Goal: Task Accomplishment & Management: Complete application form

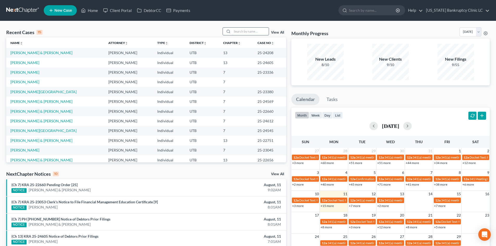
click at [240, 30] on input "search" at bounding box center [250, 32] width 36 height 8
type input "[PERSON_NAME]"
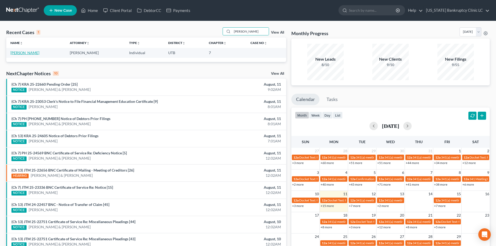
click at [14, 55] on link "[PERSON_NAME]" at bounding box center [24, 53] width 29 height 4
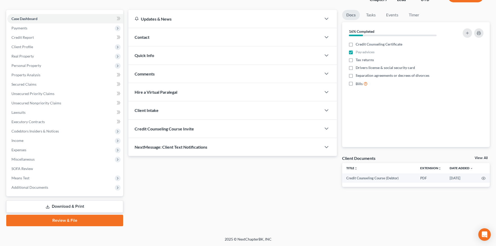
click at [69, 221] on link "Review & File" at bounding box center [64, 220] width 117 height 11
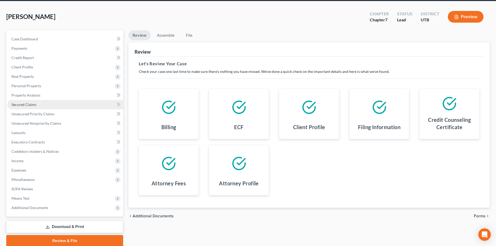
scroll to position [40, 0]
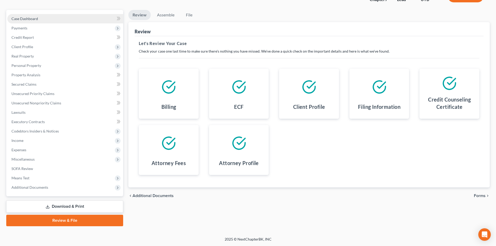
click at [53, 16] on link "Case Dashboard" at bounding box center [65, 18] width 116 height 9
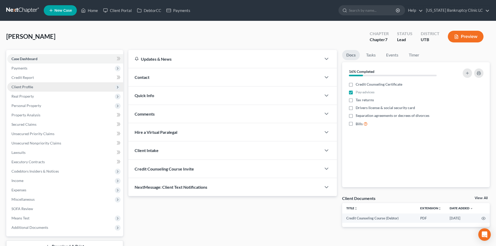
click at [34, 86] on span "Client Profile" at bounding box center [65, 86] width 116 height 9
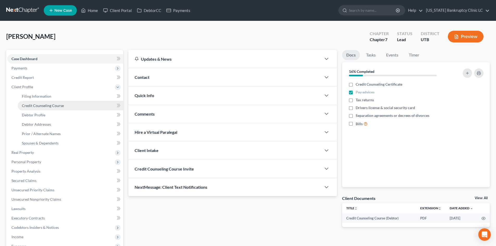
click at [41, 106] on span "Credit Counseling Course" at bounding box center [43, 105] width 42 height 4
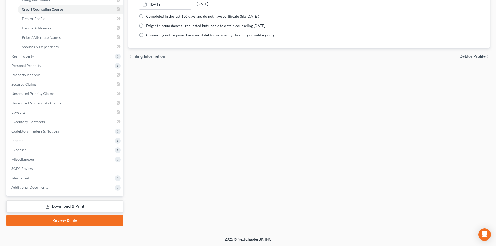
click at [64, 219] on link "Review & File" at bounding box center [64, 220] width 117 height 11
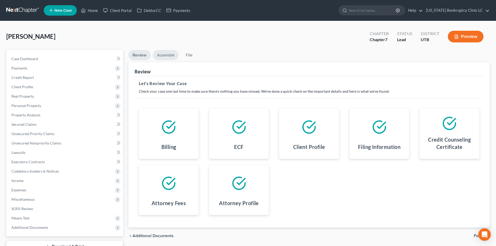
click at [164, 56] on link "Assemble" at bounding box center [166, 55] width 26 height 10
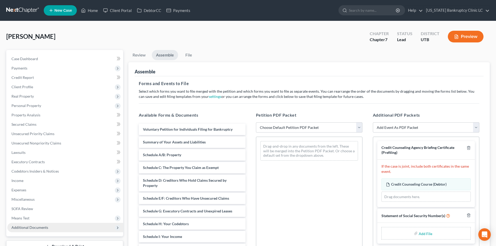
click at [37, 224] on span "Additional Documents" at bounding box center [65, 227] width 116 height 9
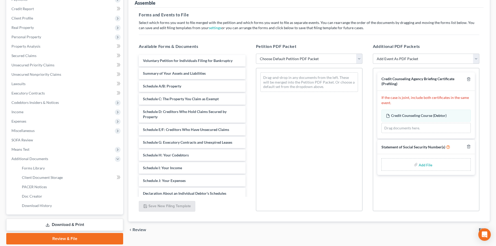
scroll to position [78, 0]
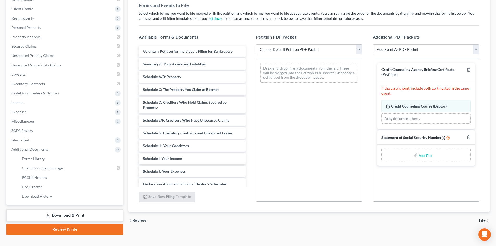
click at [60, 217] on link "Download & Print" at bounding box center [64, 215] width 117 height 12
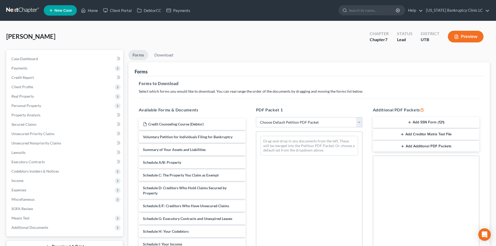
click at [426, 124] on button "Add SSN Form (121)" at bounding box center [426, 122] width 107 height 11
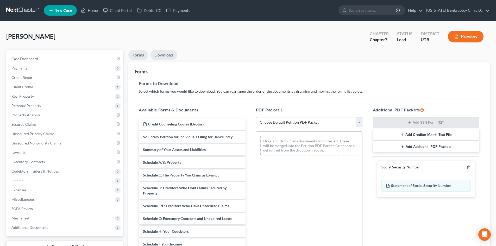
click at [165, 54] on link "Download" at bounding box center [163, 55] width 27 height 10
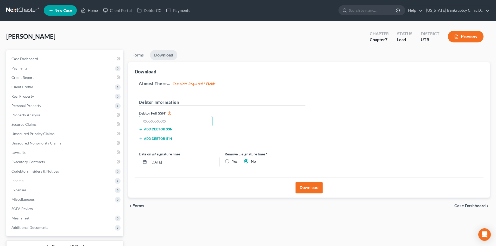
click at [160, 118] on input "text" at bounding box center [176, 121] width 74 height 10
type input "528-73-5444"
click at [313, 189] on button "Download" at bounding box center [309, 187] width 27 height 11
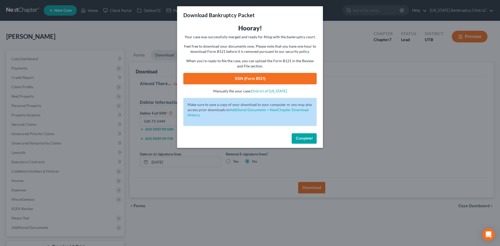
click at [257, 70] on div "Hooray! Your case was successfully merged and ready for filing with the bankrup…" at bounding box center [249, 59] width 133 height 70
click at [254, 79] on link "SSN (Form B121)" at bounding box center [249, 78] width 133 height 11
click at [314, 142] on button "Complete!" at bounding box center [304, 138] width 25 height 10
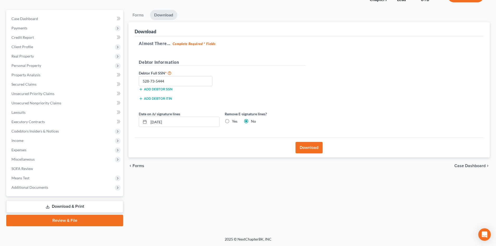
click at [45, 221] on link "Review & File" at bounding box center [64, 220] width 117 height 11
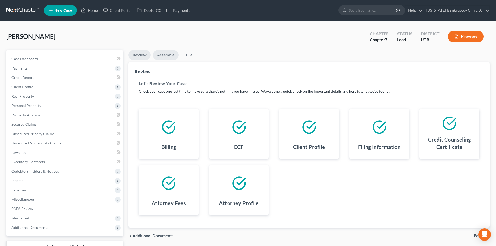
click at [167, 53] on link "Assemble" at bounding box center [166, 55] width 26 height 10
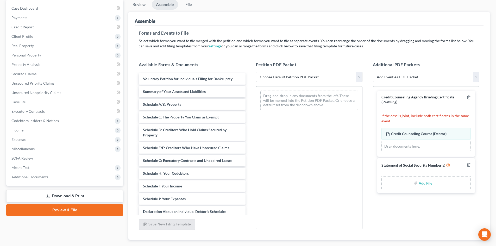
scroll to position [52, 0]
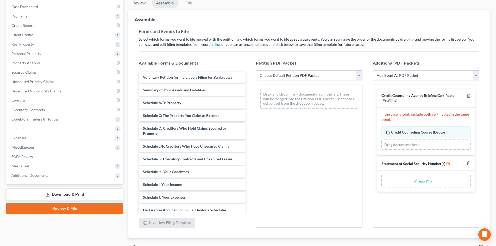
click at [424, 180] on input "file" at bounding box center [425, 181] width 13 height 9
type input "C:\fakepath\[PERSON_NAME] SSN.pdf"
click at [311, 75] on select "Choose Default Petition PDF Packet Emergency Filing (Voluntary Petition and Cre…" at bounding box center [309, 75] width 107 height 10
select select "3"
click at [256, 70] on select "Choose Default Petition PDF Packet Emergency Filing (Voluntary Petition and Cre…" at bounding box center [309, 75] width 107 height 10
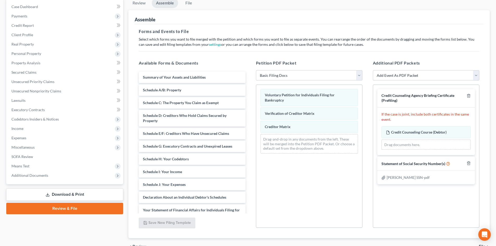
click at [192, 11] on div "Assemble" at bounding box center [309, 17] width 349 height 14
click at [190, 8] on link "File" at bounding box center [188, 3] width 17 height 10
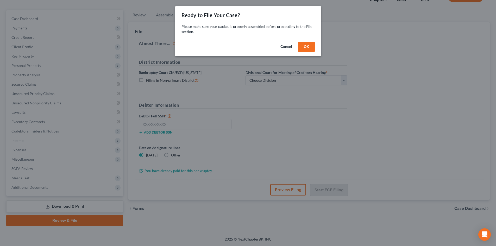
scroll to position [40, 0]
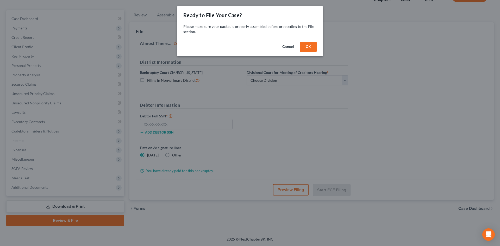
click at [303, 52] on button "OK" at bounding box center [308, 47] width 17 height 10
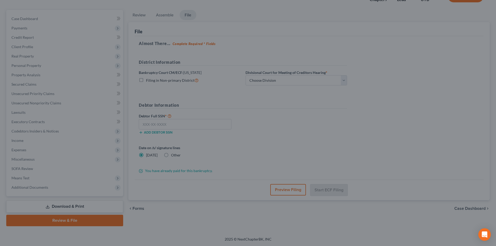
click at [283, 82] on div at bounding box center [248, 123] width 496 height 246
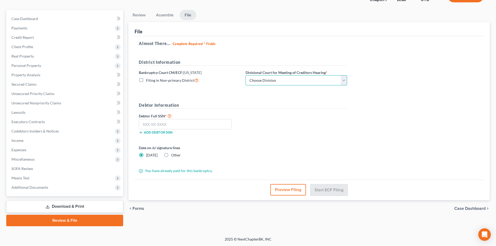
click at [272, 80] on select "Choose Division [GEOGRAPHIC_DATA]" at bounding box center [297, 80] width 102 height 10
select select "0"
click at [246, 75] on select "Choose Division [GEOGRAPHIC_DATA]" at bounding box center [297, 80] width 102 height 10
click at [197, 124] on input "text" at bounding box center [185, 124] width 93 height 10
type input "528-73-5444"
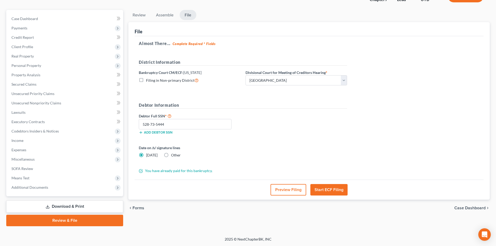
click at [340, 186] on button "Start ECF Filing" at bounding box center [328, 189] width 37 height 11
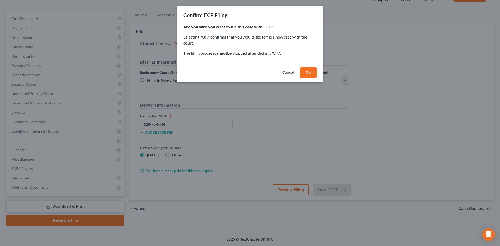
click at [308, 72] on button "OK" at bounding box center [308, 72] width 17 height 10
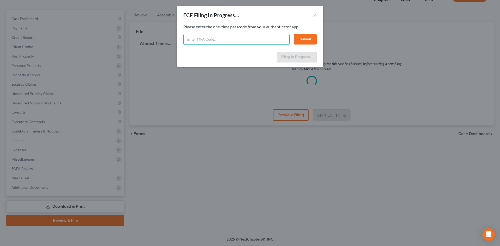
click at [212, 36] on input "text" at bounding box center [236, 39] width 106 height 10
type input "103072"
click at [311, 34] on button "Submit" at bounding box center [305, 39] width 23 height 10
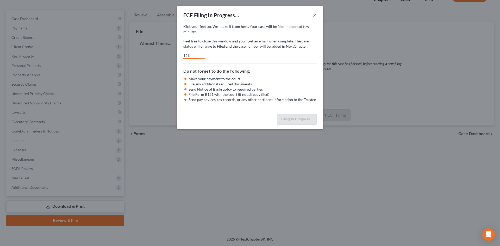
click at [315, 15] on button "×" at bounding box center [315, 15] width 4 height 6
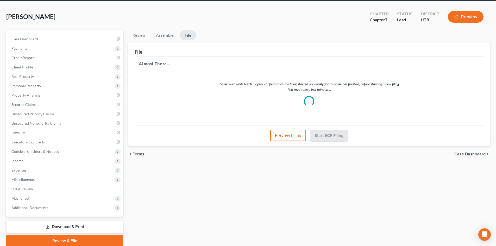
scroll to position [0, 0]
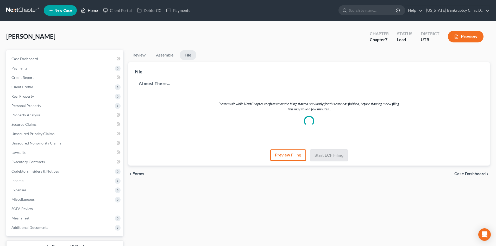
click at [83, 12] on icon at bounding box center [83, 10] width 5 height 6
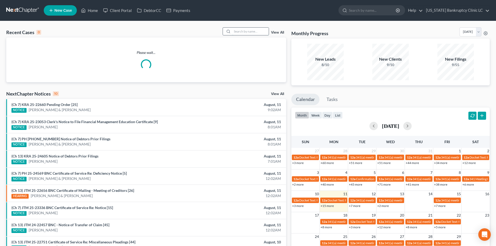
click at [235, 33] on input "search" at bounding box center [250, 32] width 36 height 8
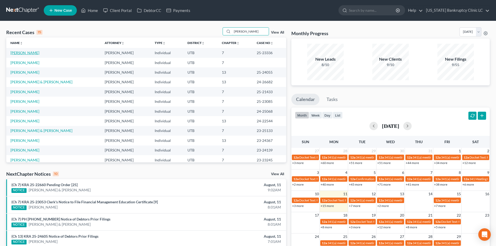
type input "[PERSON_NAME]"
click at [21, 54] on link "[PERSON_NAME]" at bounding box center [24, 53] width 29 height 4
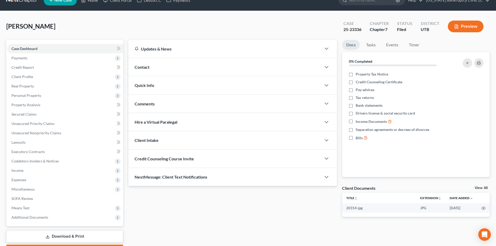
scroll to position [40, 0]
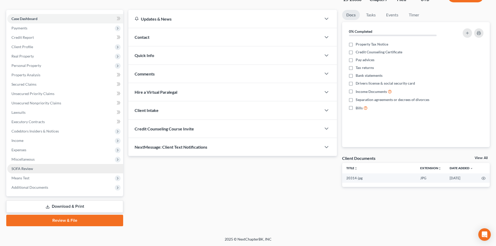
click at [42, 168] on link "SOFA Review" at bounding box center [65, 168] width 116 height 9
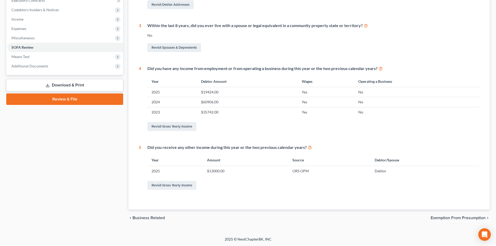
click at [67, 84] on link "Download & Print" at bounding box center [64, 85] width 117 height 12
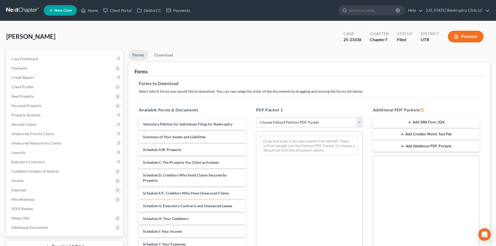
click at [311, 119] on select "Choose Default Petition PDF Packet Complete Bankruptcy Petition (all forms and …" at bounding box center [309, 122] width 107 height 10
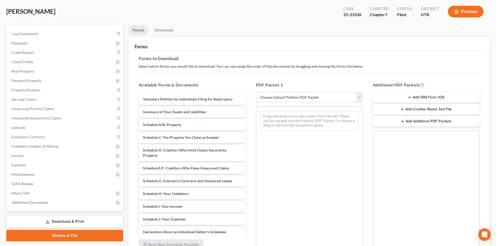
scroll to position [52, 0]
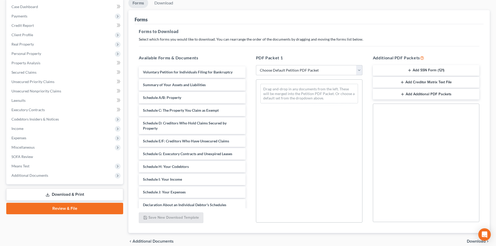
click at [68, 196] on link "Download & Print" at bounding box center [64, 195] width 117 height 12
click at [66, 211] on link "Review & File" at bounding box center [64, 208] width 117 height 11
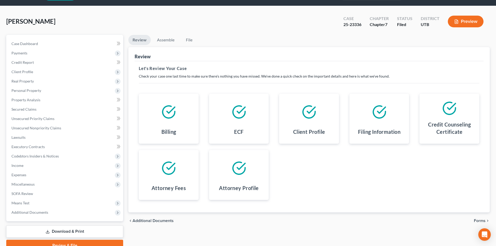
scroll to position [40, 0]
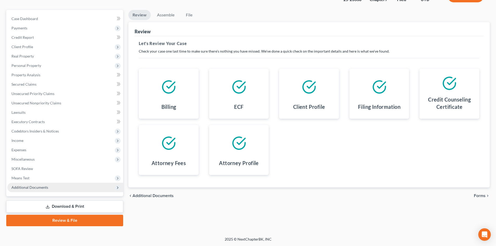
click at [55, 186] on span "Additional Documents" at bounding box center [65, 187] width 116 height 9
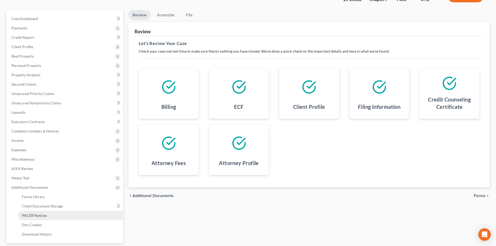
click at [53, 214] on link "PACER Notices" at bounding box center [70, 215] width 105 height 9
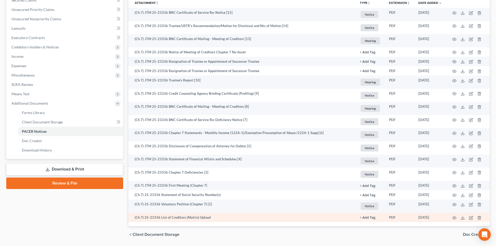
scroll to position [141, 0]
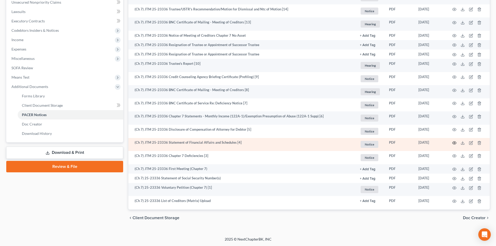
click at [455, 142] on icon "button" at bounding box center [454, 143] width 4 height 4
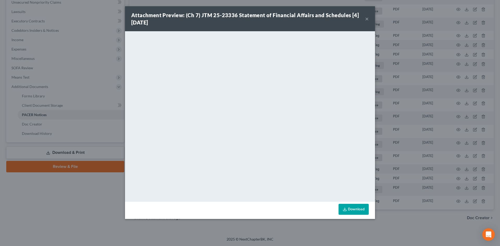
click at [364, 18] on div "Attachment Preview: (Ch 7) JTM 25-23336 Statement of Financial Affairs and Sche…" at bounding box center [248, 18] width 234 height 15
click at [367, 18] on button "×" at bounding box center [367, 19] width 4 height 6
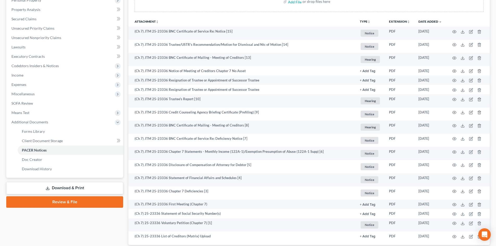
scroll to position [63, 0]
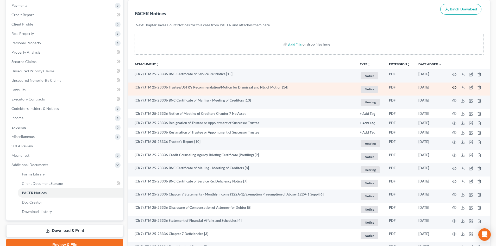
click at [456, 88] on icon "button" at bounding box center [454, 87] width 4 height 4
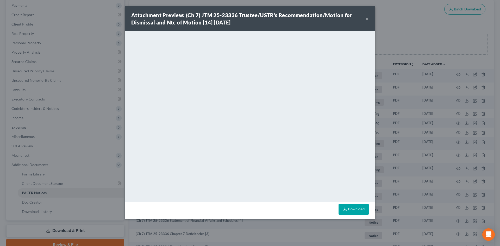
click at [367, 18] on button "×" at bounding box center [367, 19] width 4 height 6
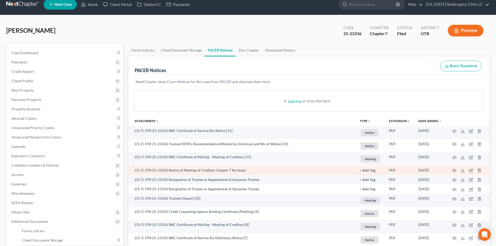
scroll to position [0, 0]
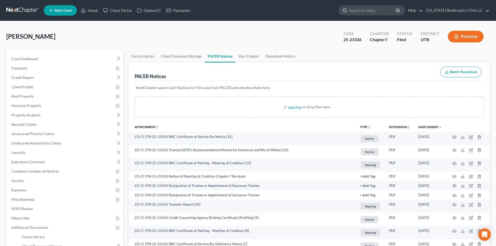
click at [375, 14] on input "search" at bounding box center [373, 10] width 48 height 10
paste input "25-24077"
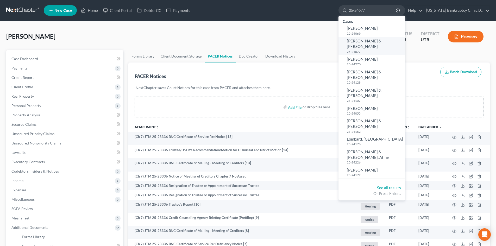
type input "25-24077"
click at [373, 42] on span "[PERSON_NAME] & [PERSON_NAME]" at bounding box center [364, 44] width 35 height 10
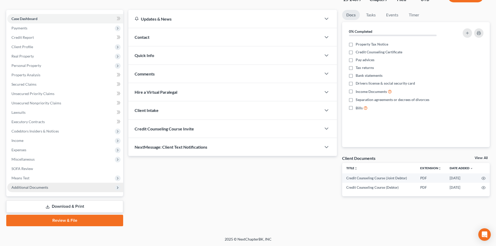
click at [38, 186] on span "Additional Documents" at bounding box center [29, 187] width 37 height 4
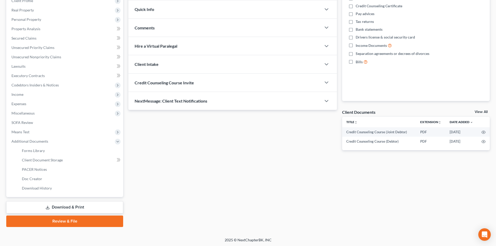
scroll to position [87, 0]
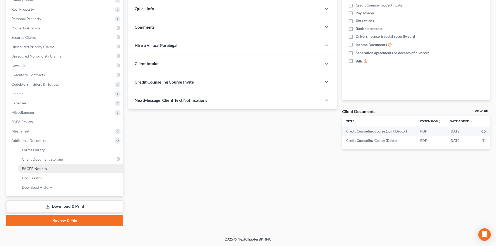
click at [54, 169] on link "PACER Notices" at bounding box center [70, 168] width 105 height 9
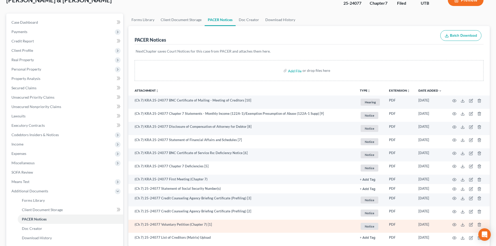
scroll to position [87, 0]
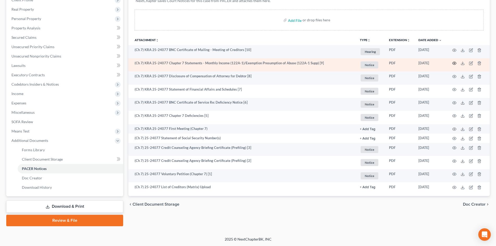
click at [455, 64] on icon "button" at bounding box center [454, 63] width 4 height 4
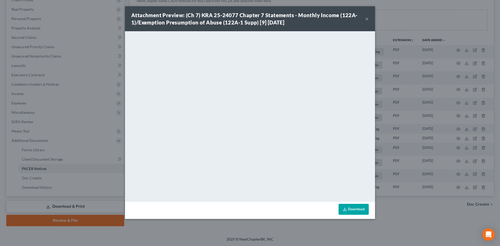
click at [367, 18] on button "×" at bounding box center [367, 19] width 4 height 6
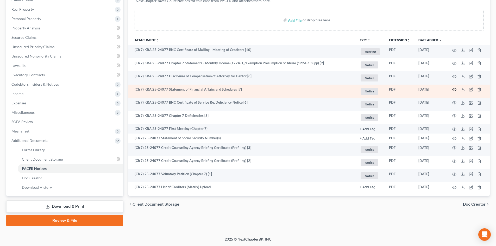
click at [453, 89] on icon "button" at bounding box center [455, 89] width 4 height 3
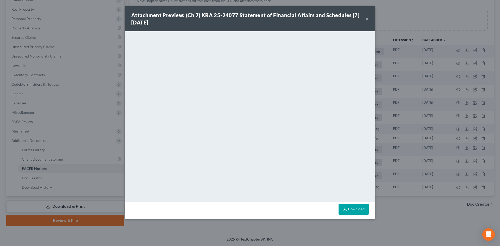
click at [367, 20] on button "×" at bounding box center [367, 19] width 4 height 6
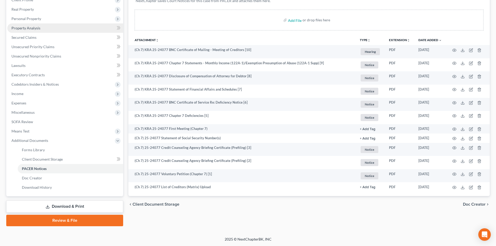
click at [42, 26] on link "Property Analysis" at bounding box center [65, 27] width 116 height 9
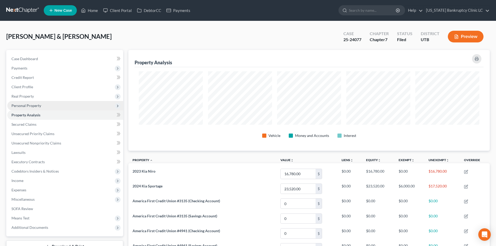
click at [36, 109] on span "Personal Property" at bounding box center [65, 105] width 116 height 9
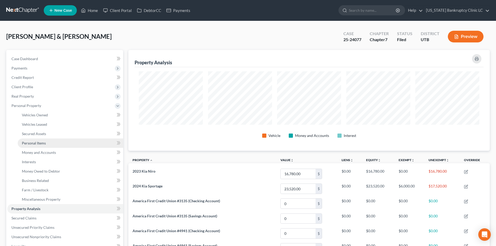
click at [43, 143] on span "Personal Items" at bounding box center [34, 143] width 24 height 4
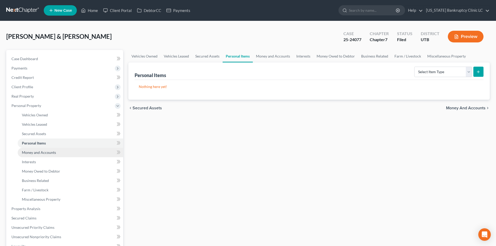
click at [43, 152] on span "Money and Accounts" at bounding box center [39, 152] width 34 height 4
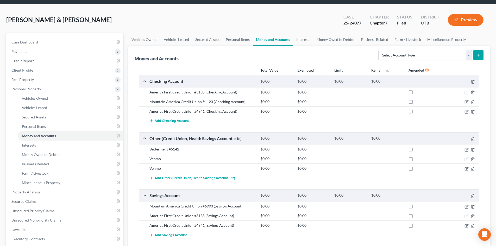
scroll to position [26, 0]
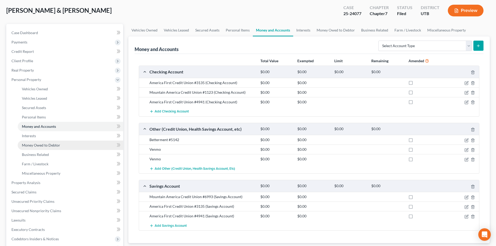
click at [45, 144] on span "Money Owed to Debtor" at bounding box center [41, 145] width 38 height 4
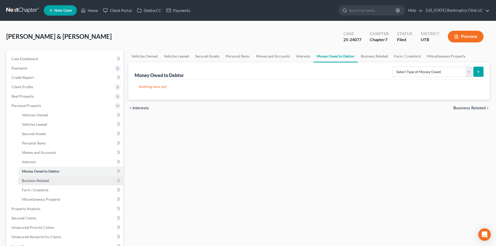
click at [49, 179] on link "Business Related" at bounding box center [70, 180] width 105 height 9
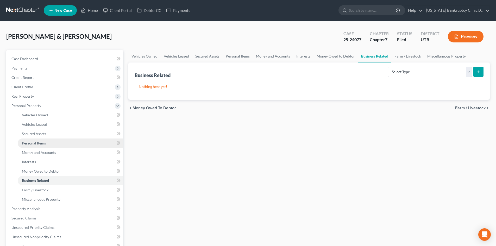
click at [38, 140] on link "Personal Items" at bounding box center [70, 143] width 105 height 9
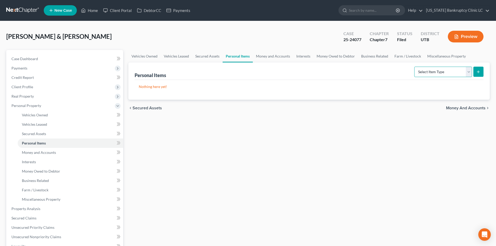
click at [448, 68] on select "Select Item Type Clothing Collectibles Of Value Electronics Firearms Household …" at bounding box center [443, 72] width 58 height 10
select select "clothing"
click at [415, 67] on select "Select Item Type Clothing Collectibles Of Value Electronics Firearms Household …" at bounding box center [443, 72] width 58 height 10
click at [477, 72] on icon "submit" at bounding box center [478, 72] width 4 height 4
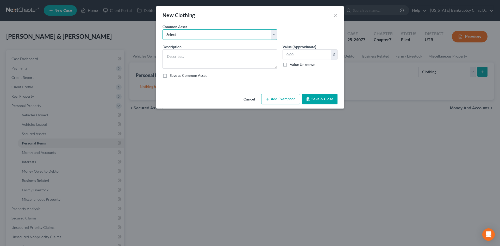
click at [193, 30] on select "Select All Clothing" at bounding box center [220, 34] width 115 height 10
select select "0"
click at [163, 29] on select "Select All Clothing" at bounding box center [220, 34] width 115 height 10
type textarea "All Clothing"
click at [300, 53] on input "500.00" at bounding box center [307, 55] width 48 height 10
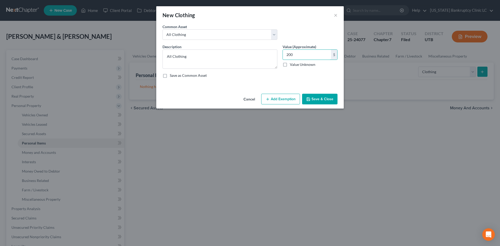
type input "200"
click at [270, 97] on icon "button" at bounding box center [268, 99] width 4 height 4
select select "2"
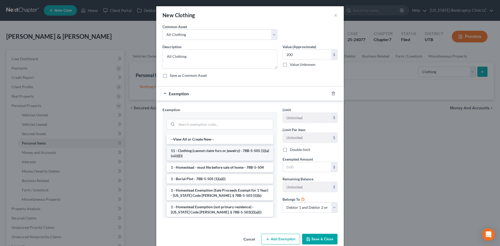
click at [195, 151] on li "11 - Clothing (cannot claim furs or jewelry) - 78B-5-505 (1)(a)(viii)(D)" at bounding box center [220, 153] width 107 height 15
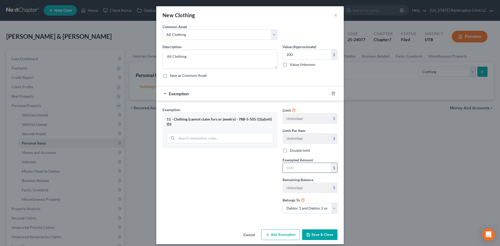
click at [291, 166] on input "text" at bounding box center [307, 168] width 48 height 10
type input "5"
type input "200"
click at [329, 238] on button "Save & Close" at bounding box center [319, 234] width 35 height 11
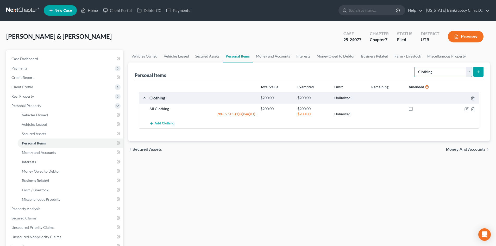
click at [445, 74] on select "Select Item Type Clothing Collectibles Of Value Electronics Firearms Household …" at bounding box center [443, 72] width 58 height 10
select select "collectibles_of_value"
click at [415, 67] on select "Select Item Type Clothing Collectibles Of Value Electronics Firearms Household …" at bounding box center [443, 72] width 58 height 10
click at [479, 75] on button "submit" at bounding box center [478, 72] width 10 height 10
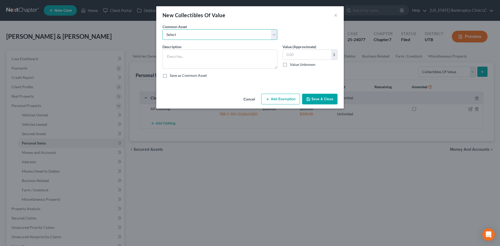
click at [213, 36] on select "Select Prints/Paintings/Art Collectibles" at bounding box center [220, 34] width 115 height 10
select select "1"
click at [163, 29] on select "Select Prints/Paintings/Art Collectibles" at bounding box center [220, 34] width 115 height 10
type textarea "Collectibles"
click at [289, 56] on input "35.00" at bounding box center [307, 55] width 48 height 10
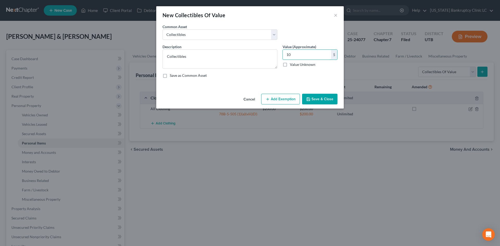
type input "10"
click at [321, 99] on button "Save & Close" at bounding box center [319, 99] width 35 height 11
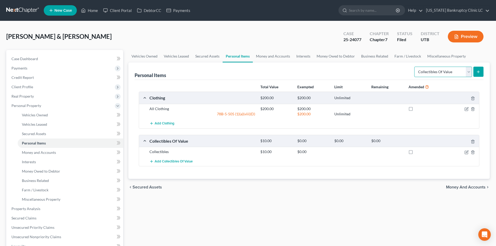
click at [452, 74] on select "Select Item Type Clothing Collectibles Of Value Electronics Firearms Household …" at bounding box center [443, 72] width 58 height 10
click at [475, 72] on button "submit" at bounding box center [478, 72] width 10 height 10
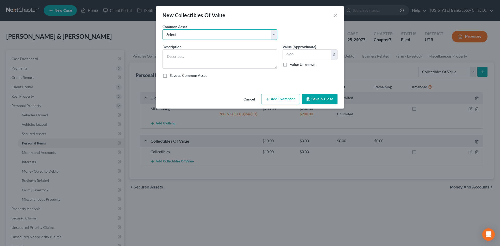
click at [229, 32] on select "Select Prints/Paintings/Art Collectibles" at bounding box center [220, 34] width 115 height 10
select select "0"
click at [163, 29] on select "Select Prints/Paintings/Art Collectibles" at bounding box center [220, 34] width 115 height 10
type textarea "Prints/Paintings/Art"
click at [309, 60] on div "250.00 $" at bounding box center [310, 54] width 55 height 10
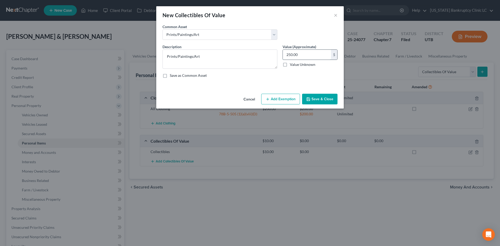
click at [309, 54] on input "250.00" at bounding box center [307, 55] width 48 height 10
type input "20"
click at [321, 97] on button "Save & Close" at bounding box center [319, 99] width 35 height 11
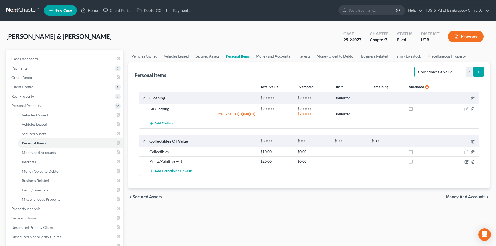
click at [436, 71] on select "Select Item Type Clothing Collectibles Of Value Electronics Firearms Household …" at bounding box center [443, 72] width 58 height 10
select select "jewelry"
click at [415, 67] on select "Select Item Type Clothing Collectibles Of Value Electronics Firearms Household …" at bounding box center [443, 72] width 58 height 10
click at [482, 74] on button "submit" at bounding box center [478, 72] width 10 height 10
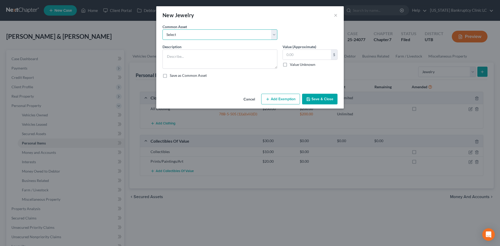
click at [188, 39] on select "Select Jewelry, Watches & Accessories Jewelry, Watches & Accessories Wedding Ri…" at bounding box center [220, 34] width 115 height 10
select select "2"
click at [163, 29] on select "Select Jewelry, Watches & Accessories Jewelry, Watches & Accessories Wedding Ri…" at bounding box center [220, 34] width 115 height 10
type textarea "Wedding Rings"
click at [297, 57] on input "300.00" at bounding box center [307, 55] width 48 height 10
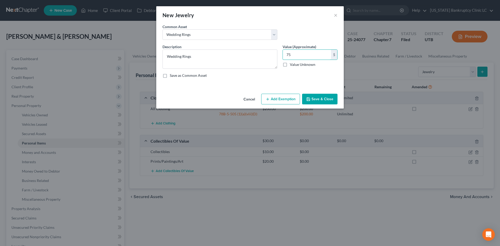
type input "75"
click at [316, 97] on button "Save & Close" at bounding box center [319, 99] width 35 height 11
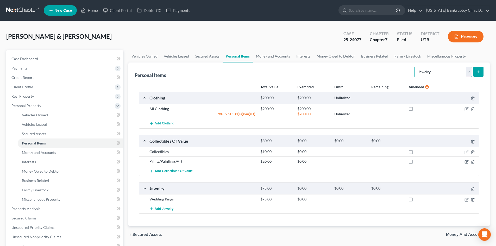
click at [440, 73] on select "Select Item Type Clothing Collectibles Of Value Electronics Firearms Household …" at bounding box center [443, 72] width 58 height 10
select select "electronics"
click at [415, 67] on select "Select Item Type Clothing Collectibles Of Value Electronics Firearms Household …" at bounding box center [443, 72] width 58 height 10
click at [479, 72] on line "submit" at bounding box center [478, 72] width 2 height 0
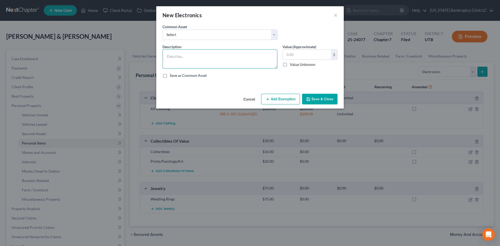
click at [210, 60] on textarea at bounding box center [220, 58] width 115 height 19
type textarea "TV Tablet Computer Cellphones Gaming Console Smart Watch"
type input "300"
click at [314, 96] on button "Save & Close" at bounding box center [319, 99] width 35 height 11
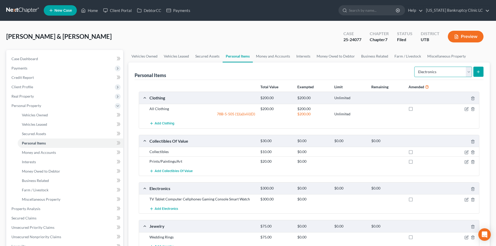
click at [454, 75] on select "Select Item Type Clothing Collectibles Of Value Electronics Firearms Household …" at bounding box center [443, 72] width 58 height 10
select select "household_goods"
click at [415, 67] on select "Select Item Type Clothing Collectibles Of Value Electronics Firearms Household …" at bounding box center [443, 72] width 58 height 10
click at [477, 74] on button "submit" at bounding box center [478, 72] width 10 height 10
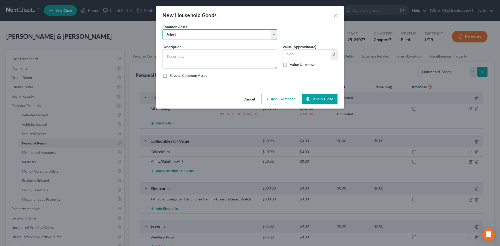
click at [224, 36] on select "Select Couch Chair Entertainment Center End/Coffee Table Stove/Cooking unit Sof…" at bounding box center [220, 34] width 115 height 10
select select "6"
click at [163, 29] on select "Select Couch Chair Entertainment Center End/Coffee Table Stove/Cooking unit Sof…" at bounding box center [220, 34] width 115 height 10
type textarea "Small Kitchen Appliances Cooking Utensils & Cookware Silverware/Flatware"
click at [305, 55] on input "550.00" at bounding box center [307, 55] width 48 height 10
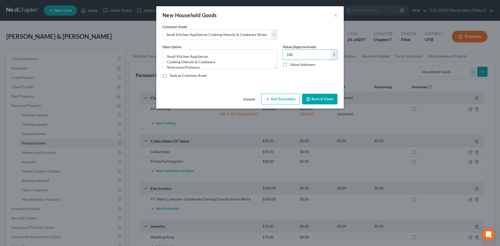
type input "100"
click at [297, 100] on button "Add Exemption" at bounding box center [280, 99] width 39 height 11
select select "2"
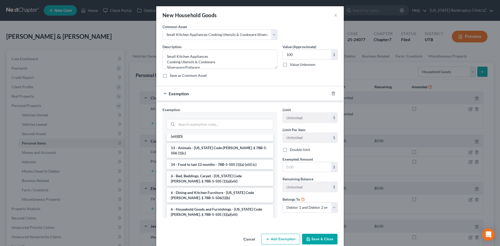
scroll to position [52, 0]
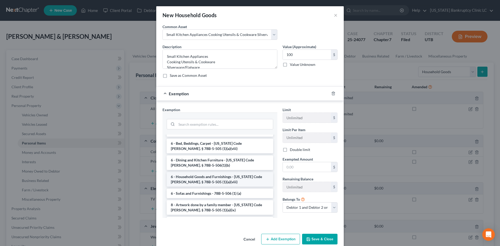
click at [205, 176] on li "6 - Household Goods and Furnishings - [US_STATE] Code [PERSON_NAME]. § 78B-5-50…" at bounding box center [220, 179] width 107 height 15
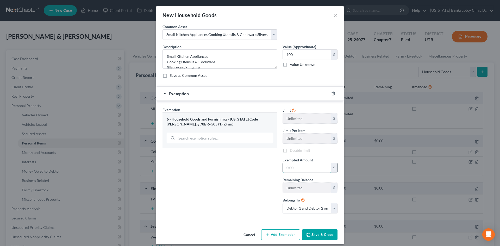
click at [302, 165] on input "text" at bounding box center [307, 168] width 48 height 10
type input "100"
click at [318, 233] on button "Save & Close" at bounding box center [319, 234] width 35 height 11
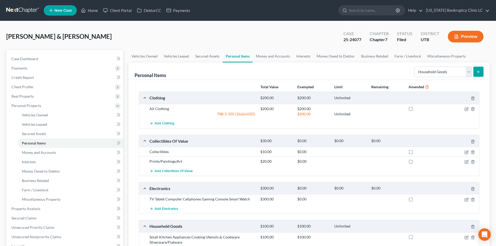
click at [485, 73] on div "Personal Items Select Item Type Clothing Collectibles Of Value Electronics Fire…" at bounding box center [308, 188] width 361 height 250
click at [477, 72] on icon "submit" at bounding box center [478, 72] width 4 height 4
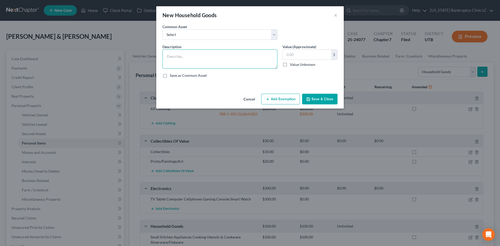
click at [204, 55] on textarea at bounding box center [220, 58] width 115 height 19
type textarea "Couch Entertainment Center End/Coffee Table Lamps & Accessories"
type input "150"
click at [286, 102] on button "Add Exemption" at bounding box center [280, 99] width 39 height 11
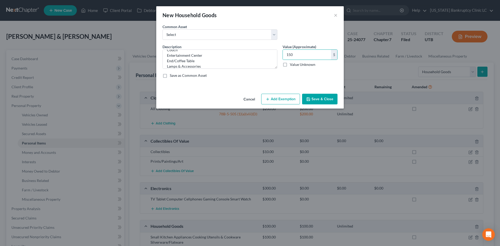
select select "2"
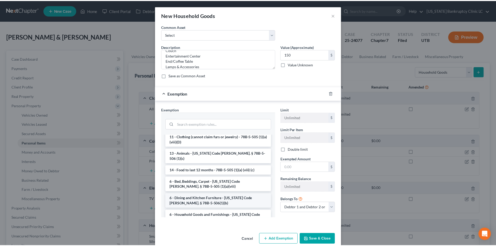
scroll to position [26, 0]
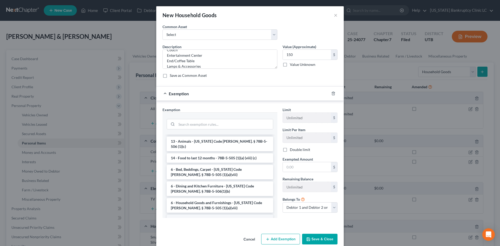
click at [210, 215] on li "6 - Sofas and Furnishings - 78B-5-506 (1) (a)" at bounding box center [220, 219] width 107 height 9
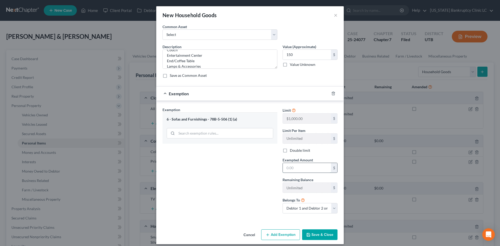
click at [293, 171] on input "text" at bounding box center [307, 168] width 48 height 10
type input "150"
click at [325, 235] on button "Save & Close" at bounding box center [319, 234] width 35 height 11
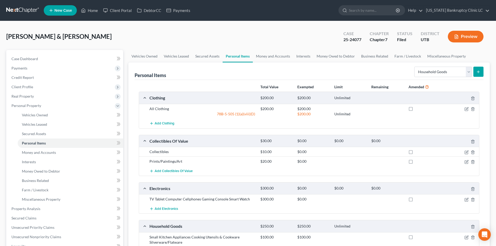
click at [479, 73] on icon "submit" at bounding box center [478, 72] width 4 height 4
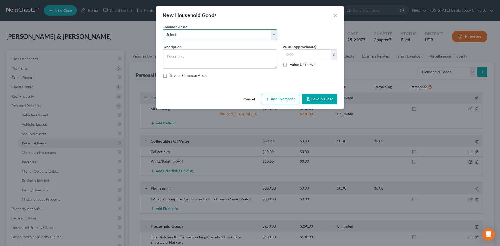
click at [228, 38] on select "Select Couch Chair Entertainment Center End/Coffee Table Stove/Cooking unit Sof…" at bounding box center [220, 34] width 115 height 10
select select "9"
click at [163, 29] on select "Select Couch Chair Entertainment Center End/Coffee Table Stove/Cooking unit Sof…" at bounding box center [220, 34] width 115 height 10
type textarea "Bed(s) Bedding"
click at [308, 50] on input "550.00" at bounding box center [307, 55] width 48 height 10
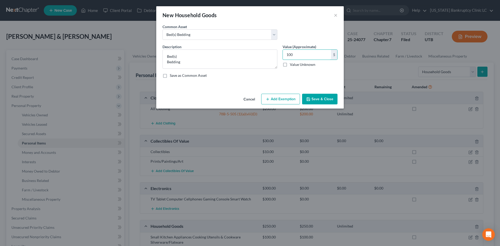
type input "100"
click at [278, 95] on button "Add Exemption" at bounding box center [280, 99] width 39 height 11
select select "2"
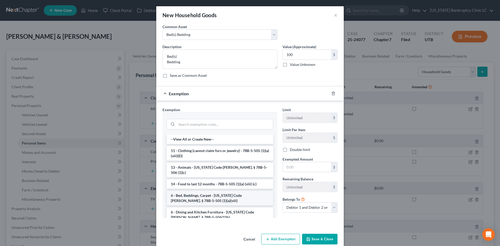
click at [197, 191] on li "6 - Bed, Beddings, Carpet - [US_STATE] Code [PERSON_NAME]. § 78B-5-505 (1)(a)(v…" at bounding box center [220, 198] width 107 height 15
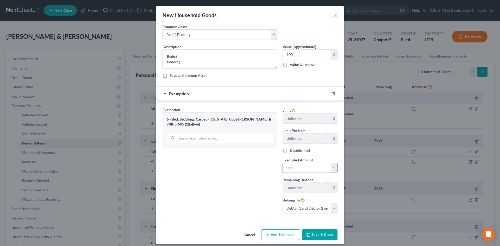
click at [307, 167] on input "text" at bounding box center [307, 168] width 48 height 10
type input "100"
click at [314, 233] on button "Save & Close" at bounding box center [319, 234] width 35 height 11
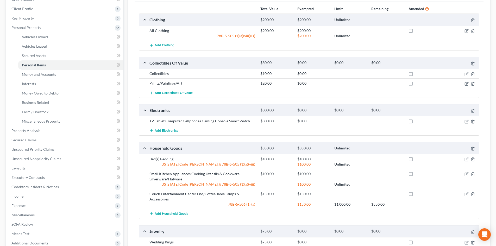
scroll to position [104, 0]
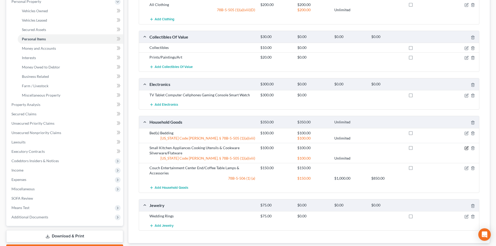
click at [468, 149] on icon "button" at bounding box center [467, 148] width 4 height 4
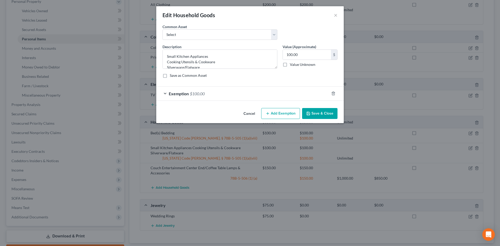
click at [259, 93] on div "Exemption $100.00" at bounding box center [242, 94] width 173 height 14
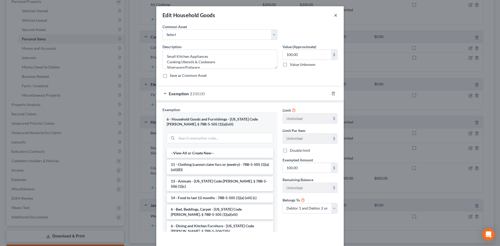
click at [334, 16] on button "×" at bounding box center [336, 15] width 4 height 6
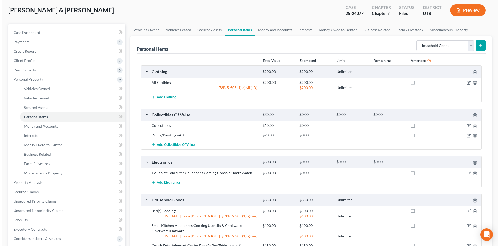
scroll to position [26, 0]
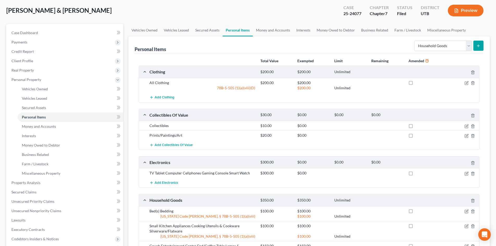
click at [477, 45] on icon "submit" at bounding box center [478, 46] width 4 height 4
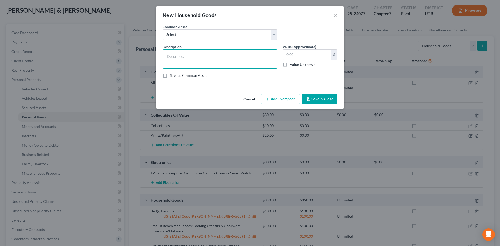
drag, startPoint x: 198, startPoint y: 57, endPoint x: 207, endPoint y: 62, distance: 9.5
click at [199, 56] on textarea at bounding box center [220, 58] width 115 height 19
type textarea "Nightstands Dressers"
type input "40"
click at [288, 105] on div "Cancel Add Exemption Save & Close" at bounding box center [250, 100] width 188 height 17
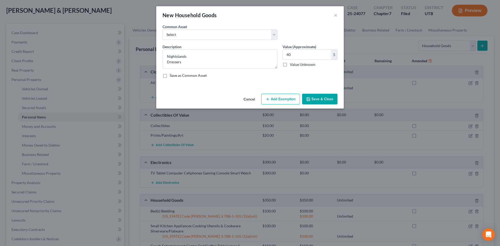
click at [288, 100] on button "Add Exemption" at bounding box center [280, 99] width 39 height 11
select select "2"
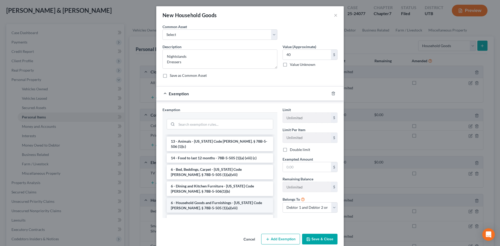
click at [194, 202] on li "6 - Household Goods and Furnishings - [US_STATE] Code [PERSON_NAME]. § 78B-5-50…" at bounding box center [220, 205] width 107 height 15
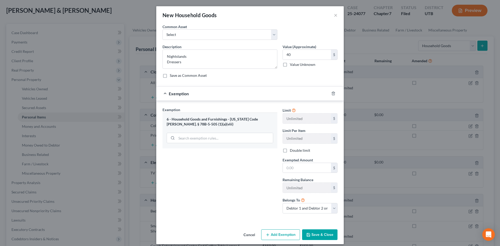
drag, startPoint x: 314, startPoint y: 234, endPoint x: 248, endPoint y: 184, distance: 82.7
click at [236, 185] on div "New Household Goods × An exemption set must first be selected from the Filing I…" at bounding box center [250, 125] width 188 height 238
click at [291, 167] on input "text" at bounding box center [307, 168] width 48 height 10
type input "40"
drag, startPoint x: 236, startPoint y: 191, endPoint x: 260, endPoint y: 208, distance: 29.3
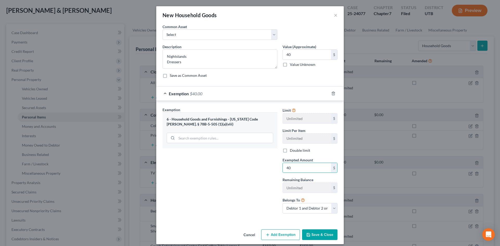
click at [236, 191] on div "Exemption Set must be selected for CA. Exemption * 6 - Household Goods and Furn…" at bounding box center [220, 162] width 120 height 111
click at [320, 235] on button "Save & Close" at bounding box center [319, 234] width 35 height 11
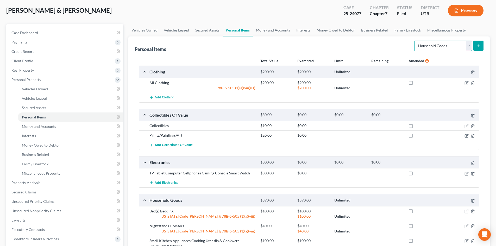
click at [448, 45] on select "Select Item Type Clothing Collectibles Of Value Electronics Firearms Household …" at bounding box center [443, 46] width 58 height 10
select select "sports_and_hobby_equipment"
click at [415, 41] on select "Select Item Type Clothing Collectibles Of Value Electronics Firearms Household …" at bounding box center [443, 46] width 58 height 10
click at [483, 45] on button "submit" at bounding box center [478, 46] width 10 height 10
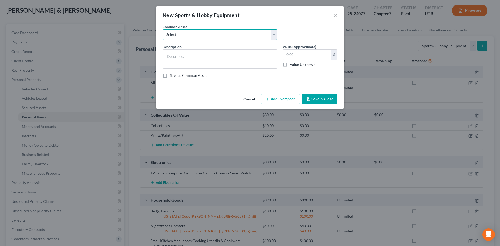
click at [197, 36] on select "Select Snowboard Golf Clubs Fishing Poles and tac Camera Sports/Hobby Equipment…" at bounding box center [220, 34] width 115 height 10
select select "5"
type textarea "Bicycle"
type input "200.00"
click at [198, 39] on select "Select Snowboard Golf Clubs Fishing Poles and tac Camera Sports/Hobby Equipment…" at bounding box center [220, 34] width 115 height 10
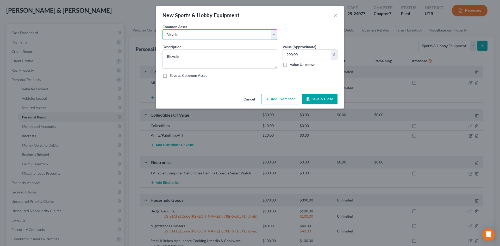
click at [192, 33] on select "Select Snowboard Golf Clubs Fishing Poles and tac Camera Sports/Hobby Equipment…" at bounding box center [220, 34] width 115 height 10
select select
click at [163, 29] on select "Select Snowboard Golf Clubs Fishing Poles and tac Camera Sports/Hobby Equipment…" at bounding box center [220, 34] width 115 height 10
click at [189, 50] on textarea at bounding box center [220, 58] width 115 height 19
type textarea "Books"
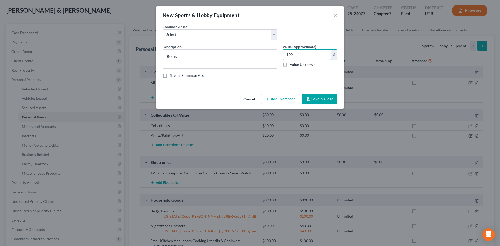
type input "100"
click at [284, 99] on button "Add Exemption" at bounding box center [280, 99] width 39 height 11
select select "2"
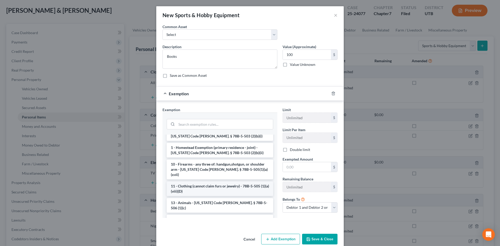
scroll to position [130, 0]
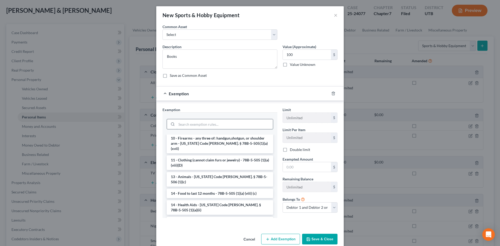
click at [207, 122] on input "search" at bounding box center [225, 124] width 96 height 10
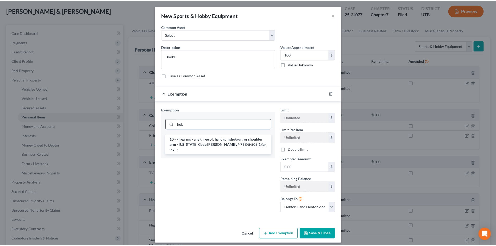
scroll to position [0, 0]
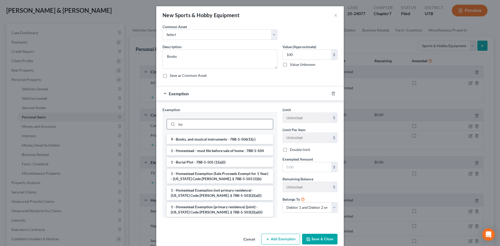
type input "h"
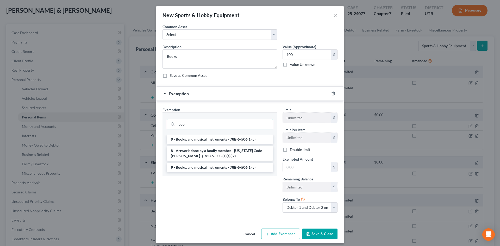
type input "boo"
click at [205, 144] on ul "9 - Books, and musical instruments - 78B-5-506(1)(c) 8 - Artwork done by a fami…" at bounding box center [220, 154] width 107 height 38
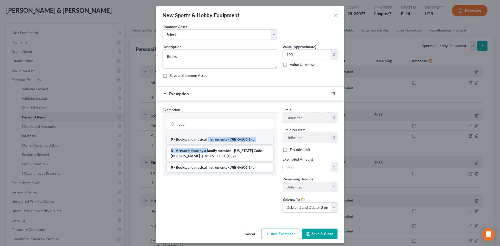
click at [209, 141] on li "9 - Books, and musical instruments - 78B-5-506(1)(c)" at bounding box center [220, 139] width 107 height 9
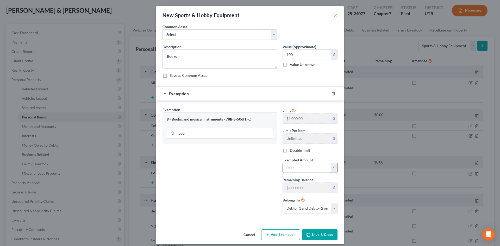
click at [325, 167] on input "text" at bounding box center [307, 168] width 48 height 10
type input "100"
drag, startPoint x: 247, startPoint y: 197, endPoint x: 262, endPoint y: 210, distance: 19.6
click at [247, 197] on div "Exemption Set must be selected for CA. Exemption * 9 - Books, and musical instr…" at bounding box center [220, 162] width 120 height 111
click at [324, 234] on button "Save & Close" at bounding box center [319, 234] width 35 height 11
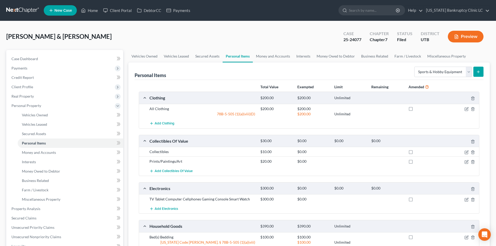
scroll to position [26, 0]
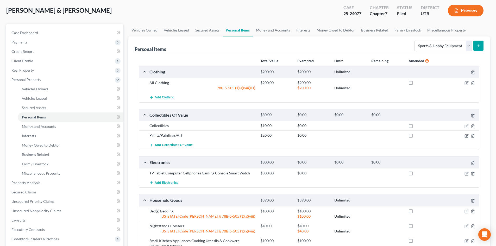
click at [416, 84] on label at bounding box center [416, 84] width 0 height 0
click at [418, 84] on input "checkbox" at bounding box center [419, 81] width 3 height 3
checkbox input "true"
click at [416, 127] on label at bounding box center [416, 127] width 0 height 0
click at [418, 125] on input "checkbox" at bounding box center [419, 124] width 3 height 3
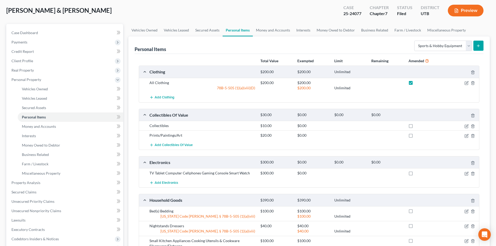
checkbox input "true"
drag, startPoint x: 411, startPoint y: 128, endPoint x: 409, endPoint y: 137, distance: 8.5
click at [416, 137] on label at bounding box center [416, 137] width 0 height 0
click at [418, 136] on input "checkbox" at bounding box center [419, 134] width 3 height 3
checkbox input "true"
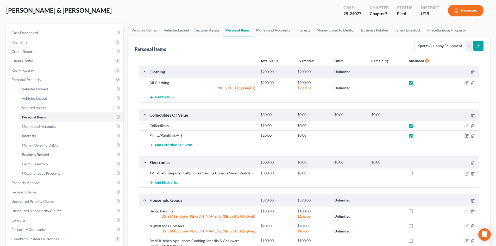
click at [416, 174] on label at bounding box center [416, 174] width 0 height 0
click at [418, 173] on input "checkbox" at bounding box center [419, 172] width 3 height 3
checkbox input "true"
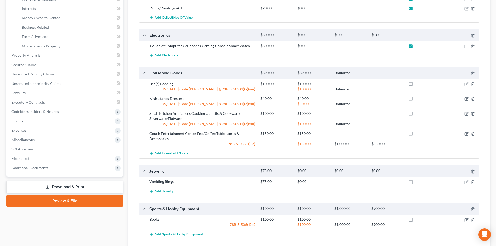
scroll to position [156, 0]
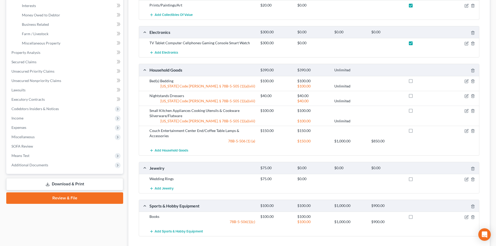
click at [416, 180] on label at bounding box center [416, 180] width 0 height 0
click at [418, 179] on input "checkbox" at bounding box center [419, 177] width 3 height 3
checkbox input "true"
click at [416, 132] on label at bounding box center [416, 132] width 0 height 0
click at [418, 130] on input "checkbox" at bounding box center [419, 129] width 3 height 3
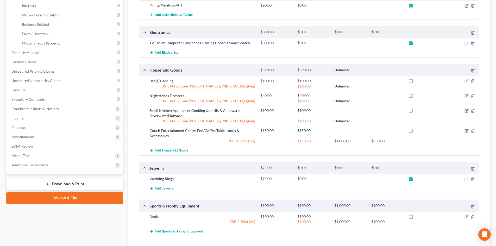
checkbox input "true"
click at [416, 112] on label at bounding box center [416, 112] width 0 height 0
click at [418, 110] on input "checkbox" at bounding box center [419, 109] width 3 height 3
checkbox input "true"
click at [416, 97] on label at bounding box center [416, 97] width 0 height 0
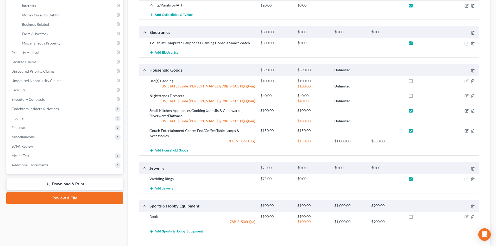
click at [418, 95] on input "checkbox" at bounding box center [419, 94] width 3 height 3
checkbox input "true"
click at [416, 82] on label at bounding box center [416, 82] width 0 height 0
click at [418, 80] on input "checkbox" at bounding box center [419, 79] width 3 height 3
checkbox input "true"
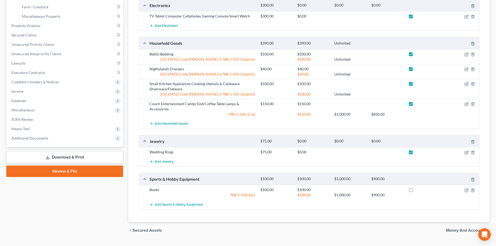
scroll to position [196, 0]
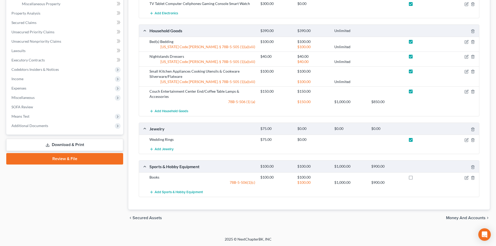
click at [416, 179] on label at bounding box center [416, 179] width 0 height 0
click at [418, 177] on input "checkbox" at bounding box center [419, 176] width 3 height 3
checkbox input "true"
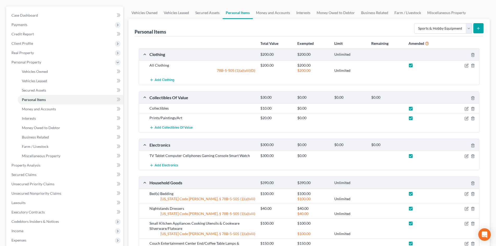
scroll to position [0, 0]
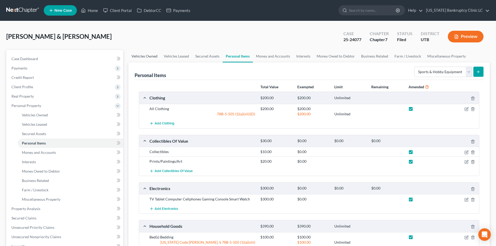
click at [149, 55] on link "Vehicles Owned" at bounding box center [144, 56] width 32 height 13
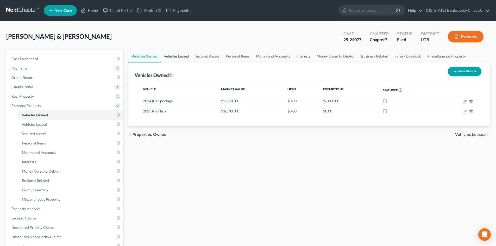
click at [171, 55] on link "Vehicles Leased" at bounding box center [177, 56] width 32 height 13
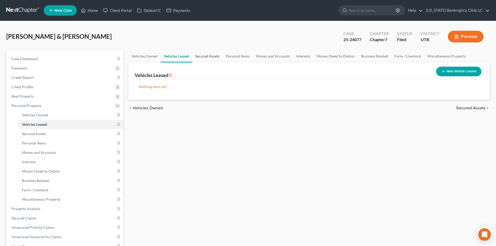
click at [207, 55] on link "Secured Assets" at bounding box center [207, 56] width 30 height 13
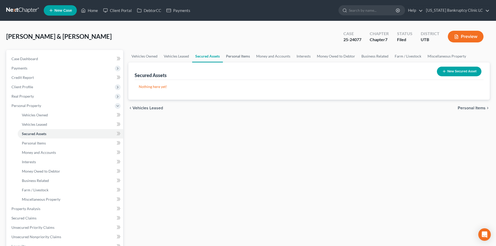
click at [237, 55] on link "Personal Items" at bounding box center [238, 56] width 30 height 13
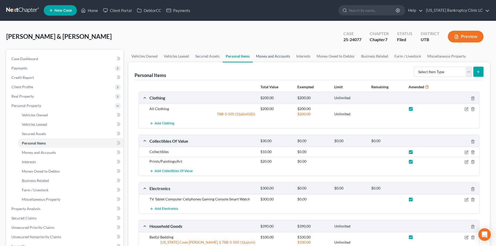
click at [269, 56] on link "Money and Accounts" at bounding box center [273, 56] width 40 height 13
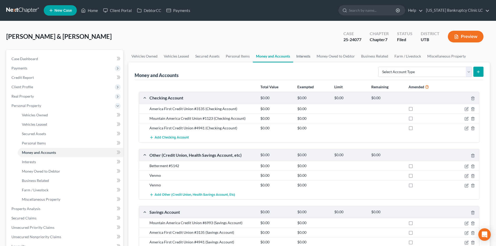
click at [307, 56] on link "Interests" at bounding box center [303, 56] width 20 height 13
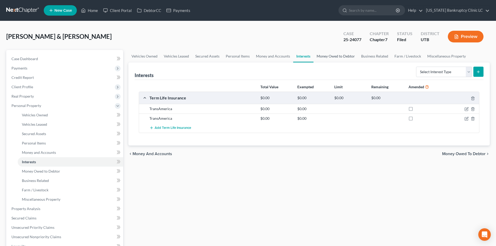
click at [332, 58] on link "Money Owed to Debtor" at bounding box center [336, 56] width 45 height 13
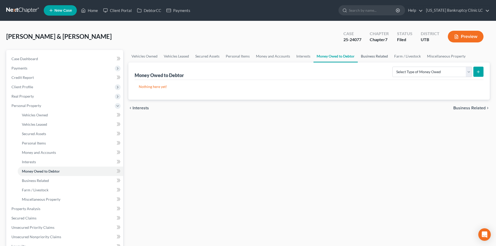
click at [373, 55] on link "Business Related" at bounding box center [374, 56] width 33 height 13
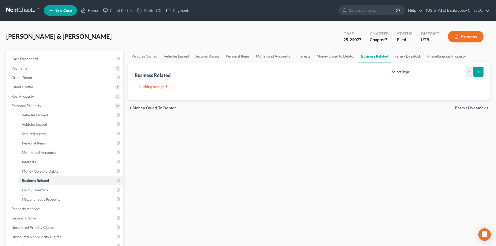
click at [395, 57] on link "Farm / Livestock" at bounding box center [407, 56] width 33 height 13
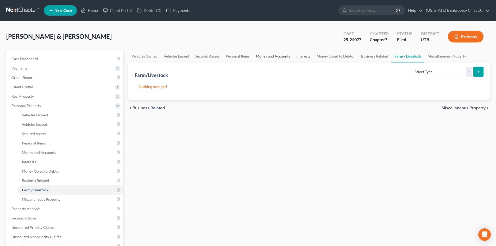
click at [274, 58] on link "Money and Accounts" at bounding box center [273, 56] width 40 height 13
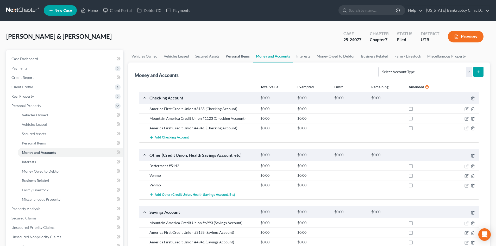
click at [239, 54] on link "Personal Items" at bounding box center [238, 56] width 30 height 13
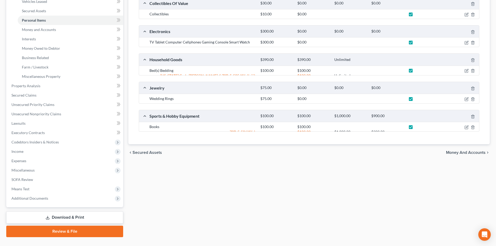
scroll to position [134, 0]
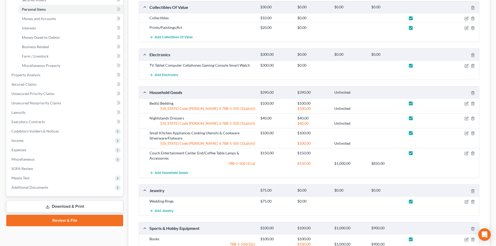
click at [74, 221] on link "Review & File" at bounding box center [64, 220] width 117 height 11
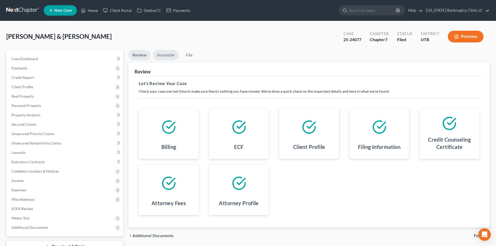
click at [166, 55] on link "Assemble" at bounding box center [166, 55] width 26 height 10
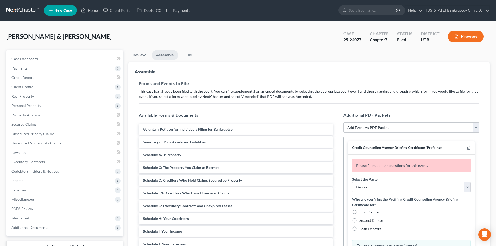
click at [469, 149] on div "Credit Counseling Agency Briefing Certificate (Prefiling)" at bounding box center [411, 148] width 127 height 14
click at [467, 149] on icon "button" at bounding box center [469, 148] width 4 height 4
click at [466, 148] on div at bounding box center [468, 147] width 6 height 5
click at [470, 147] on icon "button" at bounding box center [469, 148] width 4 height 4
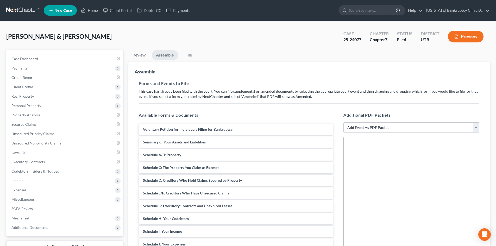
click at [350, 127] on select "Add Event As PDF Packet Affidavit/Declaration Amended Document Amended Schedule…" at bounding box center [412, 127] width 136 height 10
select select "2"
click at [344, 122] on select "Add Event As PDF Packet Affidavit/Declaration Amended Document Amended Schedule…" at bounding box center [412, 127] width 136 height 10
select select
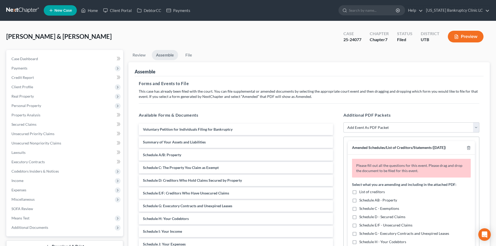
scroll to position [26, 0]
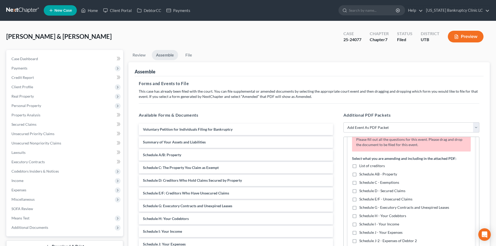
click at [369, 174] on span "Schedule AB - Property" at bounding box center [378, 174] width 38 height 4
click at [365, 174] on input "Schedule AB - Property" at bounding box center [362, 173] width 3 height 3
checkbox input "true"
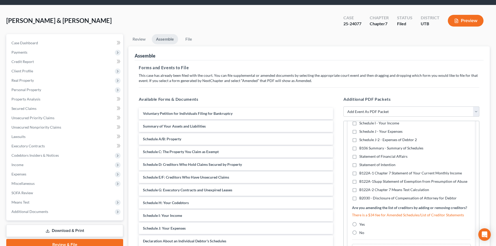
scroll to position [78, 0]
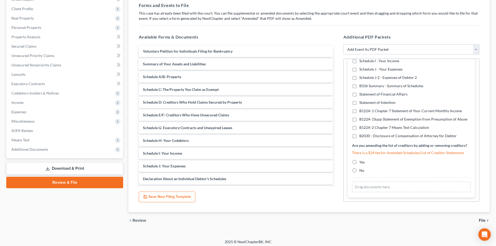
click at [359, 171] on label "No" at bounding box center [361, 170] width 5 height 5
click at [361, 171] on input "No" at bounding box center [362, 169] width 3 height 3
radio input "true"
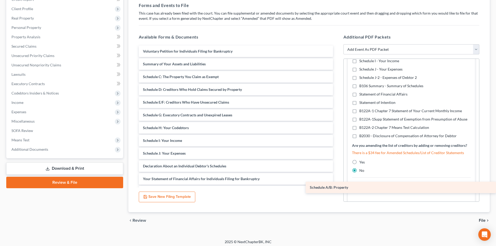
drag, startPoint x: 186, startPoint y: 77, endPoint x: 375, endPoint y: 188, distance: 219.3
click at [337, 188] on div "Schedule A/B: Property Voluntary Petition for Individuals Filing for Bankruptcy…" at bounding box center [236, 166] width 203 height 241
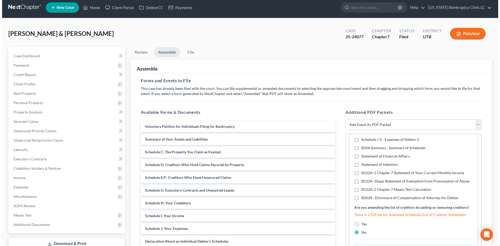
scroll to position [0, 0]
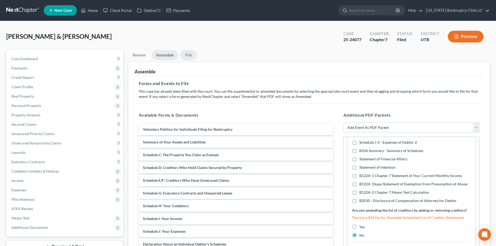
click at [192, 55] on link "File" at bounding box center [188, 55] width 17 height 10
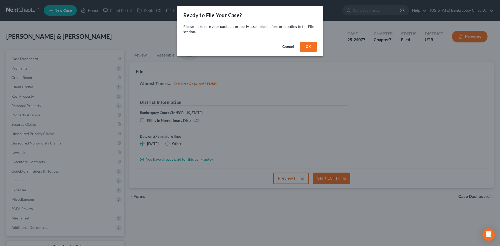
click at [307, 46] on button "OK" at bounding box center [308, 47] width 17 height 10
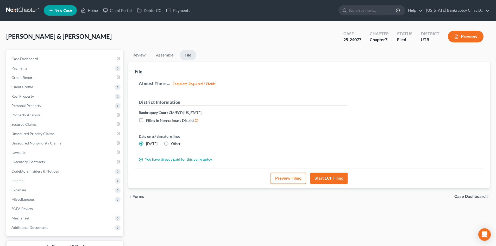
click at [283, 178] on button "Preview Filing" at bounding box center [289, 178] width 36 height 11
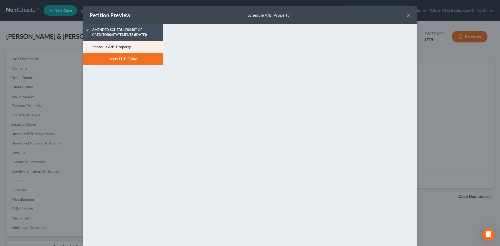
click at [407, 15] on button "×" at bounding box center [409, 15] width 4 height 6
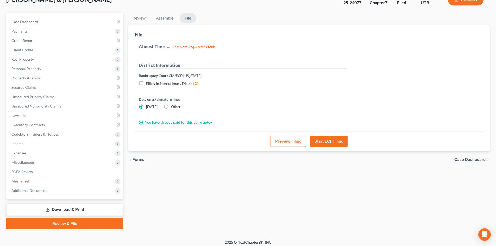
scroll to position [40, 0]
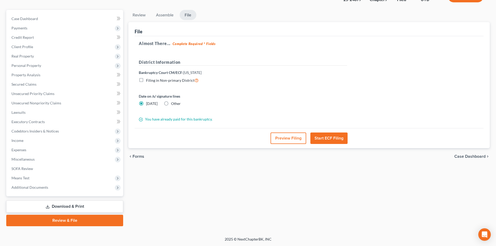
click at [334, 134] on button "Start ECF Filing" at bounding box center [328, 138] width 37 height 11
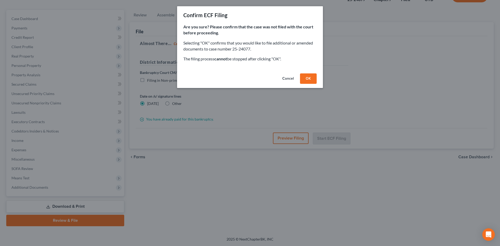
click at [314, 75] on button "OK" at bounding box center [308, 78] width 17 height 10
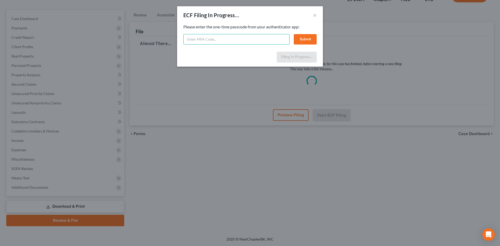
drag, startPoint x: 206, startPoint y: 40, endPoint x: 208, endPoint y: 32, distance: 8.6
click at [207, 40] on input "text" at bounding box center [236, 39] width 106 height 10
type input "571076"
click at [299, 38] on button "Submit" at bounding box center [305, 39] width 23 height 10
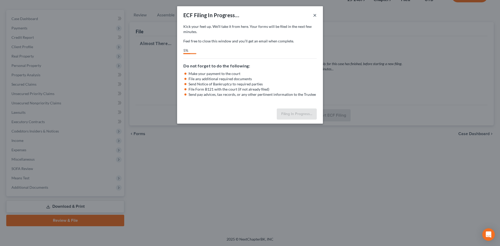
drag, startPoint x: 316, startPoint y: 13, endPoint x: 321, endPoint y: 20, distance: 9.1
click at [316, 13] on button "×" at bounding box center [315, 15] width 4 height 6
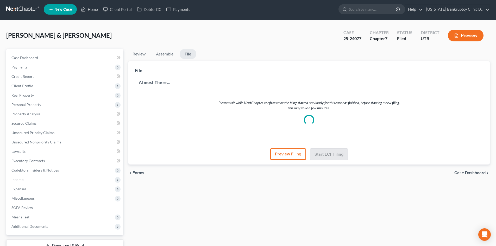
scroll to position [0, 0]
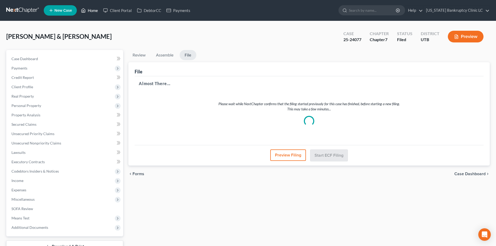
click at [88, 11] on link "Home" at bounding box center [89, 10] width 22 height 9
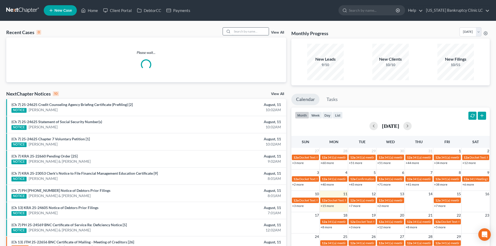
click at [251, 32] on input "search" at bounding box center [250, 32] width 36 height 8
paste input "25-24612"
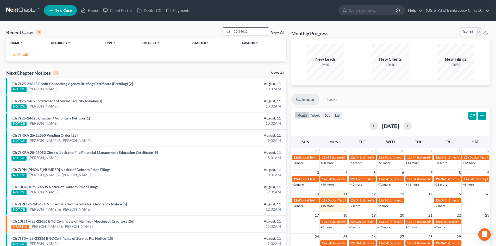
type input "25-24612"
click at [247, 30] on input "25-24612" at bounding box center [250, 32] width 36 height 8
drag, startPoint x: 258, startPoint y: 32, endPoint x: 201, endPoint y: 28, distance: 56.4
click at [201, 28] on div "Recent Cases 0 25-24612 View All" at bounding box center [146, 32] width 280 height 10
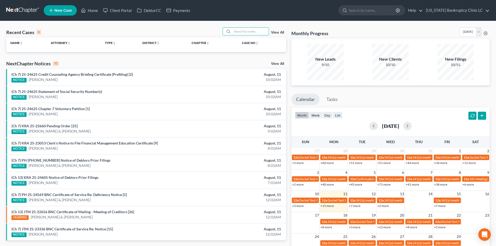
paste input "25-24612"
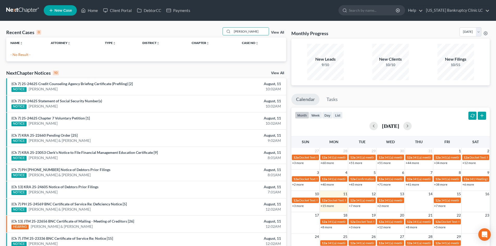
type input "[PERSON_NAME]"
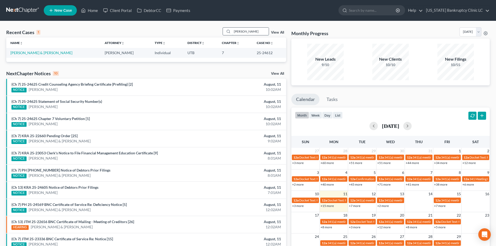
click at [242, 32] on input "[PERSON_NAME]" at bounding box center [250, 32] width 36 height 8
paste input "25-24612"
type input "25-24612"
type input "[PERSON_NAME]"
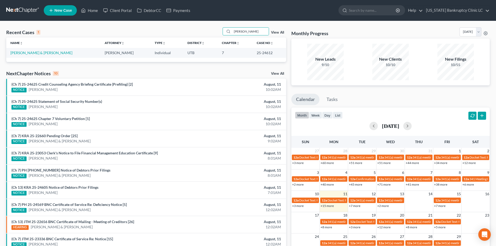
click at [31, 57] on td "[PERSON_NAME] & [PERSON_NAME]" at bounding box center [53, 53] width 94 height 10
click at [37, 51] on link "[PERSON_NAME] & [PERSON_NAME]" at bounding box center [41, 53] width 62 height 4
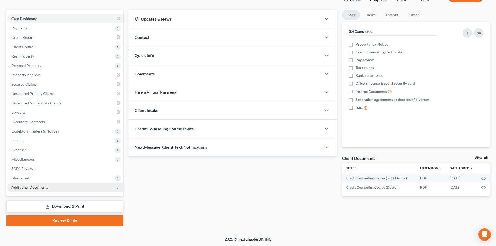
click at [51, 187] on span "Additional Documents" at bounding box center [65, 187] width 116 height 9
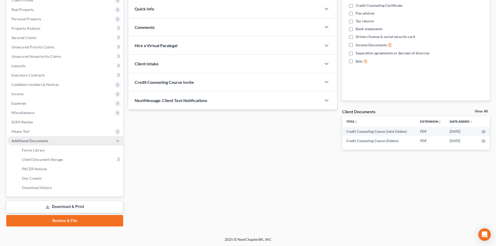
scroll to position [87, 0]
click at [54, 166] on link "PACER Notices" at bounding box center [70, 168] width 105 height 9
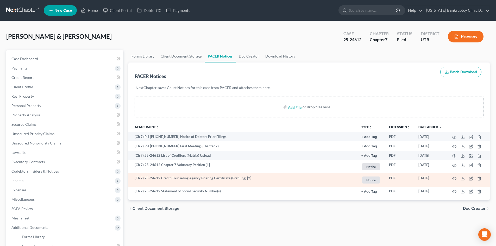
click at [452, 180] on td at bounding box center [468, 179] width 44 height 13
click at [453, 179] on icon "button" at bounding box center [454, 179] width 4 height 4
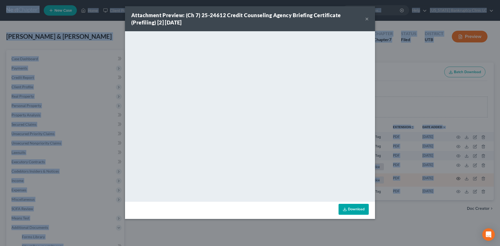
click at [453, 179] on div "Attachment Preview: (Ch 7) 25-24612 Credit Counseling Agency Briefing Certifica…" at bounding box center [250, 123] width 500 height 246
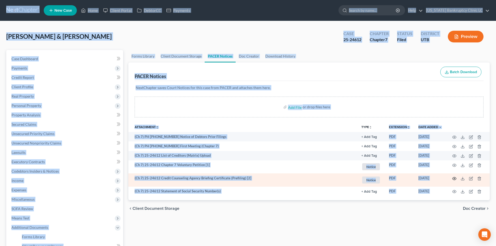
click at [454, 178] on icon "button" at bounding box center [454, 179] width 4 height 4
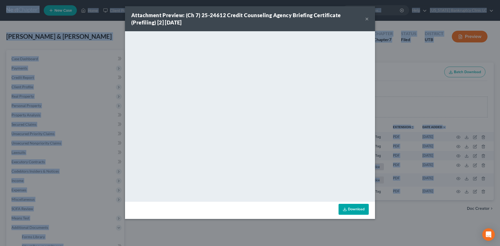
click at [365, 20] on button "×" at bounding box center [367, 19] width 4 height 6
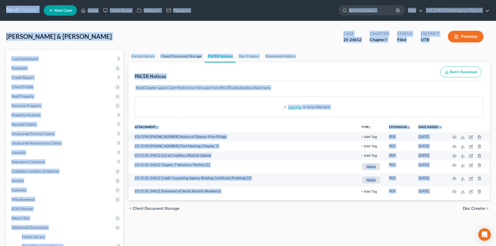
click at [192, 59] on link "Client Document Storage" at bounding box center [181, 56] width 47 height 13
select select "30"
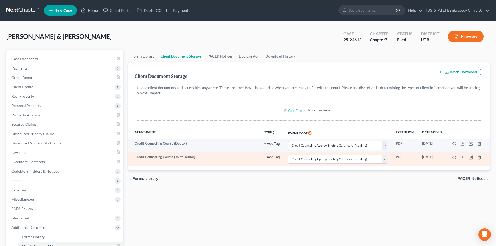
click at [452, 157] on td at bounding box center [468, 159] width 44 height 14
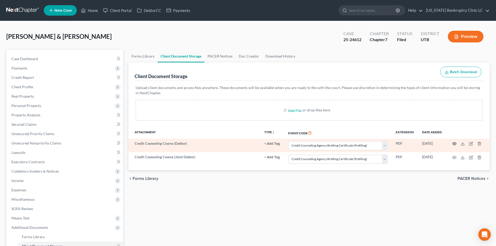
click at [453, 143] on icon "button" at bounding box center [455, 143] width 4 height 3
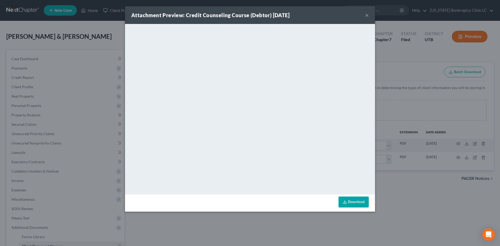
drag, startPoint x: 367, startPoint y: 15, endPoint x: 428, endPoint y: 26, distance: 61.8
click at [367, 15] on button "×" at bounding box center [367, 15] width 4 height 6
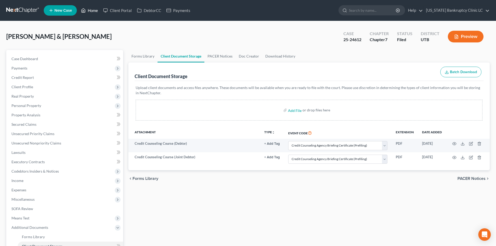
click at [89, 11] on link "Home" at bounding box center [89, 10] width 22 height 9
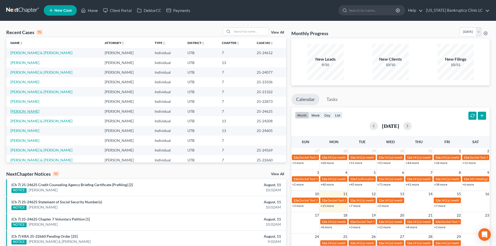
click at [26, 111] on link "[PERSON_NAME]" at bounding box center [24, 111] width 29 height 4
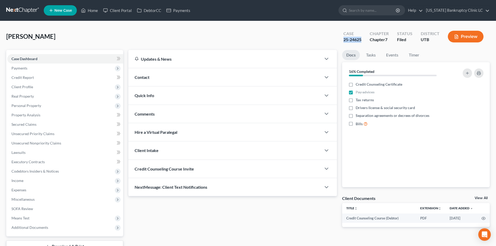
drag, startPoint x: 342, startPoint y: 41, endPoint x: 364, endPoint y: 41, distance: 22.1
click at [364, 41] on div "Case 25-24625" at bounding box center [352, 36] width 26 height 15
click at [31, 105] on span "Personal Property" at bounding box center [26, 105] width 30 height 4
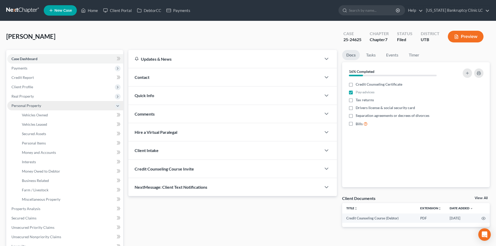
click at [36, 106] on span "Personal Property" at bounding box center [26, 105] width 30 height 4
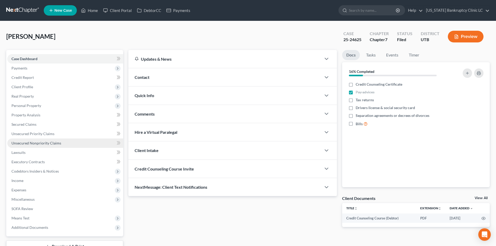
click at [42, 145] on span "Unsecured Nonpriority Claims" at bounding box center [36, 143] width 50 height 4
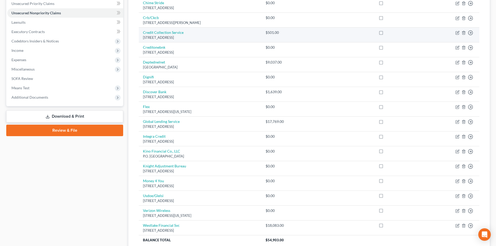
scroll to position [26, 0]
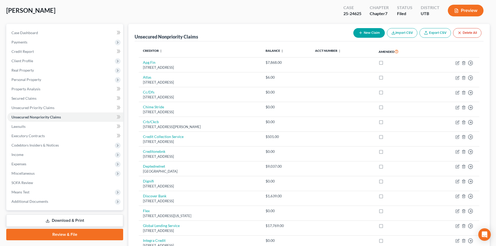
click at [359, 36] on button "New Claim" at bounding box center [369, 33] width 32 height 10
select select "0"
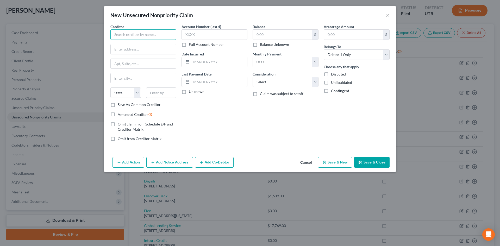
click at [135, 33] on input "text" at bounding box center [143, 34] width 66 height 10
click at [155, 32] on input "text" at bounding box center [143, 34] width 66 height 10
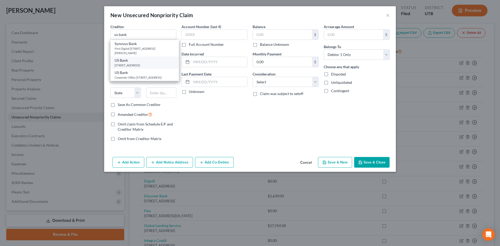
click at [147, 61] on div "US Bank" at bounding box center [145, 60] width 60 height 5
type input "US Bank"
type input "PO Box 130"
type input "Hillsboro"
select select "36"
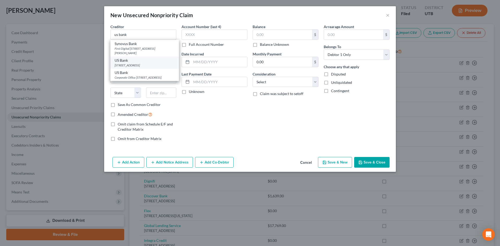
type input "45133"
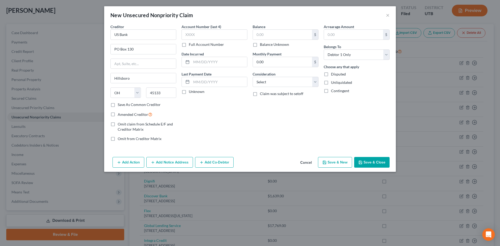
click at [336, 160] on button "Save & New" at bounding box center [335, 162] width 34 height 11
select select "0"
click at [154, 32] on input "text" at bounding box center [143, 34] width 66 height 10
click at [146, 46] on div "[STREET_ADDRESS]" at bounding box center [142, 48] width 54 height 4
type input "Net Pay Advance"
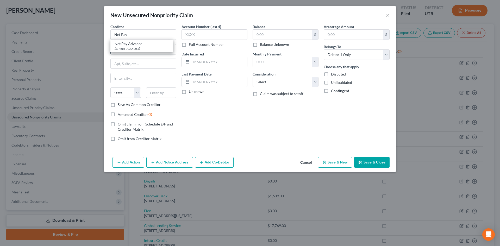
type input "[STREET_ADDRESS]"
type input "Wichita"
select select "17"
type input "67212"
click at [333, 161] on button "Save & New" at bounding box center [335, 162] width 34 height 11
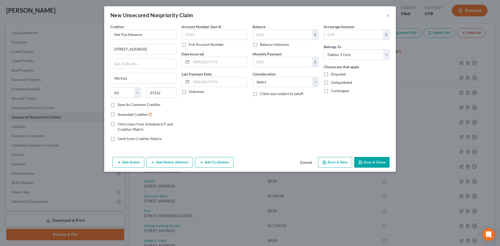
select select "0"
type input "0.00"
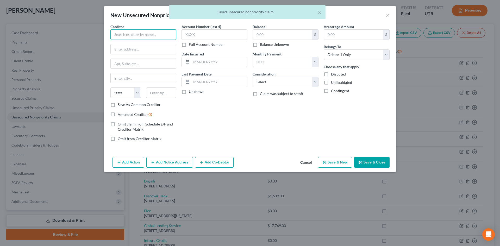
click at [141, 37] on input "text" at bounding box center [143, 34] width 66 height 10
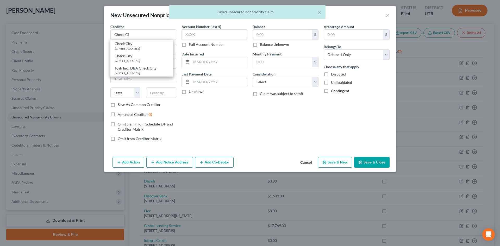
click at [139, 42] on div "Check City" at bounding box center [142, 43] width 54 height 5
type input "Check City"
type input "[STREET_ADDRESS]"
type input "Orem"
select select "46"
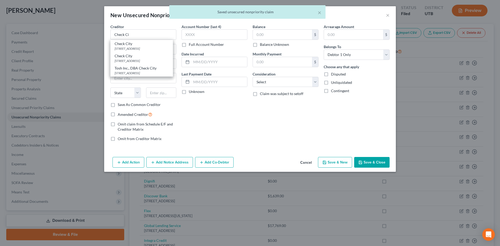
type input "84058"
click at [334, 167] on button "Save & New" at bounding box center [335, 162] width 34 height 11
select select "0"
type input "0.00"
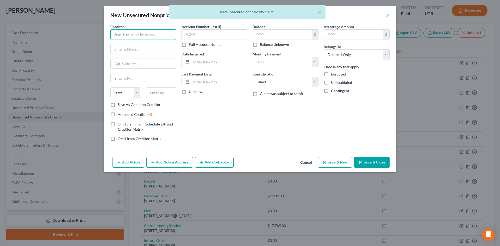
click at [148, 30] on input "text" at bounding box center [143, 34] width 66 height 10
type input "e"
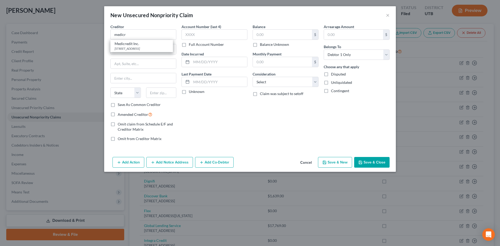
drag, startPoint x: 141, startPoint y: 44, endPoint x: 151, endPoint y: 42, distance: 9.2
click at [146, 42] on div "Medicredit Inc." at bounding box center [142, 43] width 54 height 5
type input "Medicredit Inc."
type input "111 Corporate Office Dr."
type input "Suite 200"
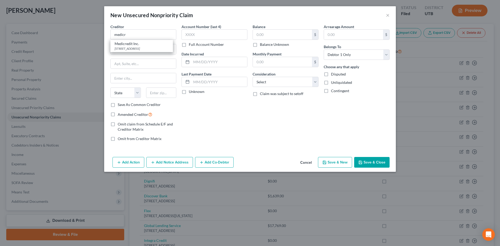
type input "Earth City"
select select "26"
type input "63045"
click at [334, 162] on button "Save & New" at bounding box center [335, 162] width 34 height 11
select select "0"
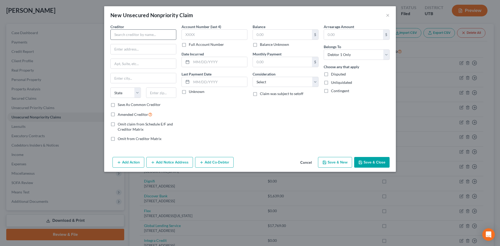
type input "0.00"
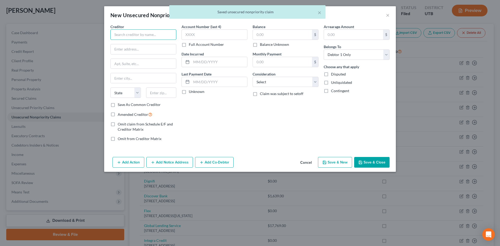
click at [152, 36] on input "text" at bounding box center [143, 34] width 66 height 10
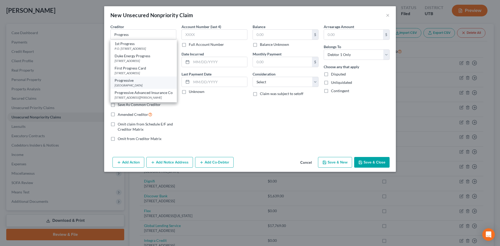
click at [130, 88] on div "[GEOGRAPHIC_DATA]" at bounding box center [144, 85] width 58 height 4
type input "Progressive"
type input "PO Box 31260"
type input "[GEOGRAPHIC_DATA]"
select select "9"
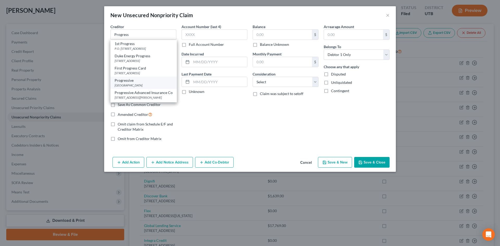
type input "33631"
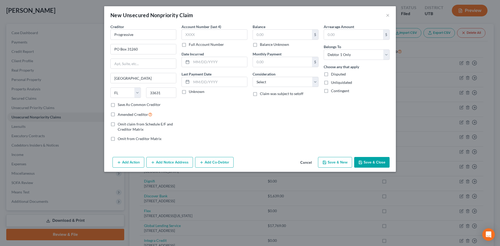
click at [345, 162] on button "Save & New" at bounding box center [335, 162] width 34 height 11
select select "0"
type input "0.00"
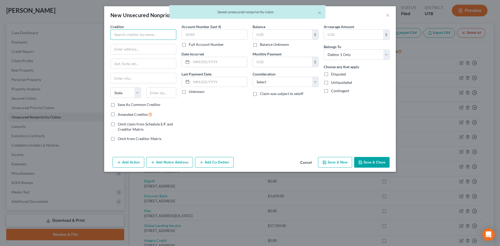
click at [127, 34] on input "text" at bounding box center [143, 34] width 66 height 10
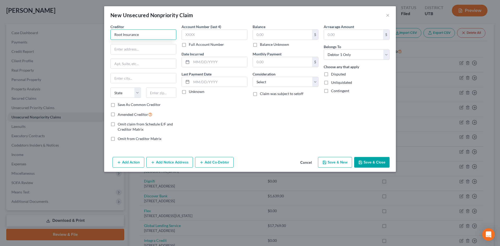
type input "Root Insurance"
click at [145, 50] on input "text" at bounding box center [143, 49] width 65 height 10
paste input "[STREET_ADDRESS]"
type input "[STREET_ADDRESS]"
click at [145, 61] on input "text" at bounding box center [143, 64] width 65 height 10
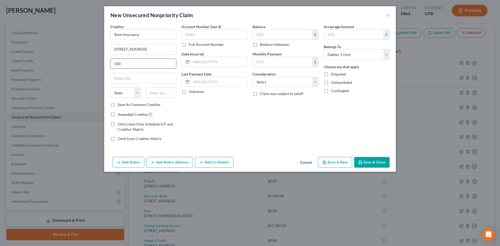
type input "500"
click at [153, 93] on input "text" at bounding box center [161, 93] width 30 height 10
type input "43215"
type input "Columbus"
select select "36"
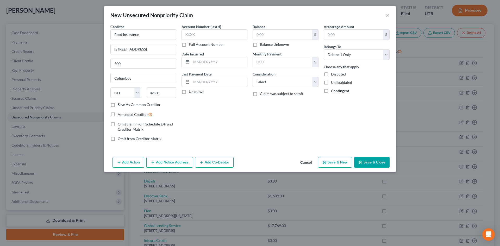
click at [334, 160] on button "Save & New" at bounding box center [335, 162] width 34 height 11
select select "0"
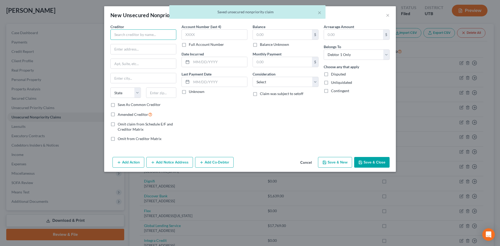
click at [143, 40] on input "text" at bounding box center [143, 34] width 66 height 10
type input "Cash Central"
click at [142, 45] on div "Cash Central" at bounding box center [142, 43] width 54 height 5
type input "[STREET_ADDRESS]"
type input "Suite 100"
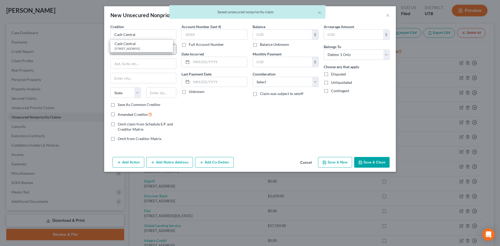
type input "[GEOGRAPHIC_DATA]"
select select "36"
type input "43017"
click at [326, 163] on icon "button" at bounding box center [324, 162] width 4 height 4
select select "0"
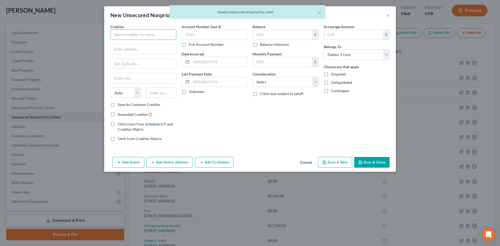
click at [149, 35] on input "text" at bounding box center [143, 34] width 66 height 10
click at [139, 47] on div "[STREET_ADDRESS][PERSON_NAME]" at bounding box center [142, 48] width 54 height 4
type input "CashNet [GEOGRAPHIC_DATA]"
type input "[STREET_ADDRESS][PERSON_NAME]"
type input "Suite 1000"
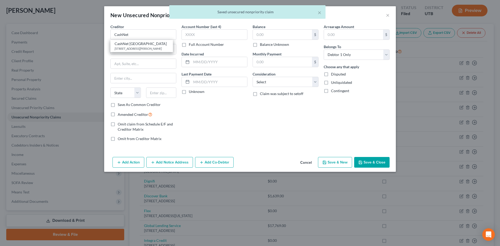
type input "[GEOGRAPHIC_DATA]"
select select "14"
type input "60604"
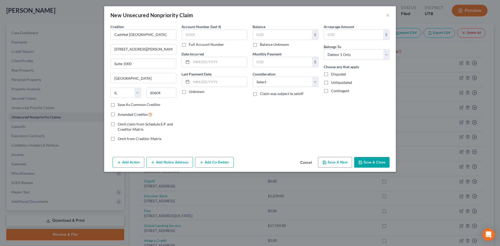
click at [337, 161] on button "Save & New" at bounding box center [335, 162] width 34 height 11
select select "0"
type input "0.00"
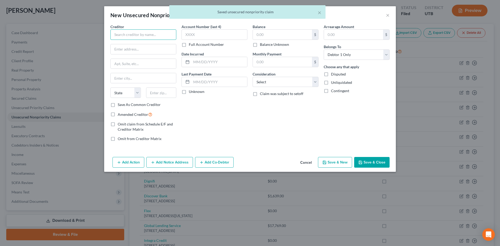
click at [143, 33] on input "text" at bounding box center [143, 34] width 66 height 10
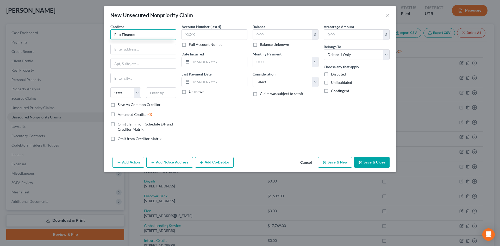
type input "Flex Finance"
drag, startPoint x: 137, startPoint y: 45, endPoint x: 141, endPoint y: 17, distance: 28.7
click at [137, 45] on input "text" at bounding box center [143, 49] width 65 height 10
paste input "400 [PERSON_NAME]"
type input "400 [PERSON_NAME]"
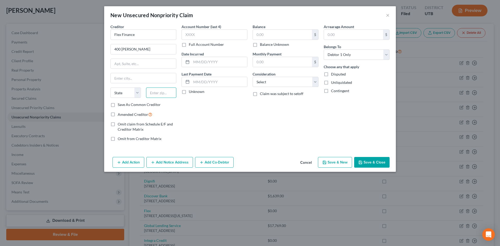
click at [155, 89] on input "text" at bounding box center [161, 93] width 30 height 10
type input "94301"
type input "[GEOGRAPHIC_DATA]"
select select "4"
click at [337, 164] on button "Save & New" at bounding box center [335, 162] width 34 height 11
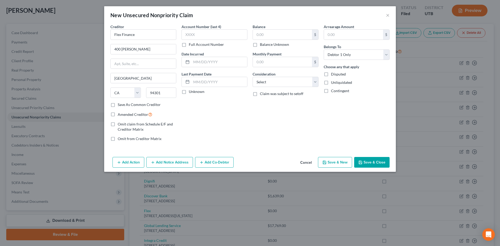
select select "0"
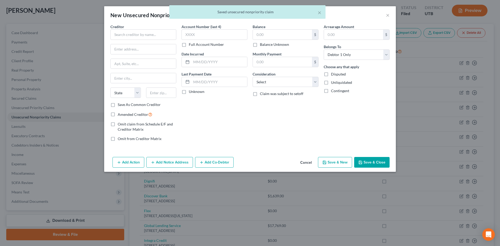
click at [157, 29] on div "Creditor *" at bounding box center [143, 32] width 66 height 16
click at [156, 32] on input "text" at bounding box center [143, 34] width 66 height 10
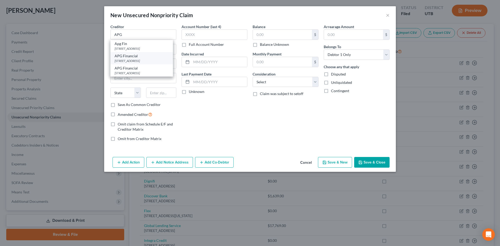
click at [144, 59] on div "APG Financial" at bounding box center [142, 55] width 54 height 5
type input "APG Financial"
type input "[STREET_ADDRESS]"
type input "[GEOGRAPHIC_DATA]"
select select "46"
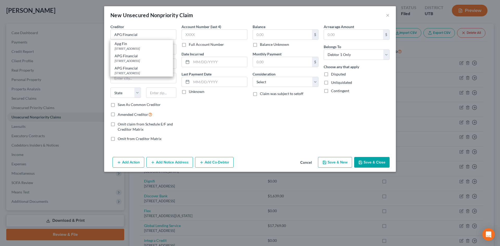
type input "84115"
click at [338, 163] on button "Save & New" at bounding box center [335, 162] width 34 height 11
select select "0"
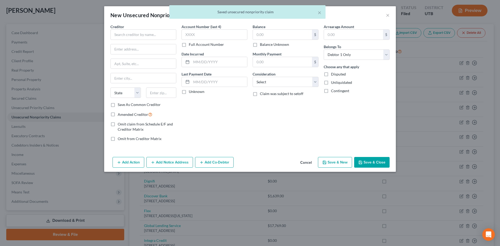
type input "0.00"
click at [148, 37] on input "text" at bounding box center [143, 34] width 66 height 10
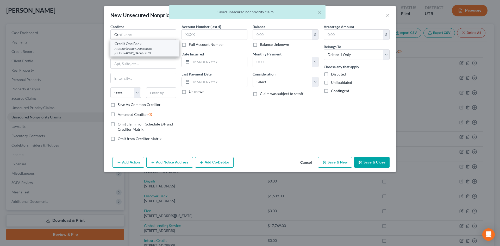
click at [143, 48] on div "Attn: Bankruptcy Department [GEOGRAPHIC_DATA]-8873" at bounding box center [145, 50] width 60 height 9
type input "Credit One Bank"
type input "Attn: Bankruptcy Department"
type input "PO Box 98873"
type input "[GEOGRAPHIC_DATA]"
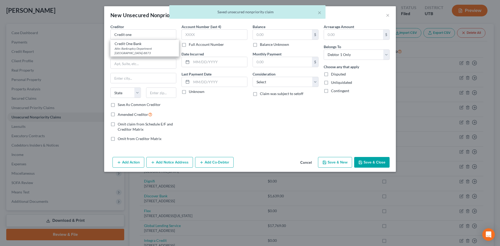
select select "31"
type input "89193-8873"
click at [330, 162] on button "Save & New" at bounding box center [335, 162] width 34 height 11
select select "0"
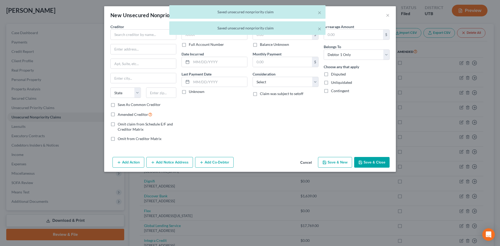
type input "0.00"
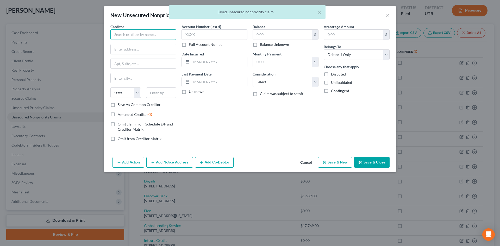
click at [159, 29] on input "text" at bounding box center [143, 34] width 66 height 10
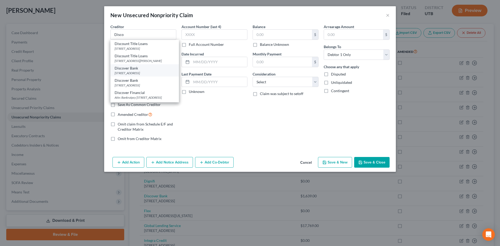
click at [139, 70] on div "Discover Bank" at bounding box center [145, 68] width 60 height 5
type input "Discover Bank"
type input "PO Box 30939"
type input "[GEOGRAPHIC_DATA]"
select select "46"
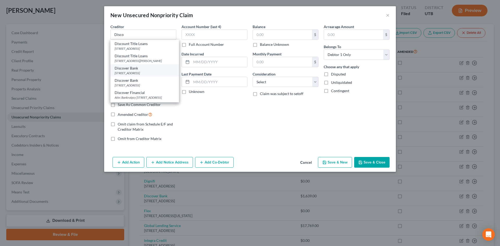
type input "84130"
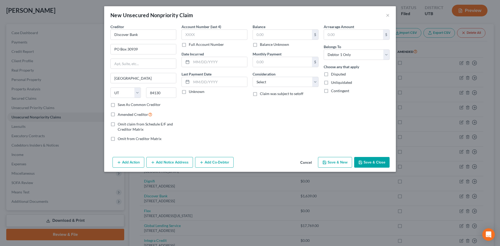
click at [341, 164] on button "Save & New" at bounding box center [335, 162] width 34 height 11
select select "0"
click at [143, 36] on input "text" at bounding box center [143, 34] width 66 height 10
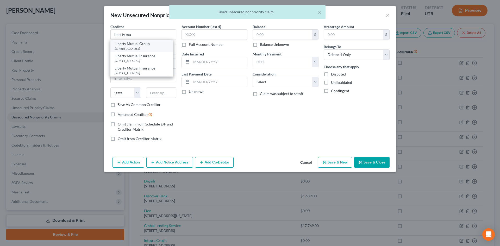
click at [139, 47] on div "[STREET_ADDRESS]" at bounding box center [142, 48] width 54 height 4
type input "Liberty Mutual Group"
type input "PO Box 958416"
type input "[PERSON_NAME]"
select select "9"
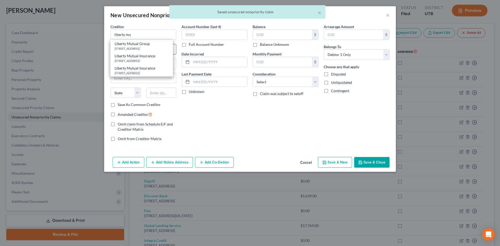
type input "32795"
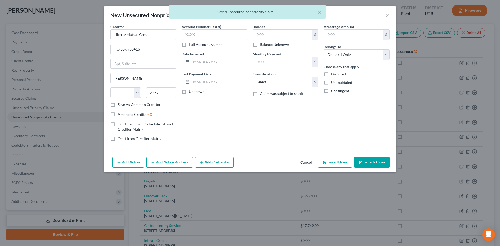
click at [328, 163] on button "Save & New" at bounding box center [335, 162] width 34 height 11
select select "0"
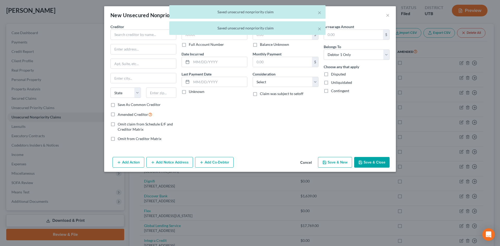
click at [145, 35] on div "× Saved unsecured nonpriority claim × Saved unsecured nonpriority claim" at bounding box center [247, 21] width 500 height 32
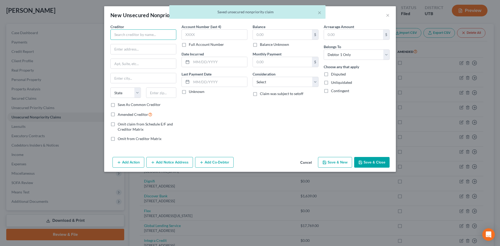
click at [138, 34] on input "text" at bounding box center [143, 34] width 66 height 10
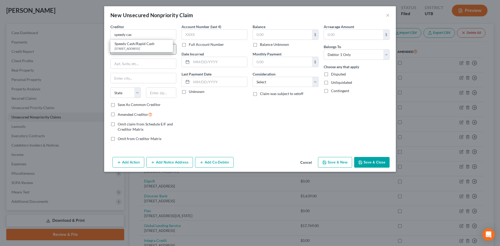
click at [146, 51] on div "Speedy Cash/Rapid Cash [STREET_ADDRESS]" at bounding box center [141, 46] width 63 height 12
type input "Speedy Cash/Rapid Cash"
type input "[STREET_ADDRESS]"
type input "Wichita"
select select "17"
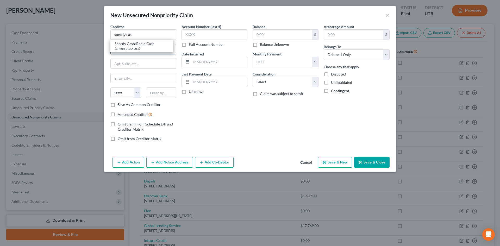
type input "67205"
click at [335, 161] on button "Save & New" at bounding box center [335, 162] width 34 height 11
select select "0"
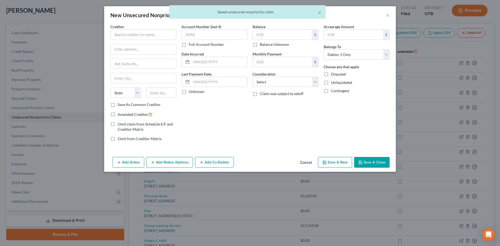
type input "0.00"
click at [142, 35] on input "text" at bounding box center [143, 34] width 66 height 10
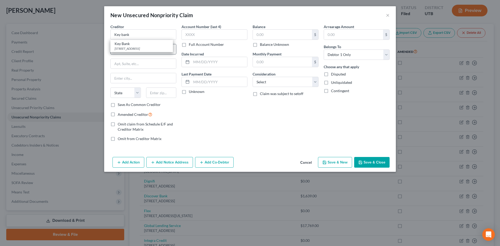
click at [137, 47] on div "[STREET_ADDRESS]" at bounding box center [142, 48] width 54 height 4
type input "Key Bank"
type input "[STREET_ADDRESS]"
type input "5th Floor"
type input "[GEOGRAPHIC_DATA]"
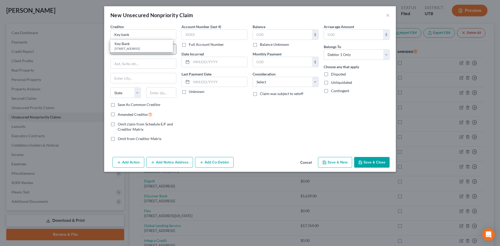
select select "36"
type input "44114-1306"
click at [337, 163] on button "Save & New" at bounding box center [335, 162] width 34 height 11
select select "0"
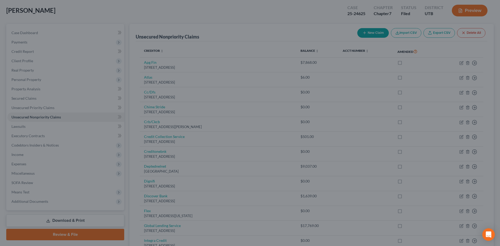
type input "0.00"
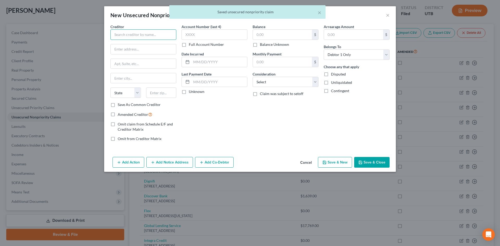
click at [123, 34] on input "text" at bounding box center [143, 34] width 66 height 10
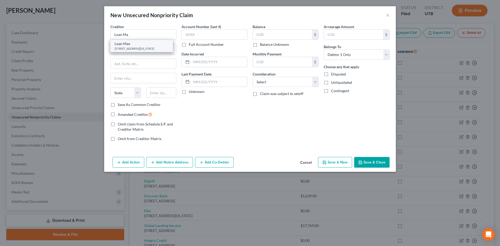
click at [132, 45] on div "Loan Max" at bounding box center [142, 43] width 54 height 5
click at [367, 163] on button "Save & Close" at bounding box center [371, 162] width 35 height 11
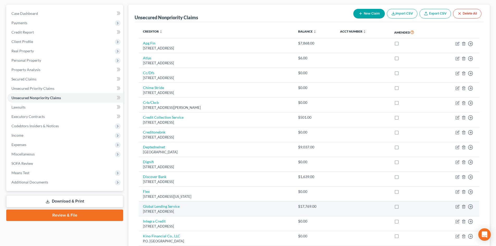
scroll to position [0, 0]
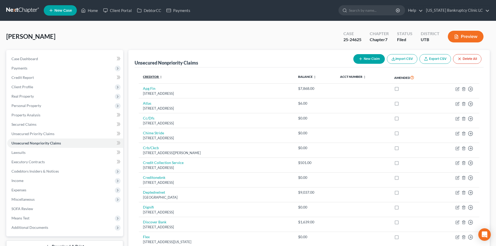
click at [151, 78] on link "Creditor expand_more expand_less unfold_more" at bounding box center [153, 77] width 20 height 4
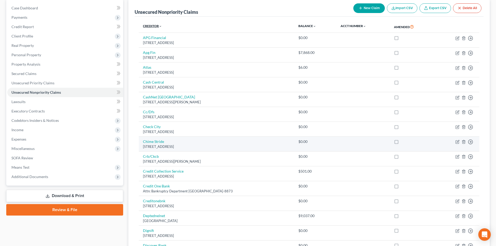
scroll to position [78, 0]
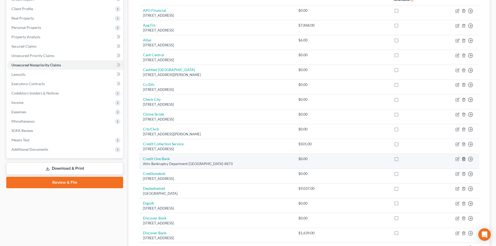
click at [464, 160] on line "button" at bounding box center [464, 159] width 0 height 1
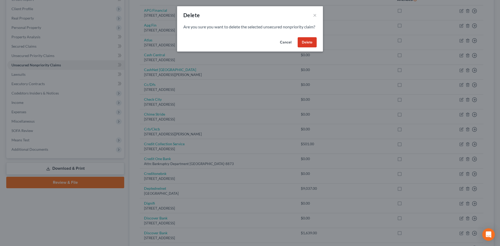
click at [300, 47] on button "Delete" at bounding box center [307, 42] width 19 height 10
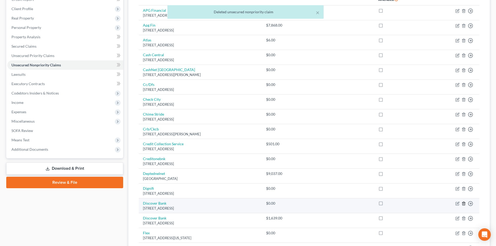
click at [463, 204] on icon "button" at bounding box center [464, 204] width 4 height 4
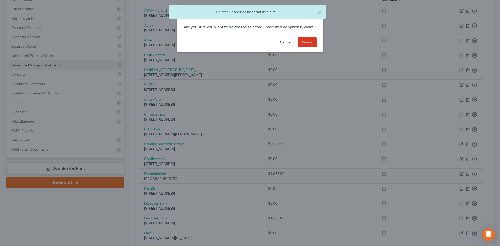
click at [302, 46] on button "Delete" at bounding box center [307, 42] width 19 height 10
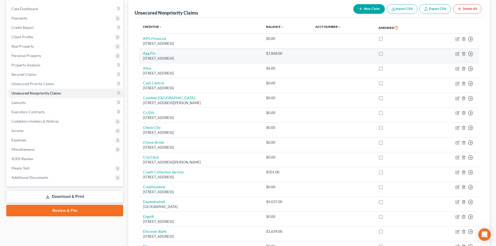
scroll to position [0, 0]
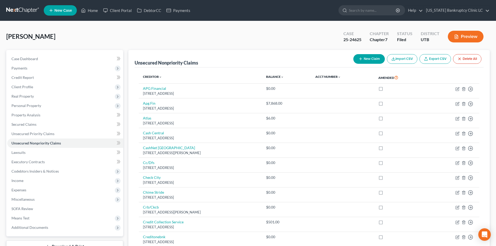
click at [369, 57] on button "New Claim" at bounding box center [369, 59] width 32 height 10
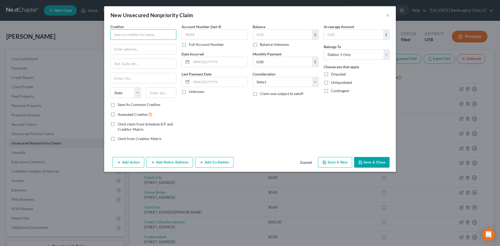
click at [153, 35] on input "text" at bounding box center [143, 34] width 66 height 10
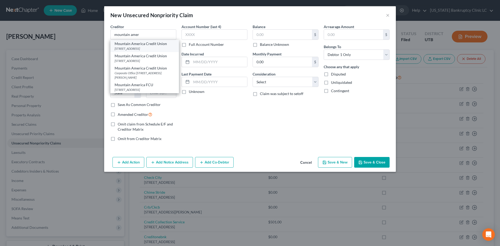
click at [151, 46] on div "Mountain America Credit Union" at bounding box center [145, 43] width 60 height 5
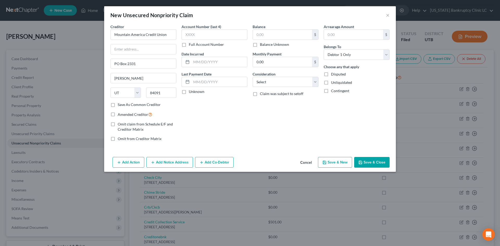
click at [379, 164] on button "Save & Close" at bounding box center [371, 162] width 35 height 11
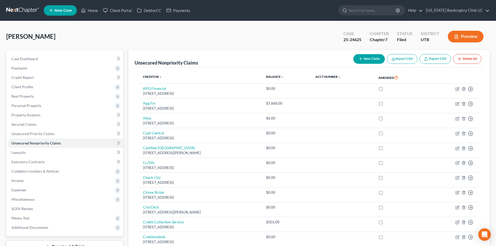
click at [356, 58] on button "New Claim" at bounding box center [369, 59] width 32 height 10
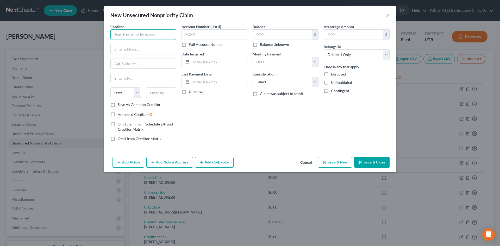
click at [152, 32] on input "text" at bounding box center [143, 34] width 66 height 10
click at [135, 49] on input "text" at bounding box center [143, 49] width 65 height 10
paste input "[STREET_ADDRESS]"
click at [159, 90] on input "text" at bounding box center [161, 93] width 30 height 10
paste input "44139"
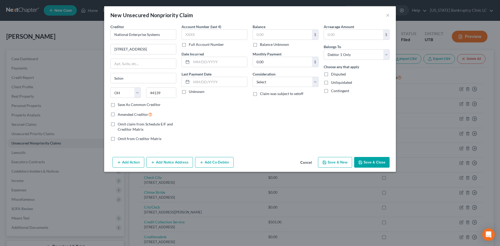
click at [344, 161] on button "Save & New" at bounding box center [335, 162] width 34 height 11
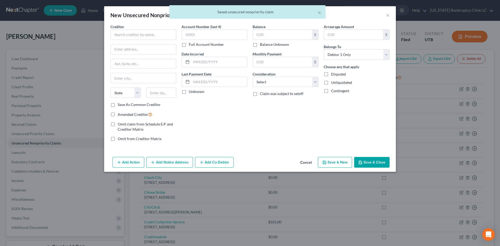
click at [145, 27] on div "Creditor *" at bounding box center [143, 32] width 66 height 16
click at [147, 31] on input "text" at bounding box center [143, 34] width 66 height 10
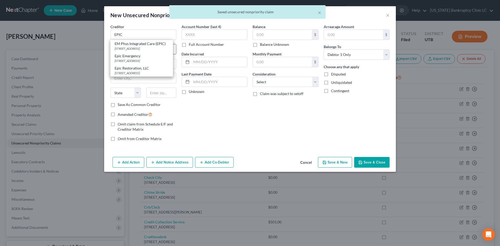
click at [146, 45] on div "EM Phys Integrated Care (EPIC)" at bounding box center [142, 43] width 54 height 5
click at [345, 161] on button "Save & New" at bounding box center [335, 162] width 34 height 11
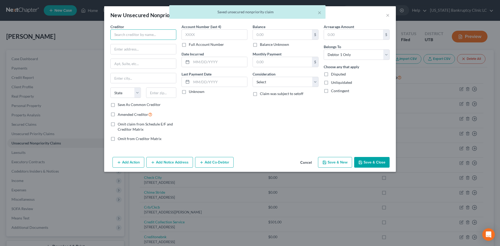
click at [142, 35] on input "text" at bounding box center [143, 34] width 66 height 10
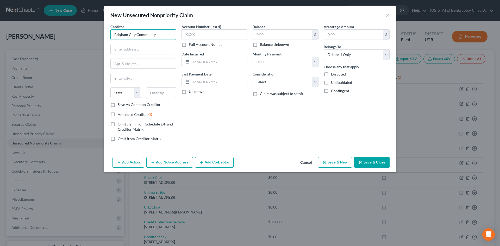
click at [166, 39] on input "Brigham City Community" at bounding box center [143, 34] width 66 height 10
click at [339, 161] on button "Save & New" at bounding box center [335, 162] width 34 height 11
click at [158, 34] on input "text" at bounding box center [143, 34] width 66 height 10
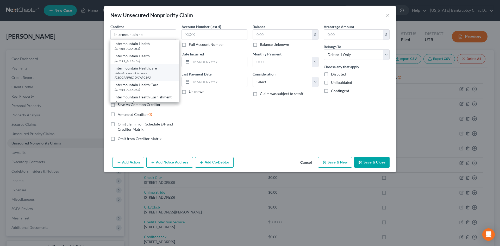
click at [147, 76] on div "Patient Financial Services [GEOGRAPHIC_DATA]-0193" at bounding box center [145, 75] width 60 height 9
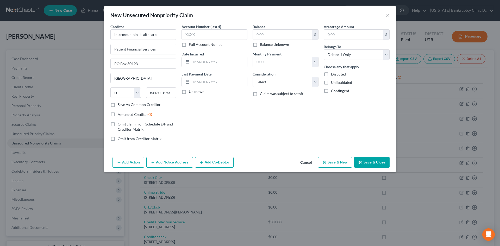
click at [368, 165] on button "Save & Close" at bounding box center [371, 162] width 35 height 11
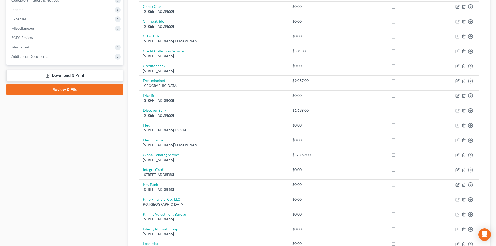
scroll to position [67, 0]
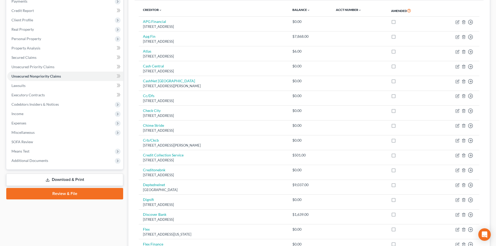
click at [77, 174] on link "Download & Print" at bounding box center [64, 180] width 117 height 12
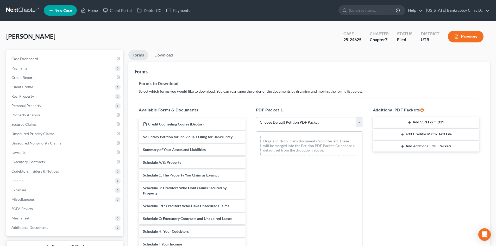
click at [293, 124] on select "Choose Default Petition PDF Packet Complete Bankruptcy Petition (all forms and …" at bounding box center [309, 122] width 107 height 10
click at [256, 117] on select "Choose Default Petition PDF Packet Complete Bankruptcy Petition (all forms and …" at bounding box center [309, 122] width 107 height 10
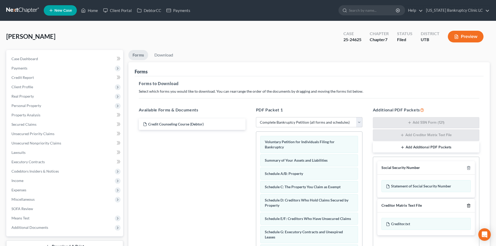
click at [470, 206] on icon "button" at bounding box center [468, 205] width 2 height 3
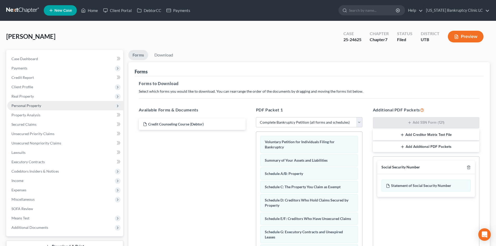
click at [38, 107] on span "Personal Property" at bounding box center [26, 105] width 30 height 4
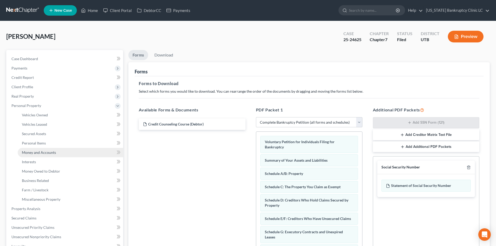
click at [46, 151] on span "Money and Accounts" at bounding box center [39, 152] width 34 height 4
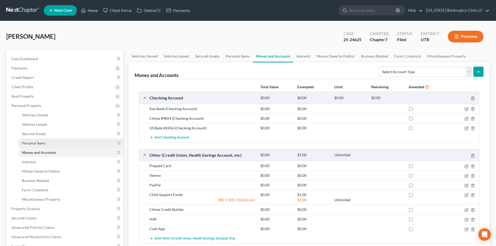
click at [46, 139] on link "Personal Items" at bounding box center [70, 143] width 105 height 9
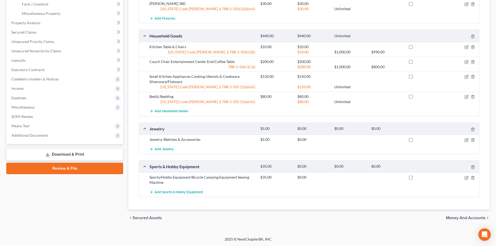
click at [71, 164] on link "Review & File" at bounding box center [64, 168] width 117 height 11
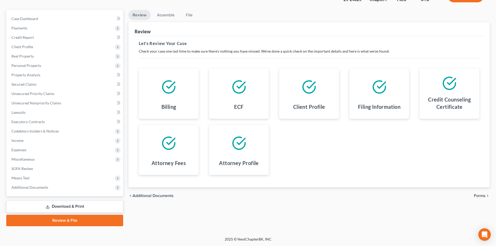
click at [57, 208] on link "Download & Print" at bounding box center [64, 207] width 117 height 12
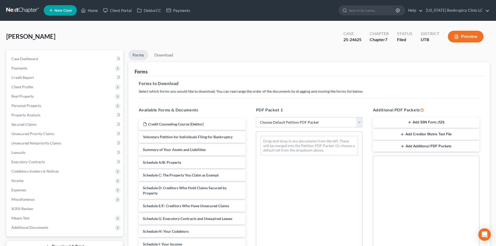
drag, startPoint x: 306, startPoint y: 122, endPoint x: 307, endPoint y: 125, distance: 3.2
click at [307, 122] on select "Choose Default Petition PDF Packet Complete Bankruptcy Petition (all forms and …" at bounding box center [309, 122] width 107 height 10
click at [256, 117] on select "Choose Default Petition PDF Packet Complete Bankruptcy Petition (all forms and …" at bounding box center [309, 122] width 107 height 10
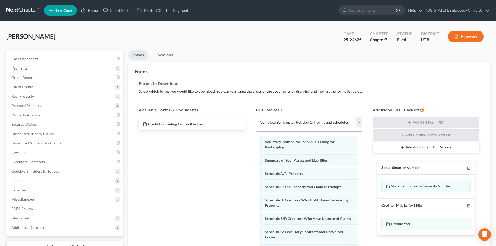
click at [472, 205] on div "Creditor Matrix Text File" at bounding box center [426, 206] width 98 height 14
click at [471, 206] on icon "button" at bounding box center [469, 206] width 4 height 4
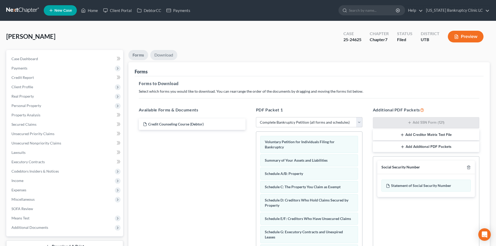
click at [171, 55] on link "Download" at bounding box center [163, 55] width 27 height 10
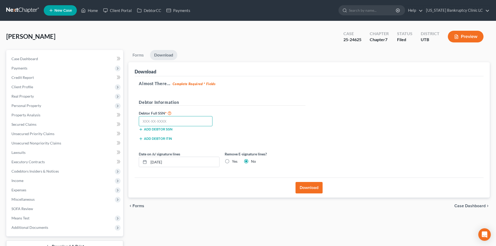
click at [148, 121] on input "text" at bounding box center [176, 121] width 74 height 10
click at [323, 190] on div "Download" at bounding box center [309, 188] width 349 height 20
click at [320, 190] on button "Download" at bounding box center [309, 187] width 27 height 11
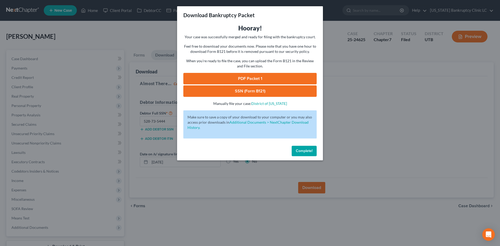
drag, startPoint x: 232, startPoint y: 79, endPoint x: 241, endPoint y: 81, distance: 9.5
click at [232, 79] on link "PDF Packet 1" at bounding box center [249, 78] width 133 height 11
click at [213, 91] on link "SSN (Form B121)" at bounding box center [249, 90] width 133 height 11
click at [305, 152] on span "Complete!" at bounding box center [304, 151] width 17 height 4
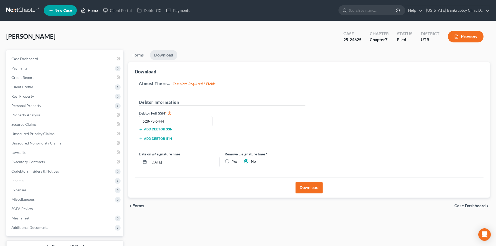
click at [85, 7] on link "Home" at bounding box center [89, 10] width 22 height 9
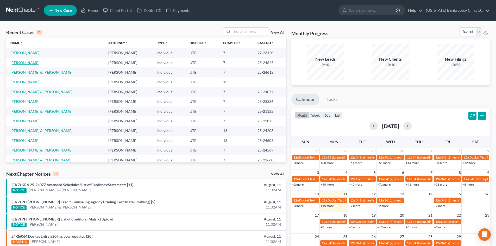
click at [22, 63] on link "[PERSON_NAME]" at bounding box center [24, 62] width 29 height 4
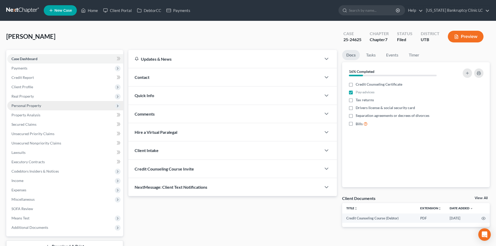
click at [37, 106] on span "Personal Property" at bounding box center [26, 105] width 30 height 4
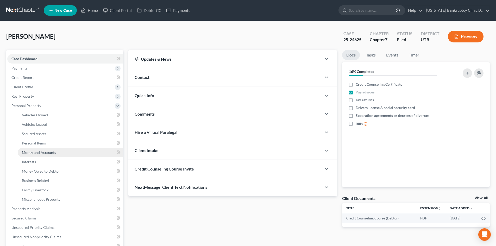
click at [36, 153] on span "Money and Accounts" at bounding box center [39, 152] width 34 height 4
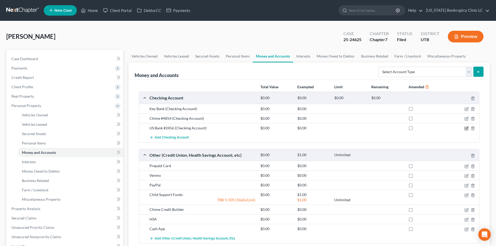
click at [465, 128] on icon "button" at bounding box center [467, 128] width 4 height 4
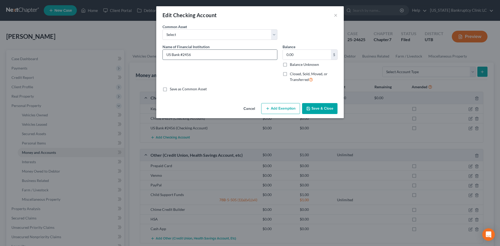
click at [223, 53] on input "US Bank #2456" at bounding box center [220, 55] width 114 height 10
click at [299, 76] on label "Closed, Sold, Moved, or Transferred" at bounding box center [314, 76] width 48 height 11
click at [295, 75] on input "Closed, Sold, Moved, or Transferred" at bounding box center [293, 72] width 3 height 3
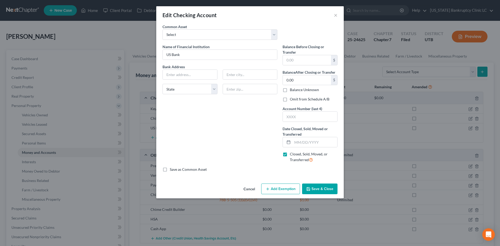
click at [297, 99] on label "Omit from Schedule A/B" at bounding box center [310, 99] width 40 height 5
click at [295, 99] on input "Omit from Schedule A/B" at bounding box center [293, 98] width 3 height 3
click at [300, 118] on input "text" at bounding box center [310, 117] width 54 height 10
click at [310, 142] on input "text" at bounding box center [314, 142] width 45 height 10
drag, startPoint x: 234, startPoint y: 131, endPoint x: 235, endPoint y: 128, distance: 3.0
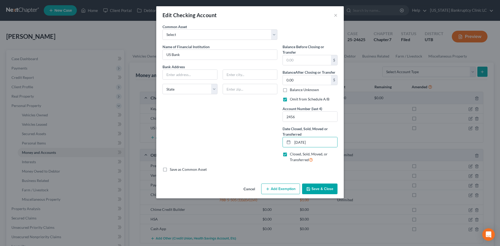
click at [235, 128] on div "Name of Financial Institution * US Bank Bank Address State [US_STATE][GEOGRAPHI…" at bounding box center [220, 105] width 120 height 123
click at [334, 188] on button "Save & Close" at bounding box center [319, 189] width 35 height 11
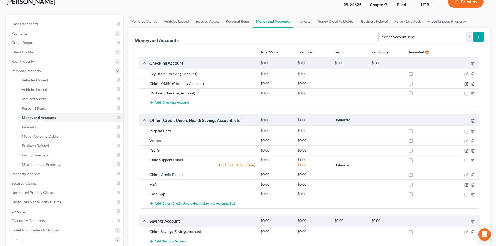
scroll to position [26, 0]
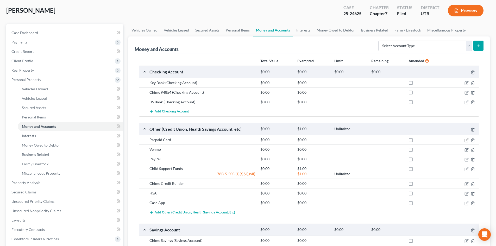
click at [467, 140] on icon "button" at bounding box center [467, 140] width 4 height 4
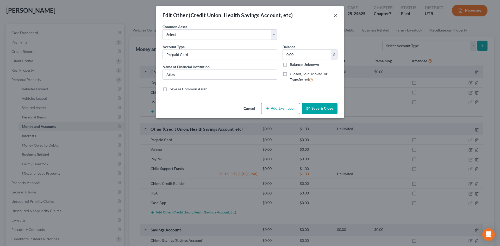
click at [334, 16] on button "×" at bounding box center [336, 15] width 4 height 6
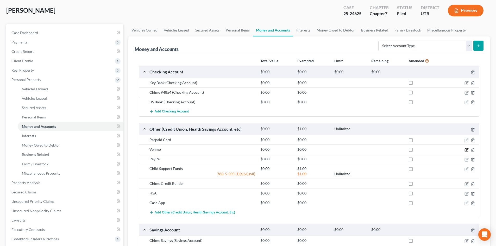
click at [467, 151] on icon "button" at bounding box center [467, 150] width 4 height 4
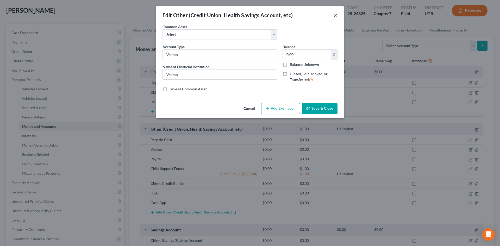
click at [336, 14] on button "×" at bounding box center [336, 15] width 4 height 6
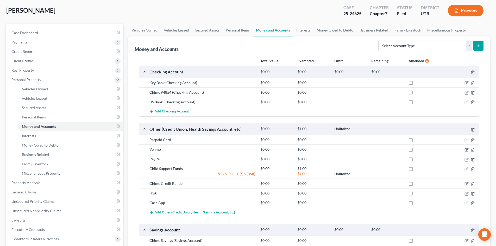
click at [468, 159] on icon "button" at bounding box center [467, 159] width 2 height 2
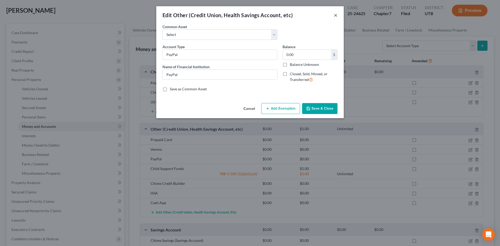
click at [336, 13] on button "×" at bounding box center [336, 15] width 4 height 6
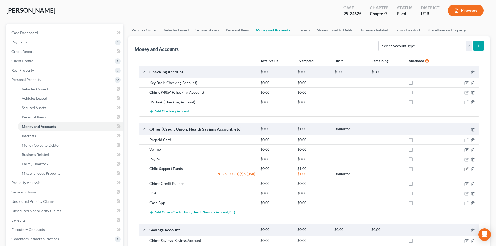
click at [467, 170] on icon "button" at bounding box center [467, 169] width 4 height 4
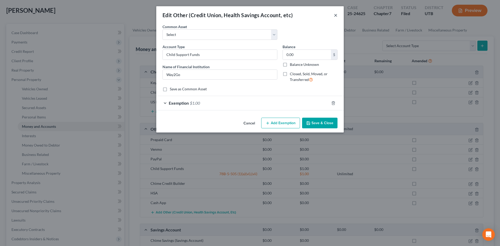
click at [336, 17] on button "×" at bounding box center [336, 15] width 4 height 6
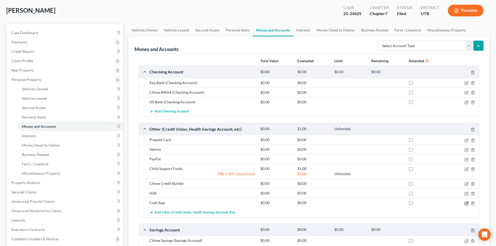
click at [466, 202] on icon "button" at bounding box center [467, 203] width 4 height 4
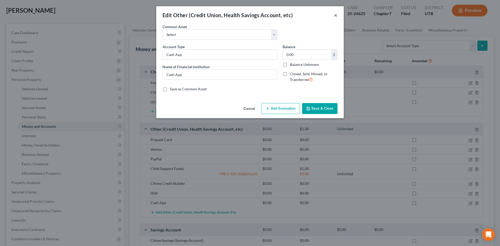
click at [335, 13] on button "×" at bounding box center [336, 15] width 4 height 6
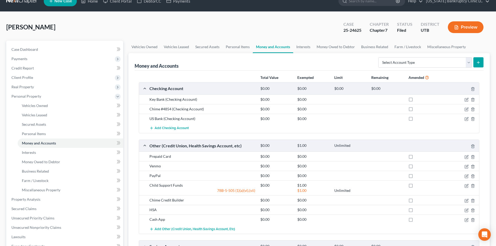
scroll to position [0, 0]
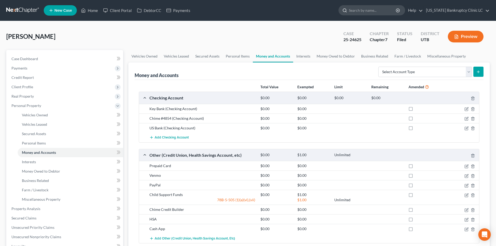
click at [388, 11] on input "search" at bounding box center [373, 10] width 48 height 10
click at [94, 11] on link "Home" at bounding box center [89, 10] width 22 height 9
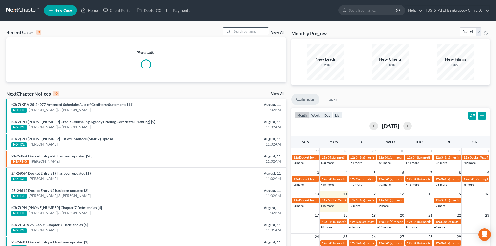
click at [246, 32] on input "search" at bounding box center [250, 32] width 36 height 8
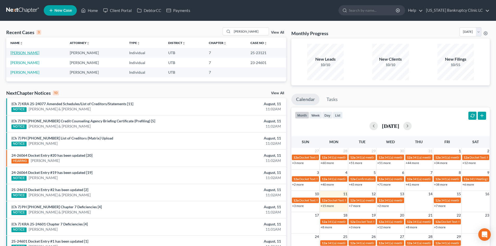
click at [27, 53] on link "[PERSON_NAME]" at bounding box center [24, 53] width 29 height 4
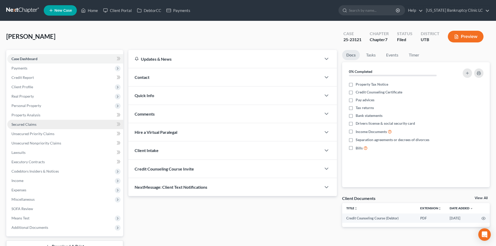
click at [35, 124] on span "Secured Claims" at bounding box center [23, 124] width 25 height 4
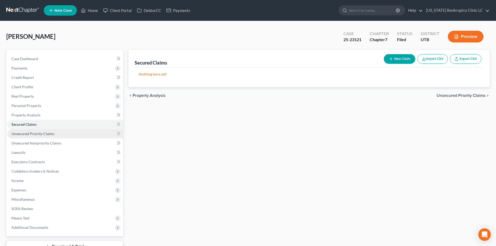
click at [34, 134] on span "Unsecured Priority Claims" at bounding box center [32, 134] width 43 height 4
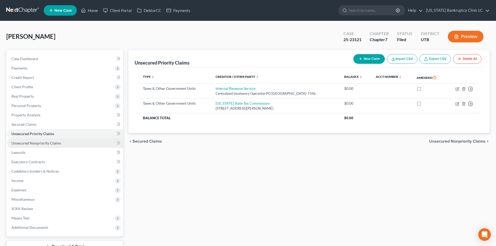
click at [33, 143] on span "Unsecured Nonpriority Claims" at bounding box center [36, 143] width 50 height 4
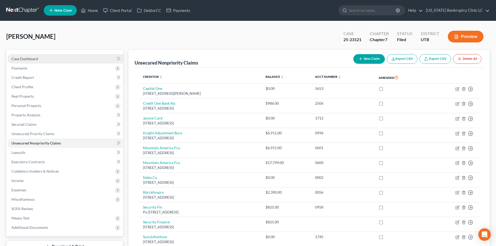
click at [45, 58] on link "Case Dashboard" at bounding box center [65, 58] width 116 height 9
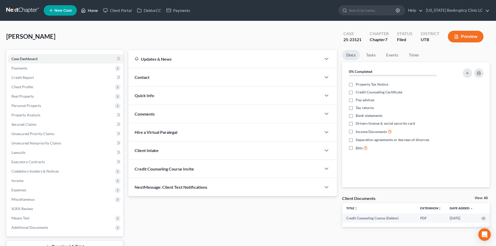
click at [89, 14] on link "Home" at bounding box center [89, 10] width 22 height 9
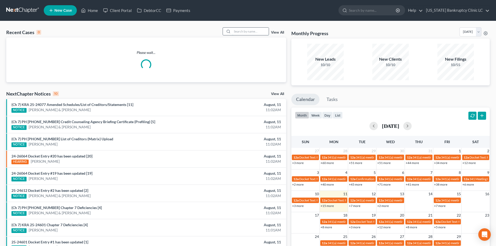
click at [243, 35] on input "search" at bounding box center [250, 32] width 36 height 8
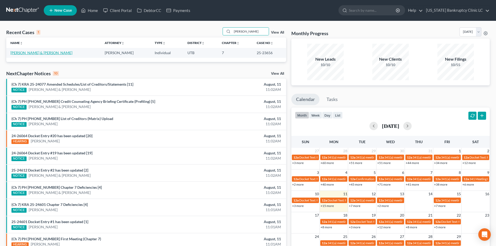
click at [23, 54] on link "[PERSON_NAME] & [PERSON_NAME]" at bounding box center [41, 53] width 62 height 4
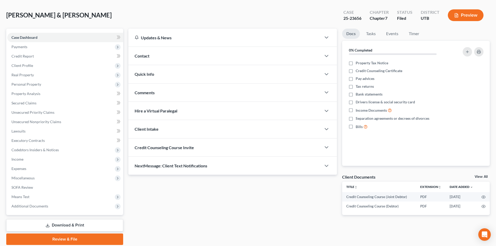
scroll to position [40, 0]
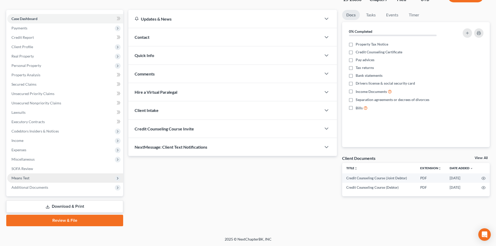
click at [57, 182] on span "Means Test" at bounding box center [65, 177] width 116 height 9
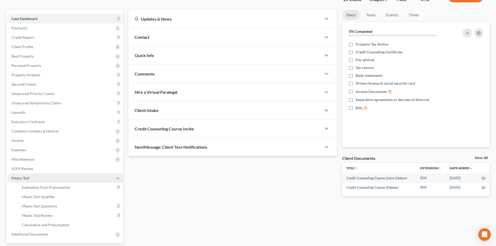
drag, startPoint x: 54, startPoint y: 176, endPoint x: 53, endPoint y: 179, distance: 2.7
click at [54, 176] on span "Means Test" at bounding box center [65, 177] width 116 height 9
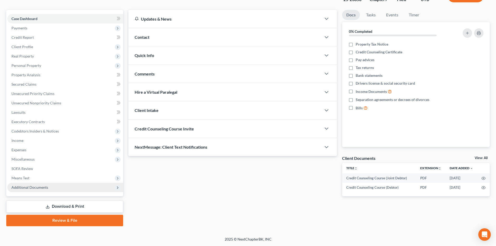
click at [53, 190] on span "Additional Documents" at bounding box center [65, 187] width 116 height 9
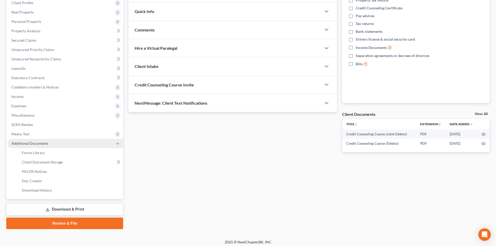
scroll to position [87, 0]
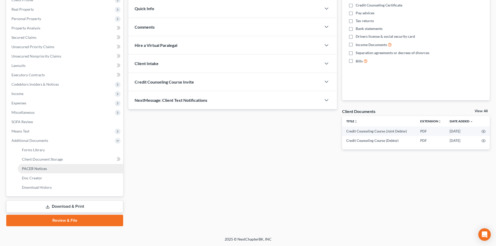
click at [55, 167] on link "PACER Notices" at bounding box center [70, 168] width 105 height 9
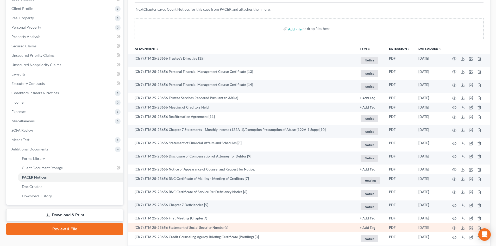
scroll to position [78, 0]
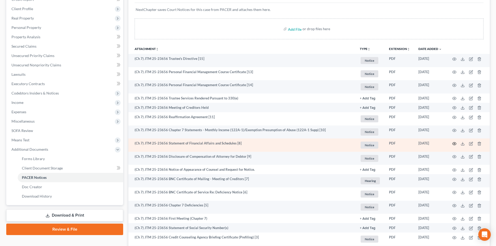
click at [456, 145] on icon "button" at bounding box center [454, 144] width 4 height 4
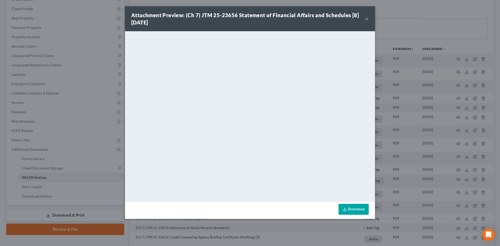
click at [366, 17] on button "×" at bounding box center [367, 19] width 4 height 6
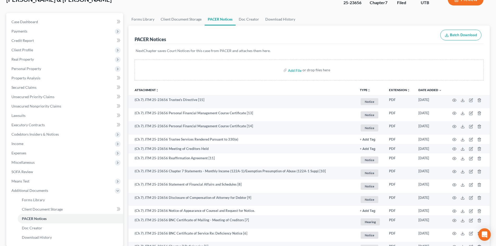
scroll to position [0, 0]
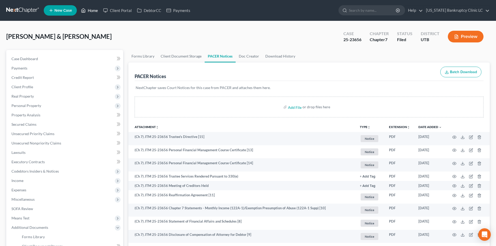
click at [89, 10] on link "Home" at bounding box center [89, 10] width 22 height 9
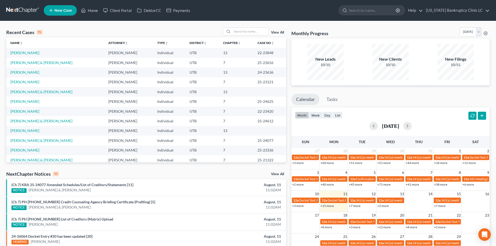
click at [242, 26] on div "Recent Cases 15 View All Name unfold_more expand_more expand_less Attorney unfo…" at bounding box center [248, 193] width 496 height 344
click at [246, 31] on input "search" at bounding box center [250, 32] width 36 height 8
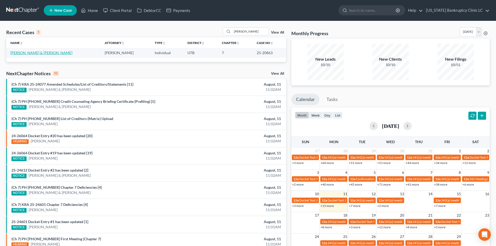
click at [18, 52] on link "[PERSON_NAME] & [PERSON_NAME]" at bounding box center [41, 53] width 62 height 4
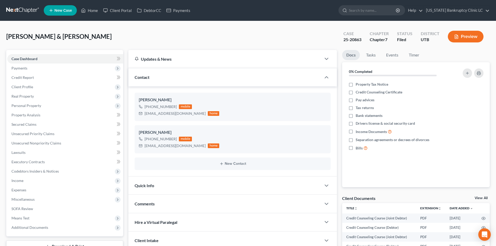
scroll to position [78, 0]
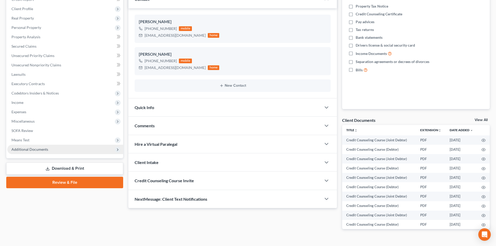
click at [80, 150] on span "Additional Documents" at bounding box center [65, 149] width 116 height 9
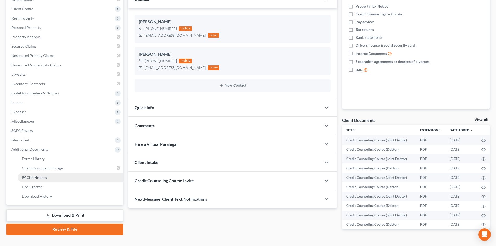
click at [55, 178] on link "PACER Notices" at bounding box center [70, 177] width 105 height 9
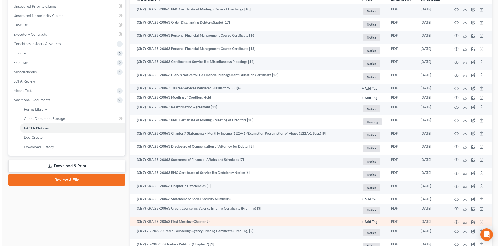
scroll to position [130, 0]
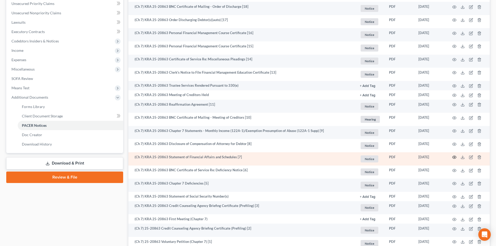
click at [455, 157] on circle "button" at bounding box center [454, 157] width 1 height 1
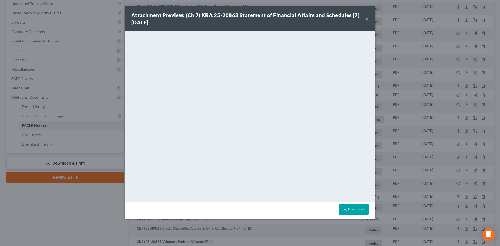
click at [366, 18] on button "×" at bounding box center [367, 19] width 4 height 6
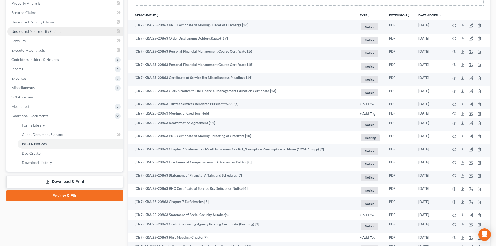
scroll to position [0, 0]
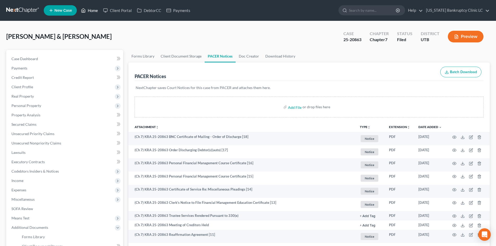
click at [95, 10] on link "Home" at bounding box center [89, 10] width 22 height 9
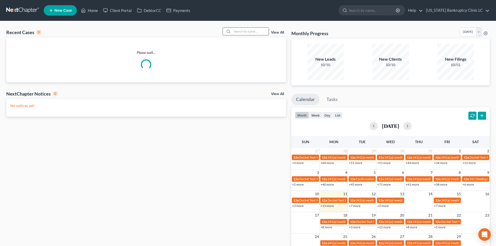
click at [237, 34] on input "search" at bounding box center [250, 32] width 36 height 8
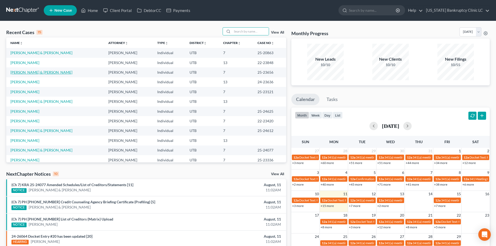
click at [38, 73] on link "[PERSON_NAME] & [PERSON_NAME]" at bounding box center [41, 72] width 62 height 4
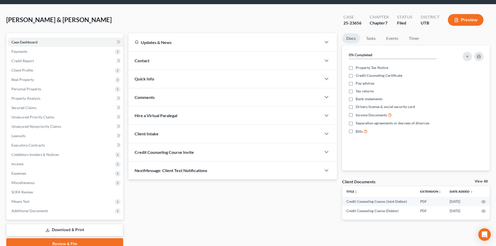
scroll to position [26, 0]
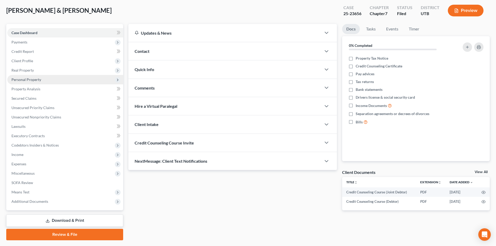
click at [47, 82] on span "Personal Property" at bounding box center [65, 79] width 116 height 9
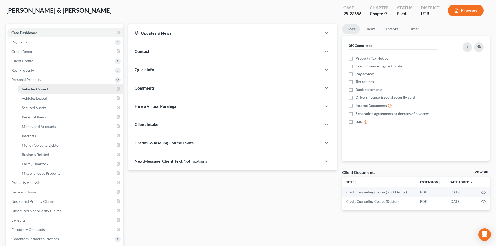
click at [46, 92] on link "Vehicles Owned" at bounding box center [70, 88] width 105 height 9
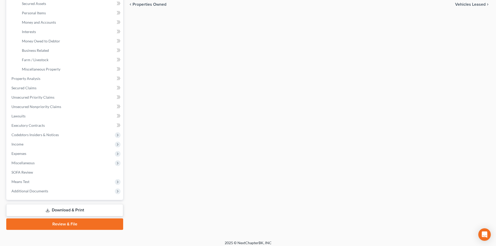
click at [72, 210] on link "Download & Print" at bounding box center [64, 210] width 117 height 12
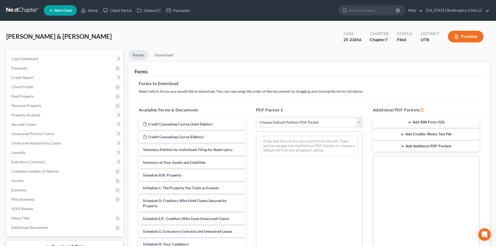
click at [289, 125] on select "Choose Default Petition PDF Packet Complete Bankruptcy Petition (all forms and …" at bounding box center [309, 122] width 107 height 10
click at [256, 117] on select "Choose Default Petition PDF Packet Complete Bankruptcy Petition (all forms and …" at bounding box center [309, 122] width 107 height 10
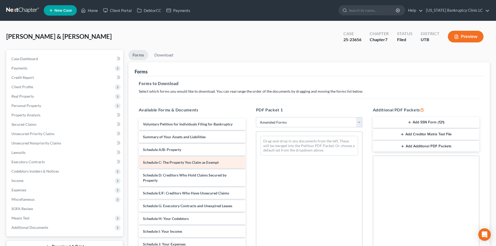
click at [249, 149] on div "Voluntary Petition for Individuals Filing for Bankruptcy Summary of Your Assets…" at bounding box center [192, 242] width 115 height 249
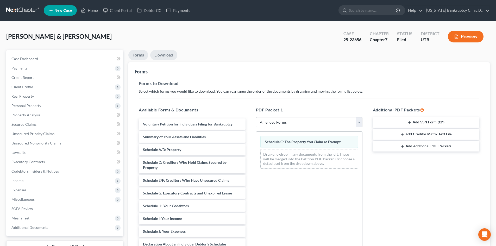
click at [158, 54] on link "Download" at bounding box center [163, 55] width 27 height 10
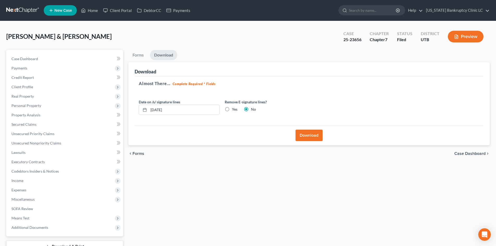
click at [312, 137] on button "Download" at bounding box center [309, 135] width 27 height 11
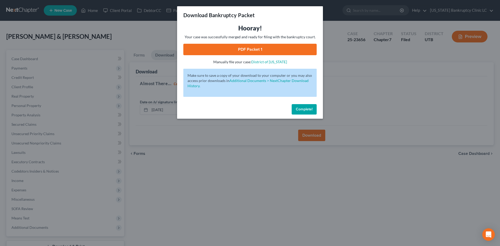
click at [254, 52] on link "PDF Packet 1" at bounding box center [249, 49] width 133 height 11
click at [288, 105] on div "Complete!" at bounding box center [250, 110] width 146 height 17
click at [307, 111] on span "Complete!" at bounding box center [304, 109] width 17 height 4
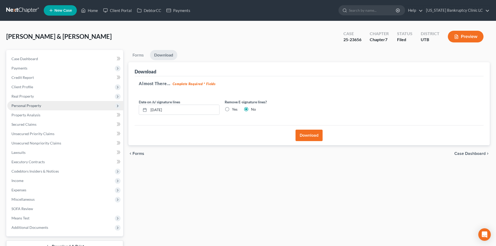
drag, startPoint x: 39, startPoint y: 103, endPoint x: 63, endPoint y: 104, distance: 23.7
click at [40, 103] on span "Personal Property" at bounding box center [65, 105] width 116 height 9
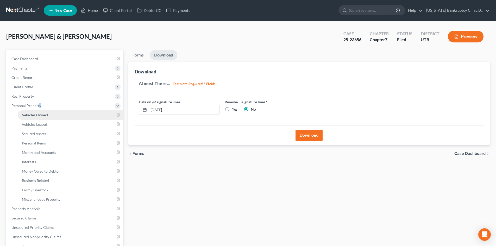
click at [44, 114] on span "Vehicles Owned" at bounding box center [35, 115] width 26 height 4
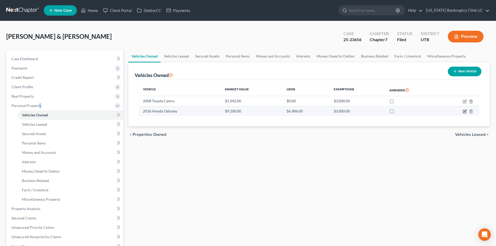
click at [465, 114] on icon "button" at bounding box center [465, 111] width 4 height 4
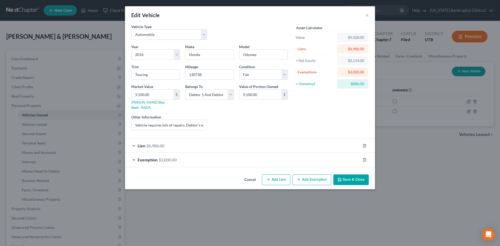
click at [299, 142] on div "Lien $6,986.00" at bounding box center [242, 146] width 235 height 14
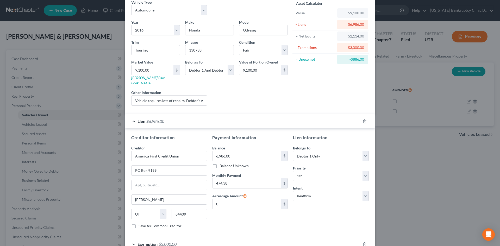
scroll to position [53, 0]
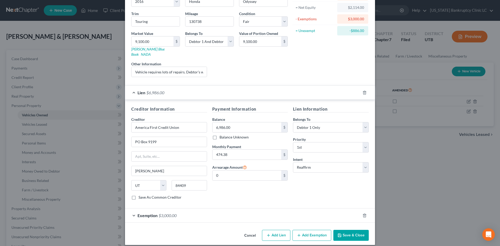
click at [329, 200] on div "Creditor Information Creditor * America First Credit Union PO Box [GEOGRAPHIC_D…" at bounding box center [250, 154] width 250 height 109
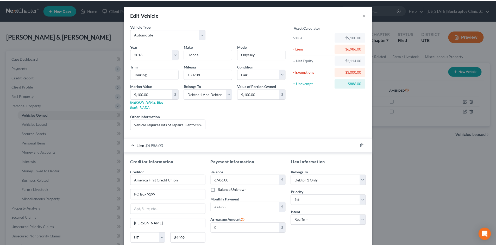
scroll to position [0, 0]
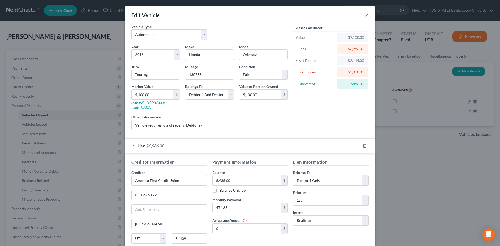
click at [365, 16] on button "×" at bounding box center [367, 15] width 4 height 6
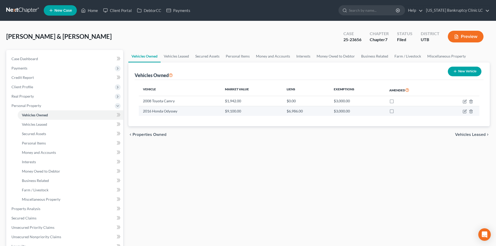
click at [465, 114] on td at bounding box center [460, 111] width 40 height 10
click at [465, 110] on icon "button" at bounding box center [465, 111] width 4 height 4
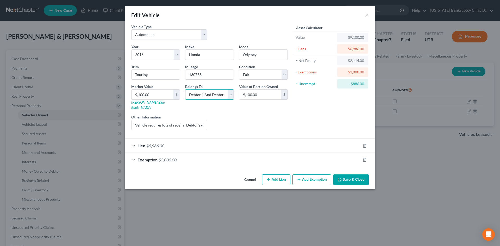
click at [215, 98] on select "Select Debtor 1 Only Debtor 2 Only Debtor 1 And Debtor 2 Only At Least One Of T…" at bounding box center [209, 94] width 49 height 10
click at [369, 16] on div "Edit Vehicle ×" at bounding box center [250, 15] width 250 height 18
click at [367, 16] on button "×" at bounding box center [367, 15] width 4 height 6
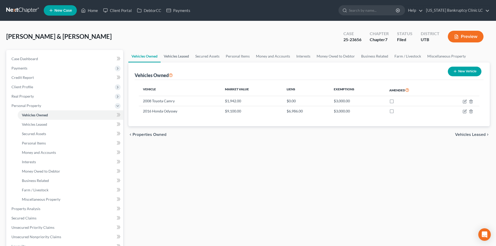
click at [175, 59] on link "Vehicles Leased" at bounding box center [177, 56] width 32 height 13
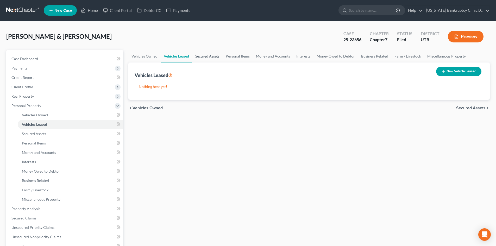
click at [210, 61] on link "Secured Assets" at bounding box center [207, 56] width 30 height 13
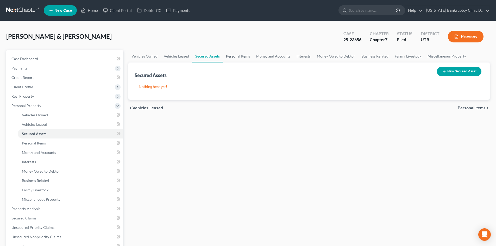
click at [235, 59] on link "Personal Items" at bounding box center [238, 56] width 30 height 13
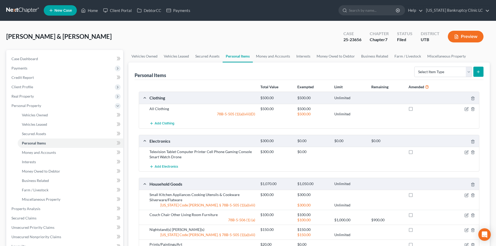
click at [469, 110] on div at bounding box center [461, 108] width 37 height 5
click at [467, 110] on icon "button" at bounding box center [467, 109] width 4 height 4
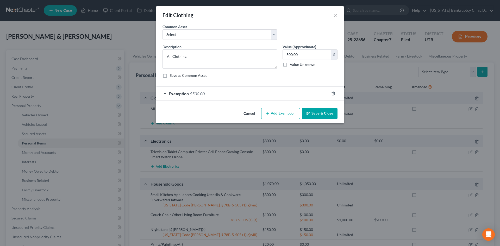
click at [291, 102] on div "An exemption set must first be selected from the Filing Information section. Co…" at bounding box center [250, 65] width 188 height 82
click at [290, 95] on div "Exemption $500.00" at bounding box center [242, 94] width 173 height 14
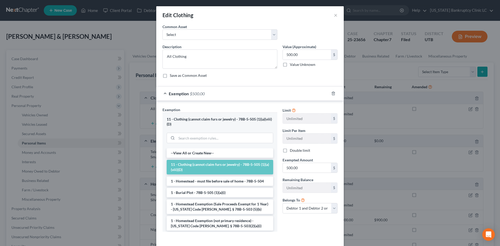
click at [290, 95] on div "Exemption $500.00" at bounding box center [242, 94] width 173 height 14
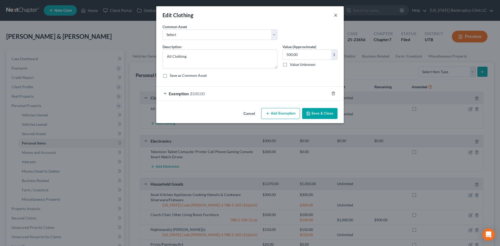
click at [335, 17] on button "×" at bounding box center [336, 15] width 4 height 6
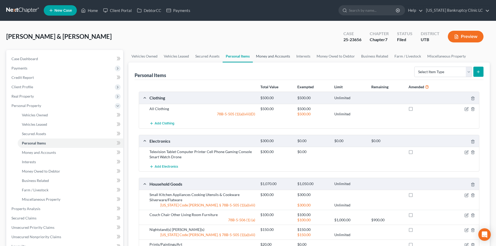
click at [276, 58] on link "Money and Accounts" at bounding box center [273, 56] width 40 height 13
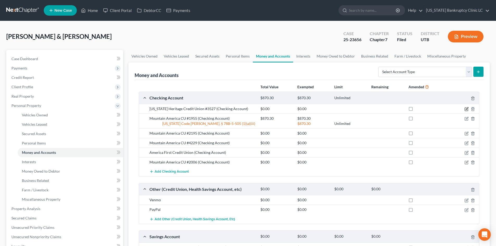
click at [466, 109] on icon "button" at bounding box center [467, 108] width 2 height 2
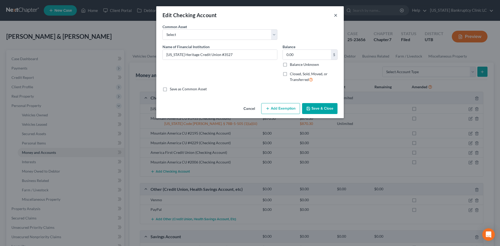
click at [335, 16] on button "×" at bounding box center [336, 15] width 4 height 6
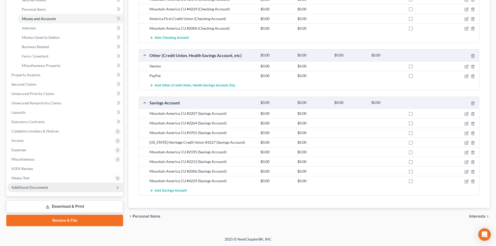
click at [48, 185] on span "Additional Documents" at bounding box center [65, 187] width 116 height 9
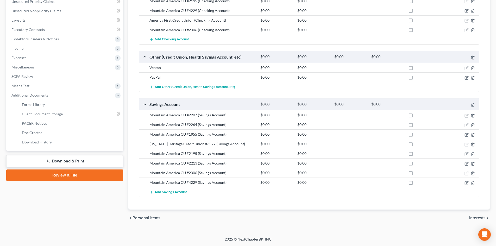
scroll to position [132, 0]
click at [56, 126] on link "PACER Notices" at bounding box center [70, 123] width 105 height 9
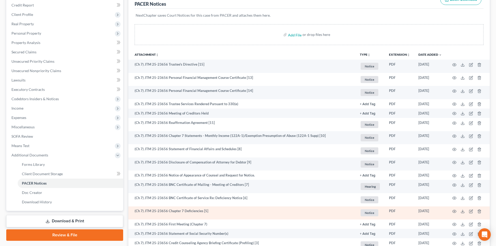
scroll to position [78, 0]
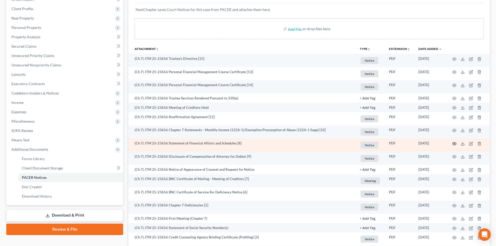
click at [452, 142] on icon "button" at bounding box center [454, 144] width 4 height 4
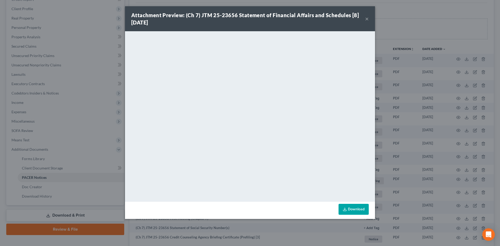
click at [367, 19] on button "×" at bounding box center [367, 19] width 4 height 6
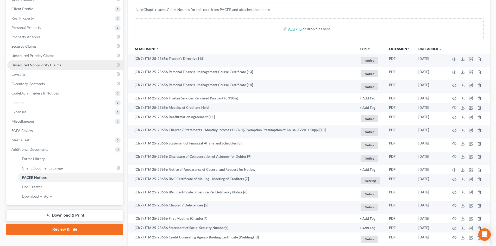
click at [39, 68] on link "Unsecured Nonpriority Claims" at bounding box center [65, 64] width 116 height 9
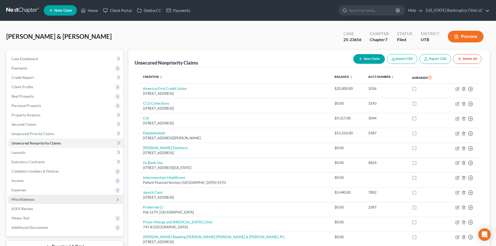
click at [36, 200] on span "Miscellaneous" at bounding box center [65, 199] width 116 height 9
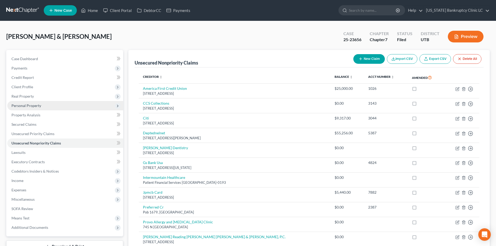
click at [33, 106] on span "Personal Property" at bounding box center [26, 105] width 30 height 4
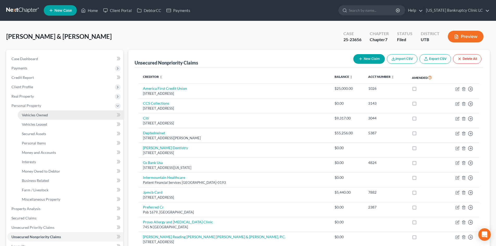
click at [36, 114] on span "Vehicles Owned" at bounding box center [35, 115] width 26 height 4
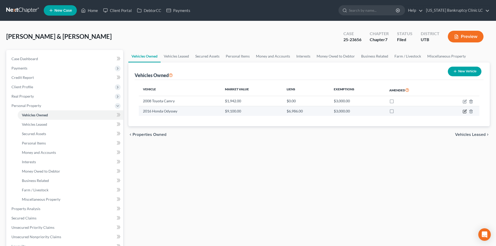
click at [464, 109] on icon "button" at bounding box center [465, 111] width 4 height 4
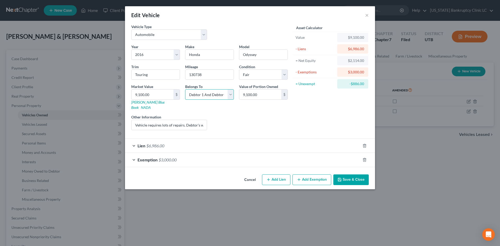
click at [222, 95] on select "Select Debtor 1 Only Debtor 2 Only Debtor 1 And Debtor 2 Only At Least One Of T…" at bounding box center [209, 94] width 49 height 10
click at [367, 17] on button "×" at bounding box center [367, 15] width 4 height 6
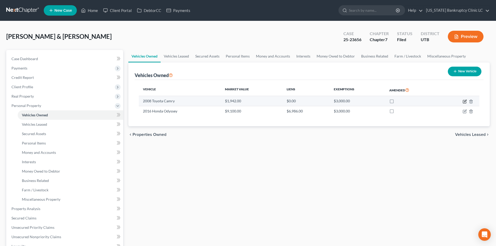
click at [466, 101] on icon "button" at bounding box center [465, 101] width 2 height 2
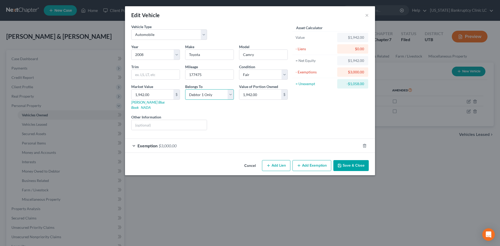
click at [218, 95] on select "Select Debtor 1 Only Debtor 2 Only Debtor 1 And Debtor 2 Only At Least One Of T…" at bounding box center [209, 94] width 49 height 10
click at [366, 14] on button "×" at bounding box center [367, 15] width 4 height 6
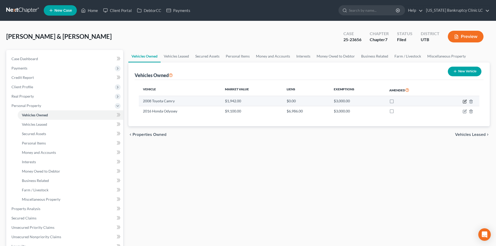
click at [464, 103] on icon "button" at bounding box center [465, 101] width 4 height 4
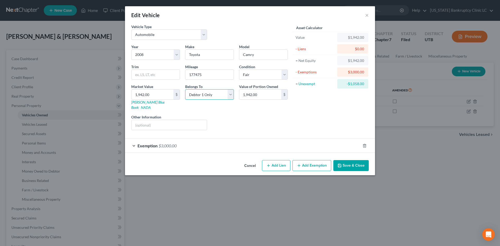
click at [209, 94] on select "Select Debtor 1 Only Debtor 2 Only Debtor 1 And Debtor 2 Only At Least One Of T…" at bounding box center [209, 94] width 49 height 10
click at [185, 89] on select "Select Debtor 1 Only Debtor 2 Only Debtor 1 And Debtor 2 Only At Least One Of T…" at bounding box center [209, 94] width 49 height 10
click at [353, 161] on button "Save & Close" at bounding box center [350, 165] width 35 height 11
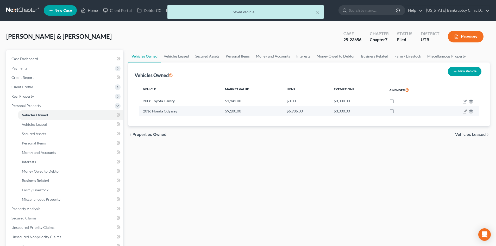
click at [465, 111] on icon "button" at bounding box center [465, 111] width 4 height 4
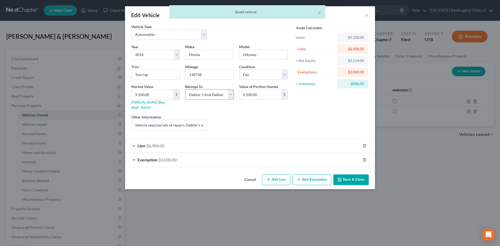
click at [213, 94] on select "Select Debtor 1 Only Debtor 2 Only Debtor 1 And Debtor 2 Only At Least One Of T…" at bounding box center [209, 94] width 49 height 10
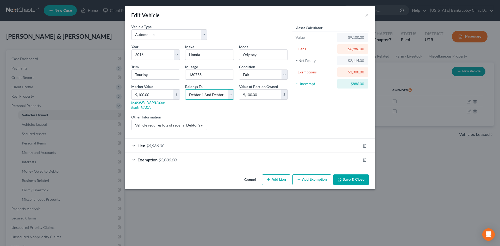
click at [212, 94] on select "Select Debtor 1 Only Debtor 2 Only Debtor 1 And Debtor 2 Only At Least One Of T…" at bounding box center [209, 94] width 49 height 10
click at [222, 98] on select "Select Debtor 1 Only Debtor 2 Only Debtor 1 And Debtor 2 Only At Least One Of T…" at bounding box center [209, 94] width 49 height 10
click at [214, 99] on select "Select Debtor 1 Only Debtor 2 Only Debtor 1 And Debtor 2 Only At Least One Of T…" at bounding box center [209, 94] width 49 height 10
click at [347, 176] on button "Save & Close" at bounding box center [350, 179] width 35 height 11
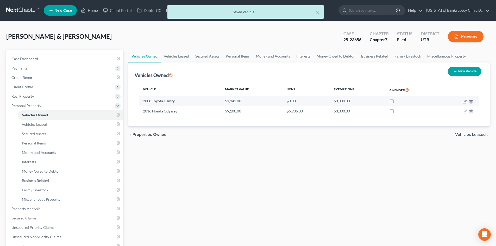
click at [397, 102] on label at bounding box center [397, 102] width 0 height 0
click at [399, 102] on input "checkbox" at bounding box center [400, 99] width 3 height 3
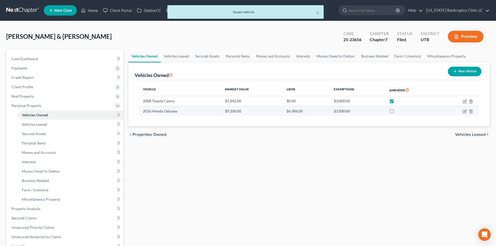
click at [397, 113] on label at bounding box center [397, 113] width 0 height 0
click at [399, 111] on input "checkbox" at bounding box center [400, 110] width 3 height 3
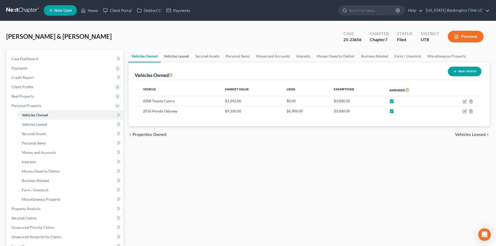
click at [179, 54] on link "Vehicles Leased" at bounding box center [177, 56] width 32 height 13
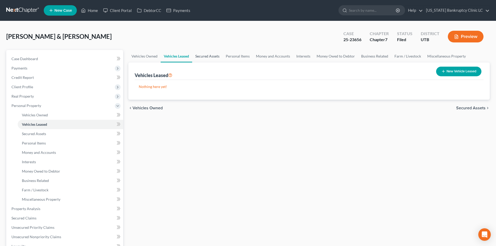
click at [208, 56] on link "Secured Assets" at bounding box center [207, 56] width 30 height 13
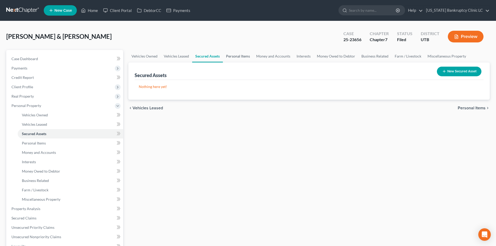
click at [229, 59] on link "Personal Items" at bounding box center [238, 56] width 30 height 13
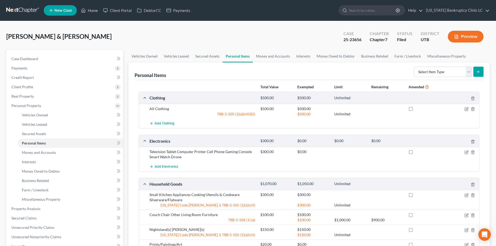
click at [470, 110] on div at bounding box center [461, 108] width 37 height 5
click at [465, 110] on icon "button" at bounding box center [467, 109] width 4 height 4
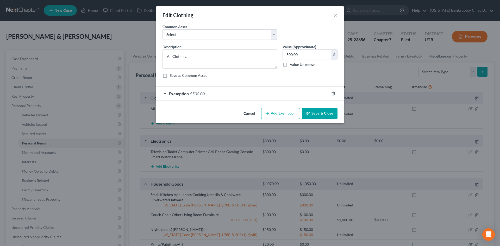
click at [235, 91] on div "Exemption $500.00" at bounding box center [242, 94] width 173 height 14
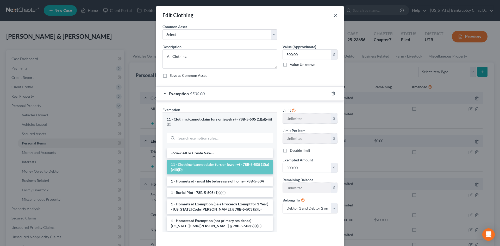
click at [334, 18] on button "×" at bounding box center [336, 15] width 4 height 6
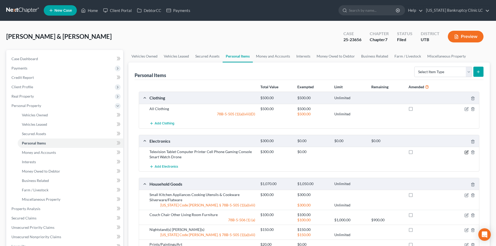
click at [467, 152] on icon "button" at bounding box center [467, 152] width 2 height 2
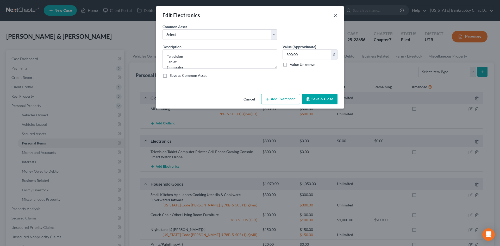
click at [336, 14] on button "×" at bounding box center [336, 15] width 4 height 6
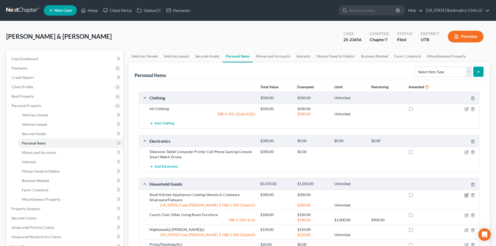
click at [467, 196] on icon "button" at bounding box center [467, 194] width 2 height 2
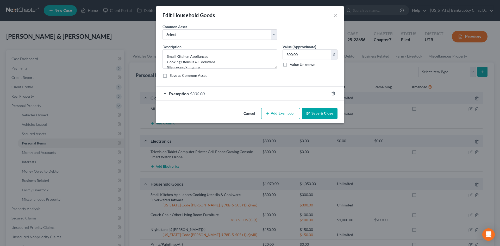
click at [283, 89] on div "Exemption $300.00" at bounding box center [242, 94] width 173 height 14
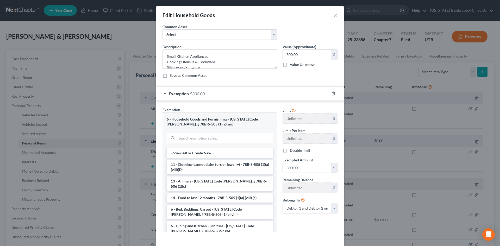
click at [283, 89] on div "Exemption $300.00" at bounding box center [242, 94] width 173 height 14
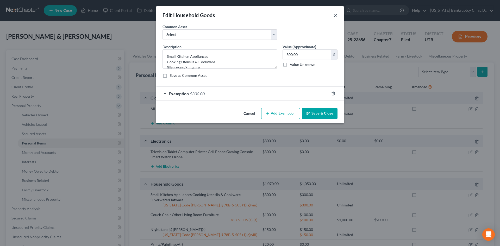
click at [336, 18] on button "×" at bounding box center [336, 15] width 4 height 6
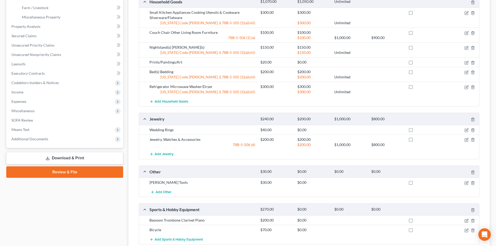
click at [82, 162] on link "Download & Print" at bounding box center [64, 158] width 117 height 12
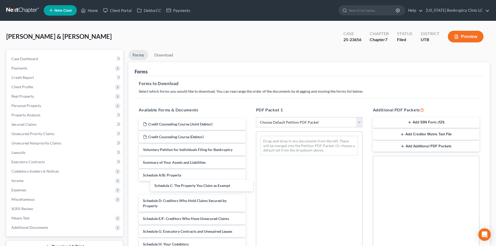
drag, startPoint x: 170, startPoint y: 190, endPoint x: 247, endPoint y: 170, distance: 79.5
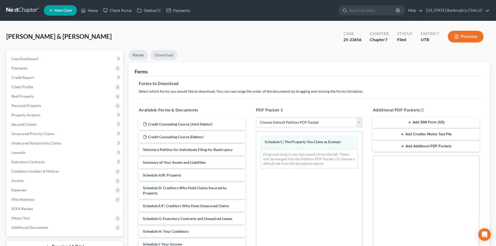
click at [167, 55] on link "Download" at bounding box center [163, 55] width 27 height 10
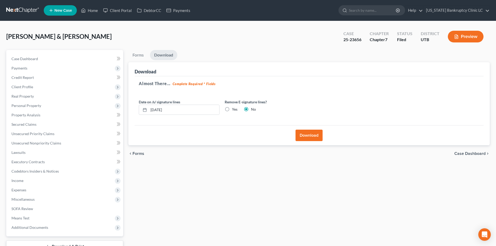
click at [319, 140] on button "Download" at bounding box center [309, 135] width 27 height 11
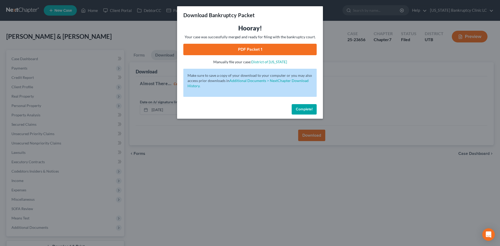
click at [282, 51] on link "PDF Packet 1" at bounding box center [249, 49] width 133 height 11
click at [306, 107] on span "Complete!" at bounding box center [304, 109] width 17 height 4
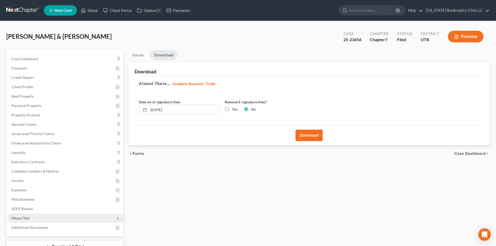
click at [53, 219] on span "Means Test" at bounding box center [65, 218] width 116 height 9
click at [141, 55] on link "Forms" at bounding box center [138, 55] width 20 height 10
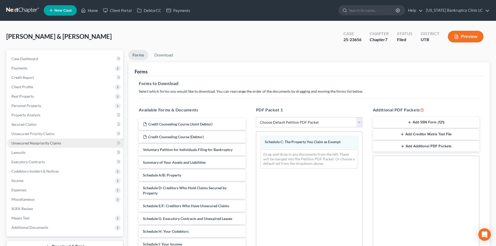
click at [51, 142] on span "Unsecured Nonpriority Claims" at bounding box center [36, 143] width 50 height 4
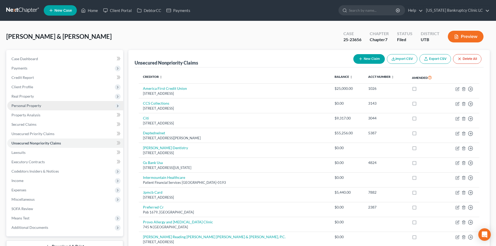
click at [58, 106] on span "Personal Property" at bounding box center [65, 105] width 116 height 9
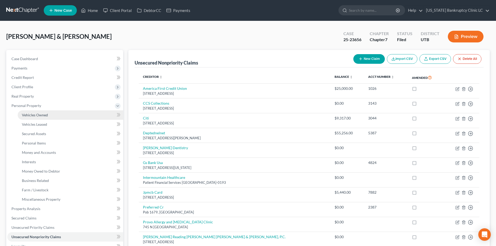
click at [58, 116] on link "Vehicles Owned" at bounding box center [70, 114] width 105 height 9
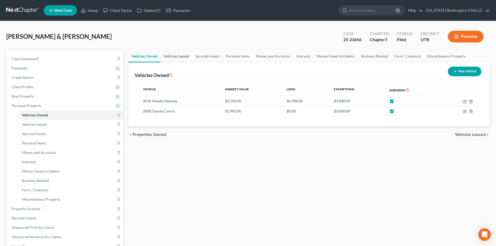
click at [187, 58] on link "Vehicles Leased" at bounding box center [177, 56] width 32 height 13
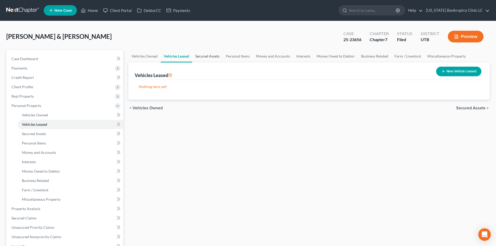
click at [207, 58] on link "Secured Assets" at bounding box center [207, 56] width 30 height 13
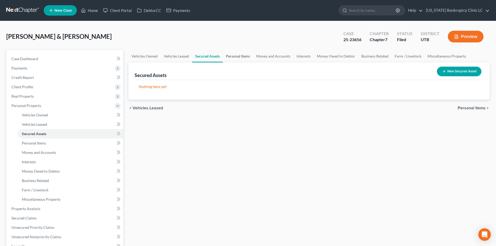
click at [240, 55] on link "Personal Items" at bounding box center [238, 56] width 30 height 13
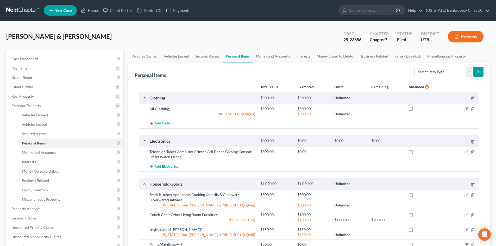
click at [416, 110] on label at bounding box center [416, 110] width 0 height 0
click at [418, 110] on input "checkbox" at bounding box center [419, 107] width 3 height 3
click at [416, 153] on label at bounding box center [416, 153] width 0 height 0
click at [418, 153] on input "checkbox" at bounding box center [419, 150] width 3 height 3
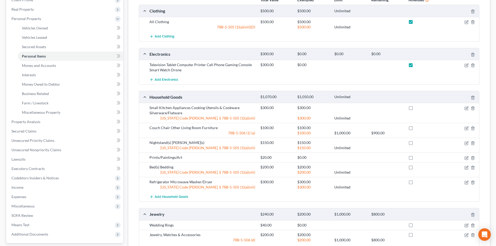
scroll to position [104, 0]
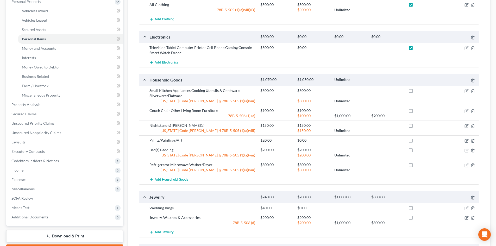
click at [416, 92] on label at bounding box center [416, 92] width 0 height 0
click at [418, 91] on input "checkbox" at bounding box center [419, 89] width 3 height 3
click at [416, 112] on label at bounding box center [416, 112] width 0 height 0
click at [418, 111] on input "checkbox" at bounding box center [419, 109] width 3 height 3
click at [416, 127] on label at bounding box center [416, 127] width 0 height 0
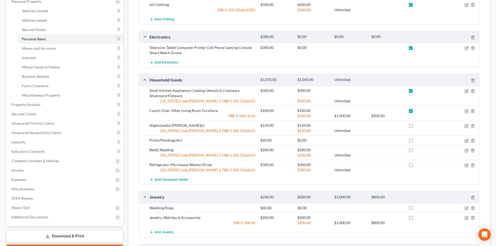
click at [418, 125] on input "checkbox" at bounding box center [419, 124] width 3 height 3
click at [416, 142] on label at bounding box center [416, 142] width 0 height 0
click at [418, 141] on input "checkbox" at bounding box center [419, 139] width 3 height 3
click at [411, 154] on div at bounding box center [424, 155] width 37 height 5
click at [416, 166] on label at bounding box center [416, 166] width 0 height 0
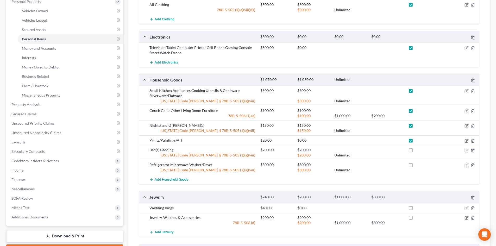
click at [418, 164] on input "checkbox" at bounding box center [419, 163] width 3 height 3
click at [416, 151] on label at bounding box center [416, 151] width 0 height 0
click at [418, 147] on input "checkbox" at bounding box center [419, 148] width 3 height 3
click at [416, 209] on label at bounding box center [416, 209] width 0 height 0
click at [418, 207] on input "checkbox" at bounding box center [419, 206] width 3 height 3
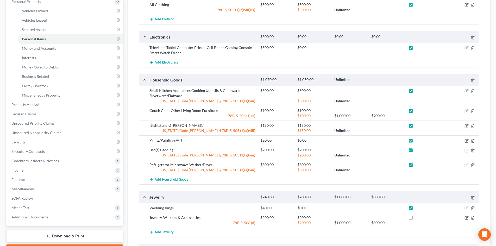
click at [416, 219] on label at bounding box center [416, 219] width 0 height 0
click at [418, 217] on input "checkbox" at bounding box center [419, 216] width 3 height 3
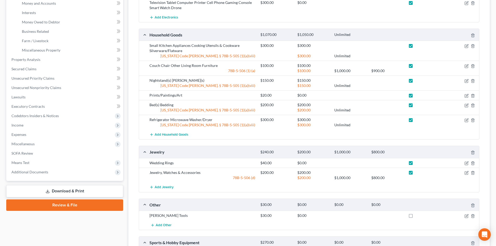
scroll to position [230, 0]
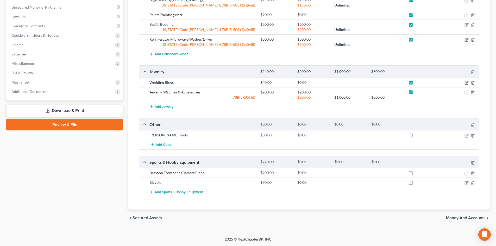
click at [416, 136] on label at bounding box center [416, 136] width 0 height 0
click at [418, 135] on input "checkbox" at bounding box center [419, 134] width 3 height 3
click at [416, 174] on label at bounding box center [416, 174] width 0 height 0
click at [418, 174] on input "checkbox" at bounding box center [419, 171] width 3 height 3
click at [416, 184] on label at bounding box center [416, 184] width 0 height 0
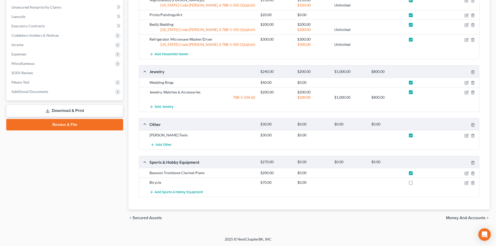
click at [418, 183] on input "checkbox" at bounding box center [419, 181] width 3 height 3
click at [468, 136] on icon "button" at bounding box center [466, 135] width 3 height 3
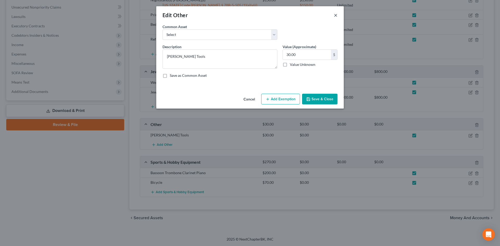
click at [336, 15] on button "×" at bounding box center [336, 15] width 4 height 6
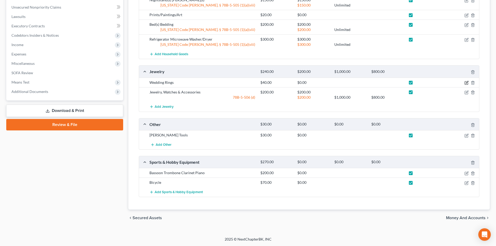
click at [466, 82] on icon "button" at bounding box center [467, 83] width 4 height 4
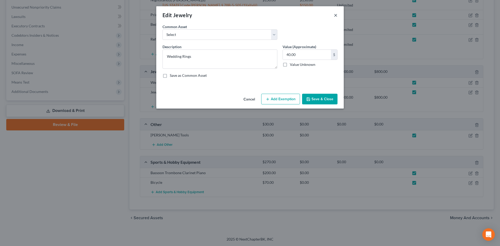
click at [335, 17] on button "×" at bounding box center [336, 15] width 4 height 6
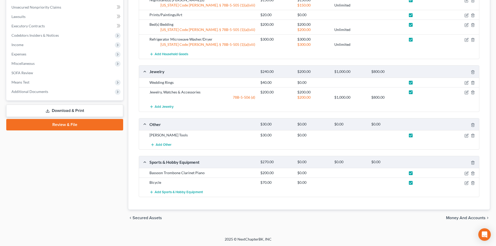
click at [416, 84] on label at bounding box center [416, 84] width 0 height 0
click at [418, 82] on input "checkbox" at bounding box center [419, 81] width 3 height 3
click at [416, 136] on label at bounding box center [416, 136] width 0 height 0
click at [418, 134] on input "checkbox" at bounding box center [419, 134] width 3 height 3
click at [416, 174] on label at bounding box center [416, 174] width 0 height 0
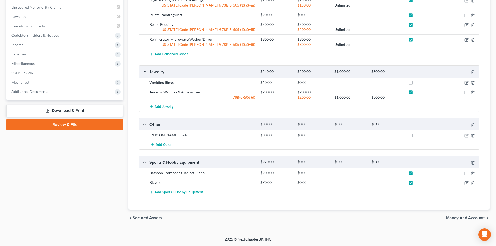
click at [418, 172] on input "checkbox" at bounding box center [419, 171] width 3 height 3
click at [416, 184] on label at bounding box center [416, 184] width 0 height 0
click at [418, 183] on input "checkbox" at bounding box center [419, 181] width 3 height 3
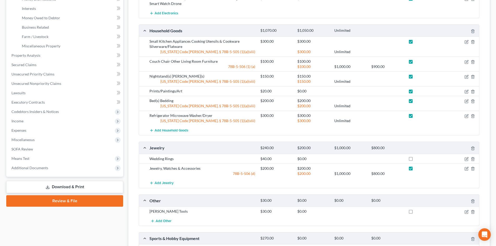
scroll to position [152, 0]
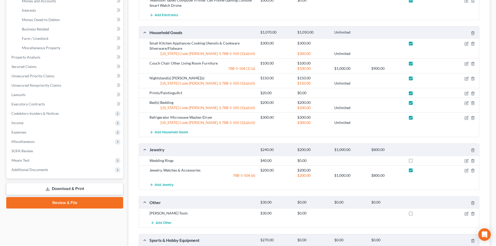
click at [416, 94] on label at bounding box center [416, 94] width 0 height 0
click at [418, 94] on input "checkbox" at bounding box center [419, 91] width 3 height 3
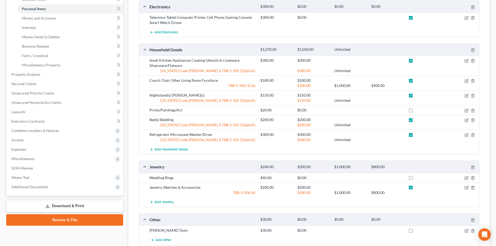
scroll to position [73, 0]
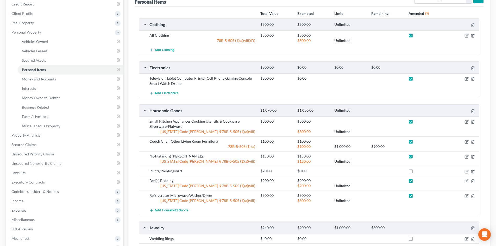
click at [416, 80] on label at bounding box center [416, 80] width 0 height 0
click at [418, 79] on input "checkbox" at bounding box center [419, 77] width 3 height 3
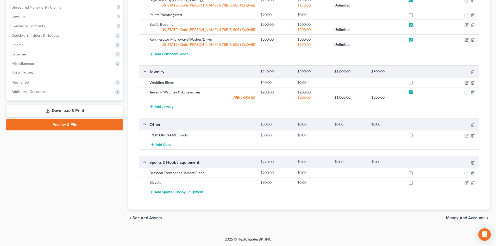
click at [68, 110] on link "Download & Print" at bounding box center [64, 111] width 117 height 12
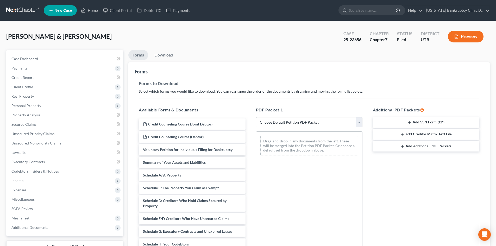
click at [295, 127] on select "Choose Default Petition PDF Packet Complete Bankruptcy Petition (all forms and …" at bounding box center [309, 122] width 107 height 10
click at [256, 117] on select "Choose Default Petition PDF Packet Complete Bankruptcy Petition (all forms and …" at bounding box center [309, 122] width 107 height 10
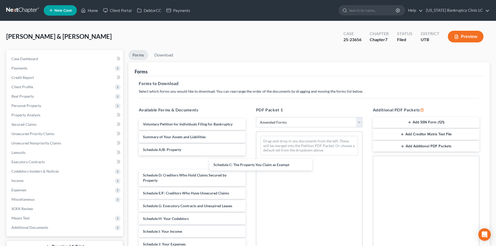
drag, startPoint x: 161, startPoint y: 164, endPoint x: 271, endPoint y: 160, distance: 110.0
click at [249, 153] on div "Schedule C: The Property You Claim as Exempt Voluntary Petition for Individuals…" at bounding box center [192, 242] width 115 height 249
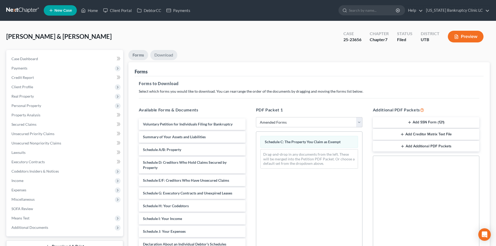
click at [168, 53] on link "Download" at bounding box center [163, 55] width 27 height 10
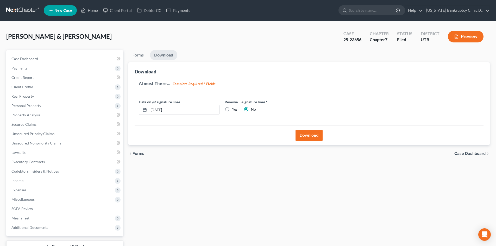
click at [305, 134] on button "Download" at bounding box center [309, 135] width 27 height 11
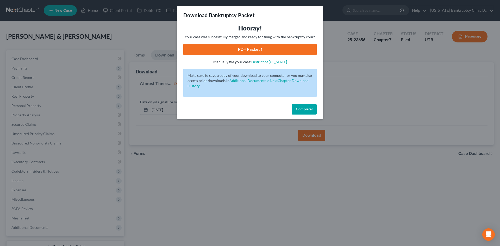
drag, startPoint x: 273, startPoint y: 48, endPoint x: 336, endPoint y: 52, distance: 63.2
click at [273, 48] on link "PDF Packet 1" at bounding box center [249, 49] width 133 height 11
drag, startPoint x: 310, startPoint y: 107, endPoint x: 499, endPoint y: 127, distance: 189.8
click at [310, 107] on span "Complete!" at bounding box center [304, 109] width 17 height 4
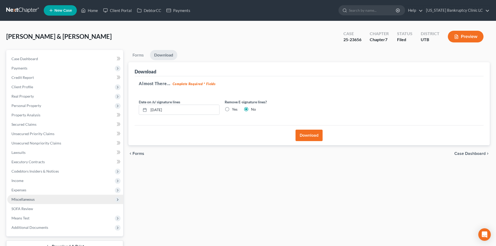
click at [40, 202] on span "Miscellaneous" at bounding box center [65, 199] width 116 height 9
click at [40, 208] on link "SOFA Review" at bounding box center [65, 208] width 116 height 9
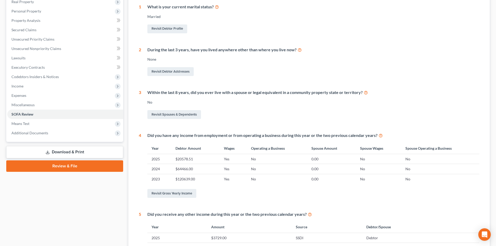
scroll to position [26, 0]
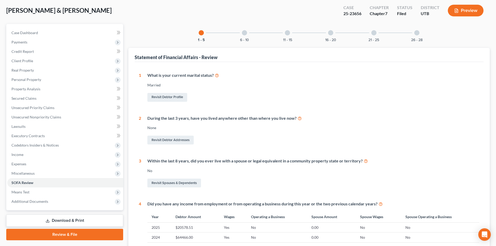
click at [246, 32] on div at bounding box center [244, 32] width 5 height 5
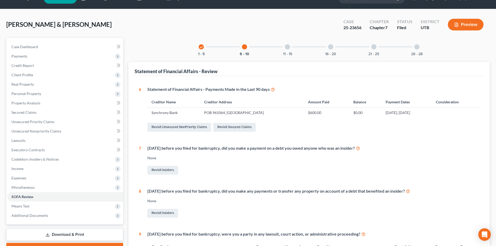
scroll to position [0, 0]
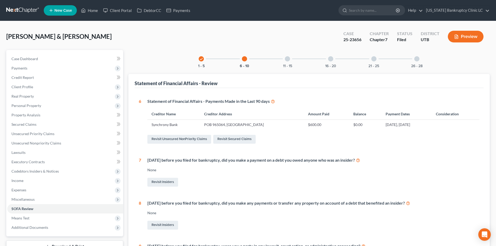
click at [416, 59] on div at bounding box center [416, 58] width 5 height 5
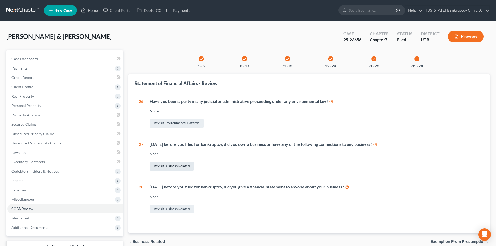
click at [164, 164] on link "Revisit Business Related" at bounding box center [172, 166] width 44 height 9
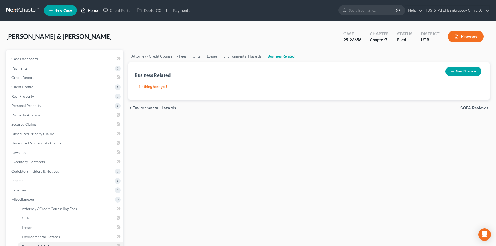
click at [89, 10] on link "Home" at bounding box center [89, 10] width 22 height 9
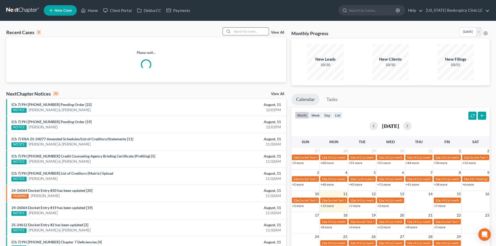
click at [251, 33] on input "search" at bounding box center [250, 32] width 36 height 8
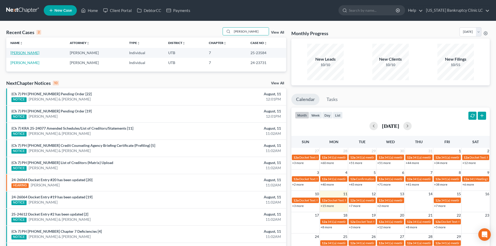
click at [21, 52] on link "[PERSON_NAME]" at bounding box center [24, 53] width 29 height 4
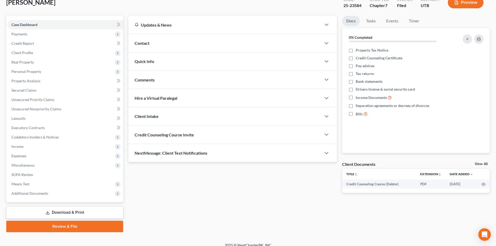
scroll to position [40, 0]
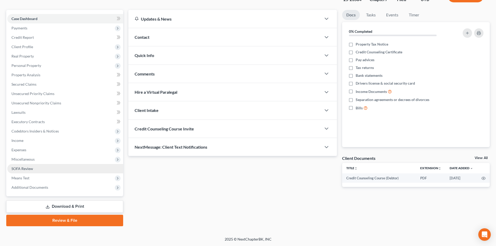
click at [38, 172] on link "SOFA Review" at bounding box center [65, 168] width 116 height 9
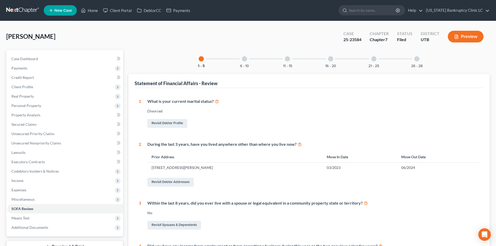
click at [416, 60] on div at bounding box center [416, 58] width 5 height 5
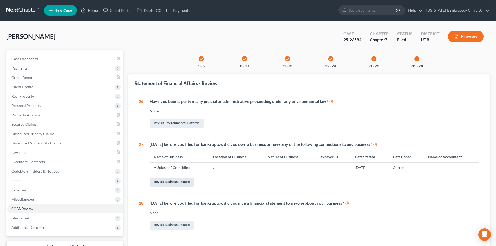
drag, startPoint x: 170, startPoint y: 185, endPoint x: 194, endPoint y: 186, distance: 23.7
click at [170, 185] on link "Revisit Business Related" at bounding box center [172, 182] width 44 height 9
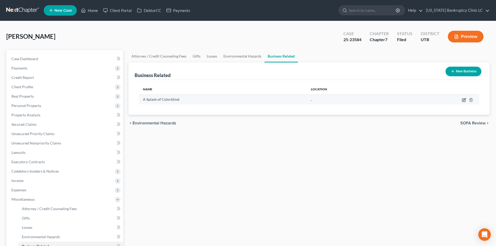
click at [464, 100] on icon "button" at bounding box center [464, 100] width 4 height 4
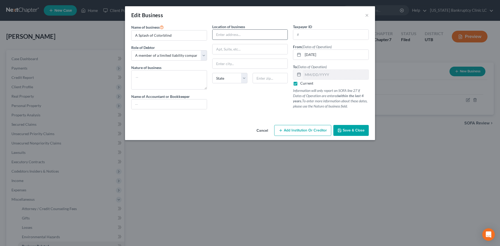
click at [246, 32] on input "text" at bounding box center [250, 35] width 75 height 10
click at [319, 33] on input "text" at bounding box center [330, 35] width 75 height 10
paste input "[US_EMPLOYER_IDENTIFICATION_NUMBER]"
click at [241, 38] on input "text" at bounding box center [250, 35] width 75 height 10
click at [132, 13] on span "Edit" at bounding box center [136, 15] width 10 height 6
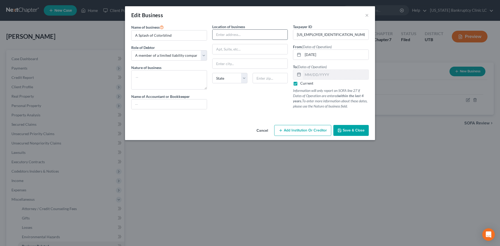
click at [230, 39] on input "text" at bounding box center [250, 35] width 75 height 10
click at [247, 38] on input "[STREET_ADDRESS]" at bounding box center [250, 35] width 75 height 10
click at [141, 79] on textarea at bounding box center [169, 79] width 76 height 19
drag, startPoint x: 347, startPoint y: 130, endPoint x: 351, endPoint y: 130, distance: 3.6
click at [348, 130] on span "Save & Close" at bounding box center [354, 130] width 22 height 4
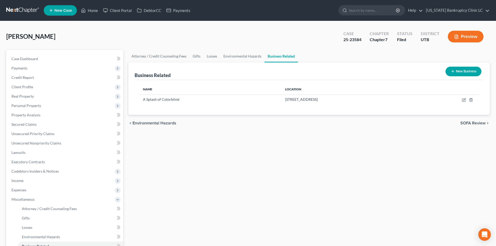
drag, startPoint x: 363, startPoint y: 204, endPoint x: 366, endPoint y: 203, distance: 3.4
click at [363, 204] on div "Attorney / Credit Counseling Fees Gifts Losses Environmental Hazards Business R…" at bounding box center [309, 181] width 367 height 263
drag, startPoint x: 311, startPoint y: 169, endPoint x: 323, endPoint y: 173, distance: 12.3
click at [313, 168] on div "Attorney / Credit Counseling Fees Gifts Losses Environmental Hazards Business R…" at bounding box center [309, 181] width 367 height 263
click at [464, 99] on icon "button" at bounding box center [464, 100] width 4 height 4
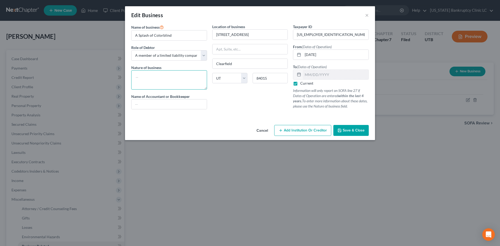
click at [159, 78] on textarea at bounding box center [169, 79] width 76 height 19
click at [183, 82] on textarea at bounding box center [169, 79] width 76 height 19
click at [173, 77] on textarea at bounding box center [169, 79] width 76 height 19
click at [167, 81] on textarea at bounding box center [169, 79] width 76 height 19
click at [369, 14] on button "×" at bounding box center [367, 15] width 4 height 6
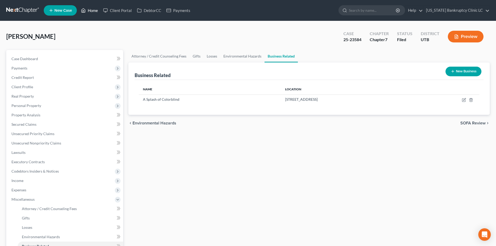
click at [85, 13] on icon at bounding box center [83, 10] width 5 height 6
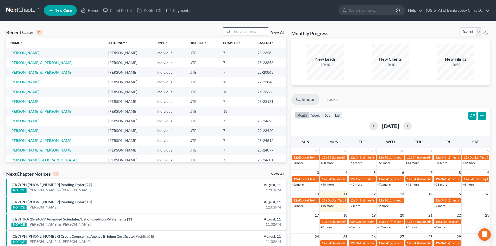
click at [247, 34] on input "search" at bounding box center [250, 32] width 36 height 8
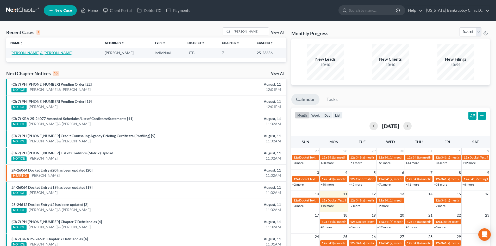
click at [30, 52] on link "[PERSON_NAME] & [PERSON_NAME]" at bounding box center [41, 53] width 62 height 4
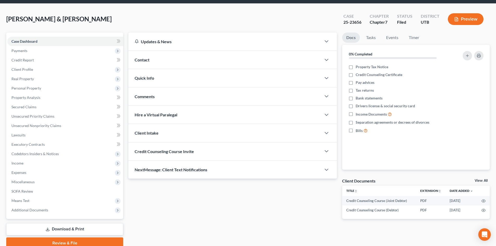
scroll to position [40, 0]
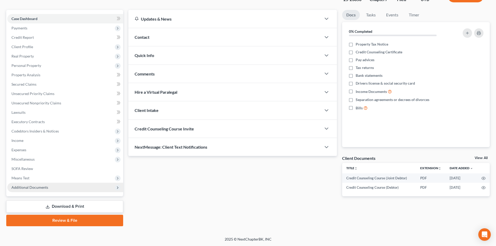
click at [48, 190] on span "Additional Documents" at bounding box center [65, 187] width 116 height 9
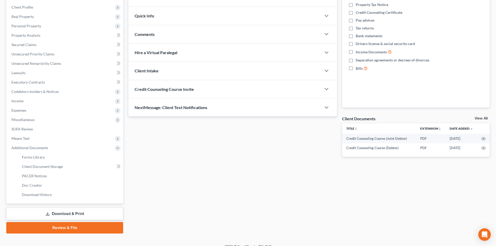
scroll to position [87, 0]
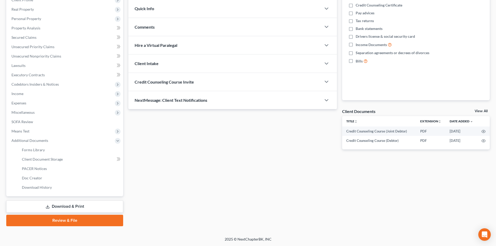
click at [73, 206] on link "Download & Print" at bounding box center [64, 207] width 117 height 12
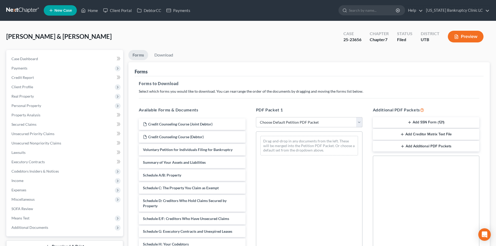
click at [308, 121] on select "Choose Default Petition PDF Packet Complete Bankruptcy Petition (all forms and …" at bounding box center [309, 122] width 107 height 10
click at [256, 117] on select "Choose Default Petition PDF Packet Complete Bankruptcy Petition (all forms and …" at bounding box center [309, 122] width 107 height 10
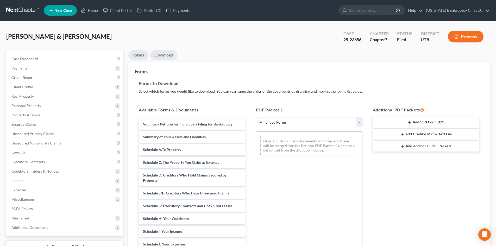
click at [168, 57] on link "Download" at bounding box center [163, 55] width 27 height 10
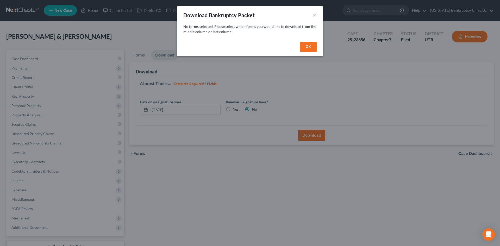
click at [314, 43] on button "OK" at bounding box center [308, 47] width 17 height 10
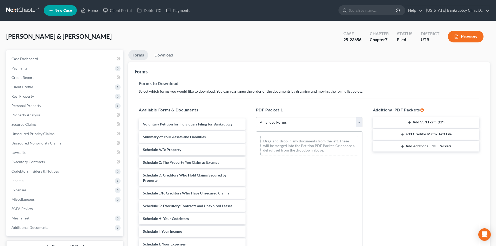
click at [285, 122] on select "Choose Default Petition PDF Packet Complete Bankruptcy Petition (all forms and …" at bounding box center [309, 122] width 107 height 10
drag, startPoint x: 285, startPoint y: 122, endPoint x: 273, endPoint y: 124, distance: 12.0
click at [285, 122] on select "Choose Default Petition PDF Packet Complete Bankruptcy Petition (all forms and …" at bounding box center [309, 122] width 107 height 10
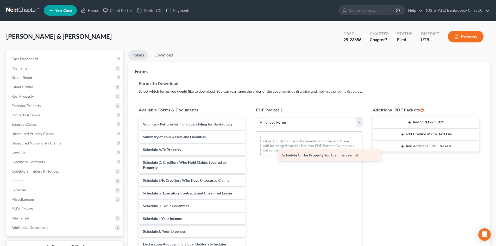
drag, startPoint x: 176, startPoint y: 166, endPoint x: 288, endPoint y: 149, distance: 112.7
click at [249, 155] on div "Schedule C: The Property You Claim as Exempt Voluntary Petition for Individuals…" at bounding box center [192, 236] width 115 height 236
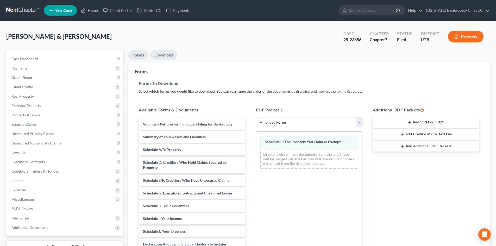
click at [158, 53] on link "Download" at bounding box center [163, 55] width 27 height 10
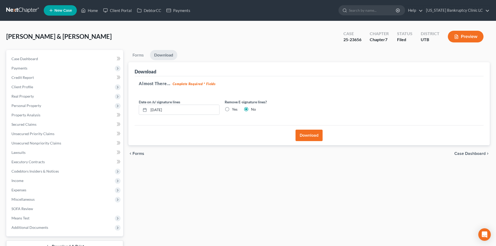
click at [303, 134] on button "Download" at bounding box center [309, 135] width 27 height 11
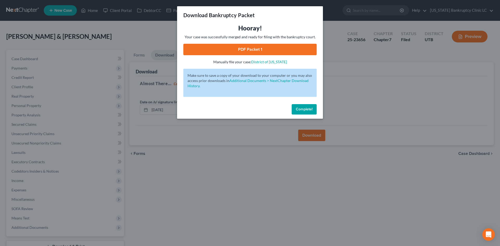
click at [237, 45] on link "PDF Packet 1" at bounding box center [249, 49] width 133 height 11
click at [300, 107] on span "Complete!" at bounding box center [304, 109] width 17 height 4
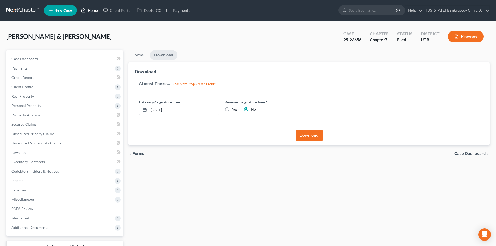
click at [92, 11] on link "Home" at bounding box center [89, 10] width 22 height 9
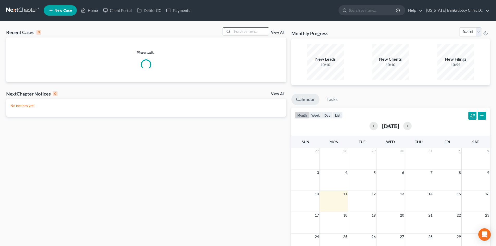
click at [261, 34] on input "search" at bounding box center [250, 32] width 36 height 8
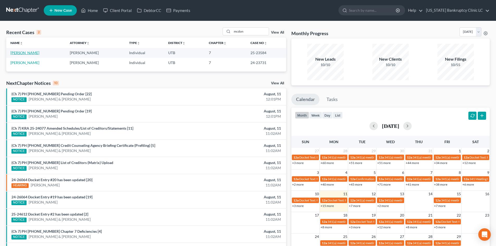
click at [29, 52] on link "[PERSON_NAME]" at bounding box center [24, 53] width 29 height 4
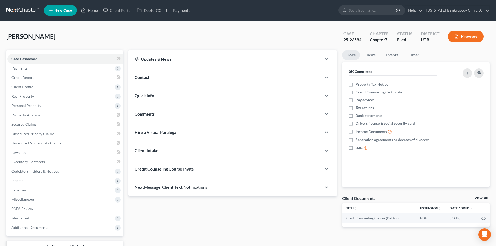
scroll to position [40, 0]
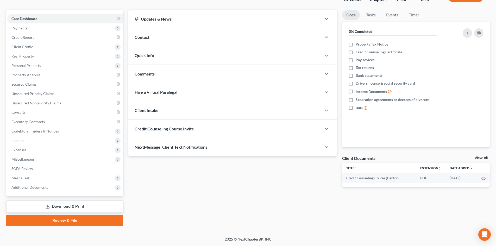
click at [40, 192] on div "Case Dashboard Payments Invoices Payments Payments Credit Report Client Profile…" at bounding box center [64, 103] width 117 height 186
click at [40, 190] on span "Additional Documents" at bounding box center [65, 187] width 116 height 9
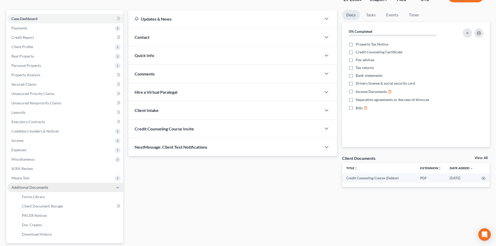
click at [41, 190] on span "Additional Documents" at bounding box center [65, 187] width 116 height 9
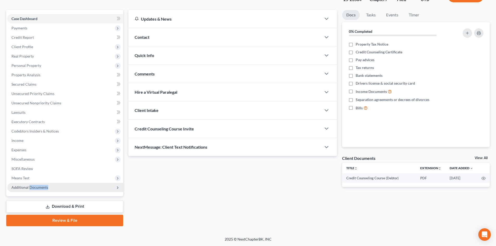
click at [70, 186] on span "Additional Documents" at bounding box center [65, 187] width 116 height 9
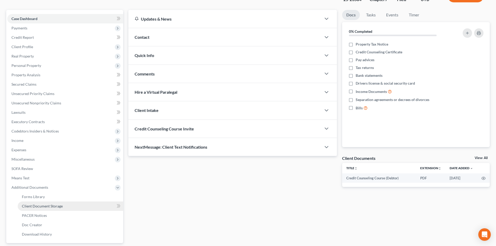
click at [50, 207] on span "Client Document Storage" at bounding box center [42, 206] width 41 height 4
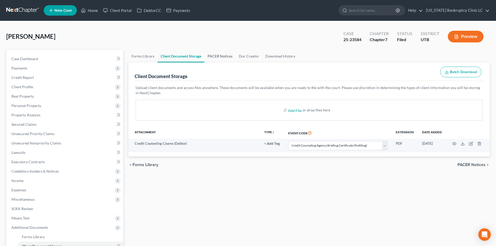
click at [218, 52] on link "PACER Notices" at bounding box center [219, 56] width 31 height 13
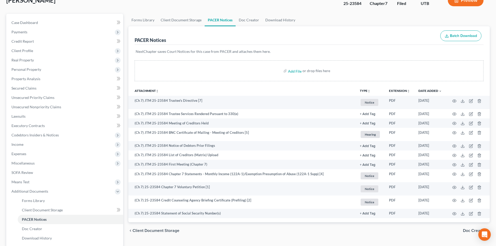
scroll to position [87, 0]
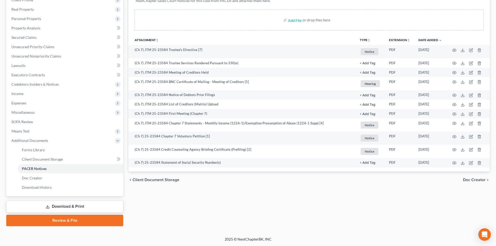
click at [81, 205] on link "Download & Print" at bounding box center [64, 207] width 117 height 12
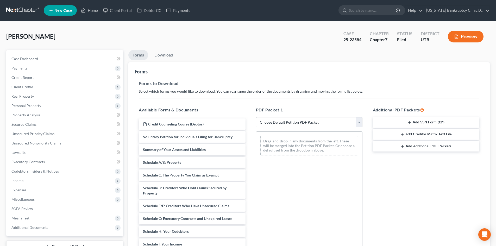
click at [301, 121] on select "Choose Default Petition PDF Packet Complete Bankruptcy Petition (all forms and …" at bounding box center [309, 122] width 107 height 10
click at [256, 117] on select "Choose Default Petition PDF Packet Complete Bankruptcy Petition (all forms and …" at bounding box center [309, 122] width 107 height 10
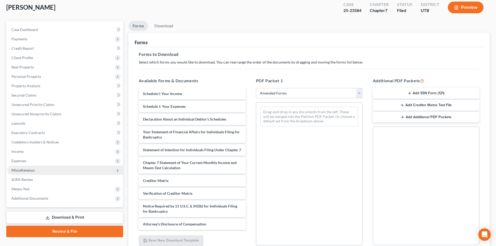
scroll to position [76, 0]
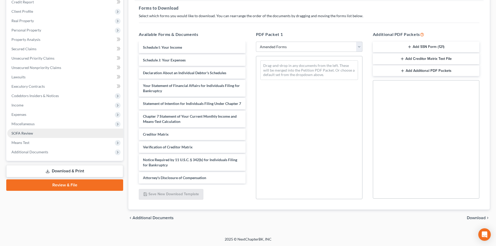
click at [64, 134] on link "SOFA Review" at bounding box center [65, 133] width 116 height 9
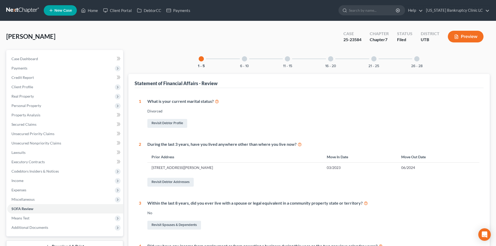
click at [418, 59] on div at bounding box center [416, 58] width 5 height 5
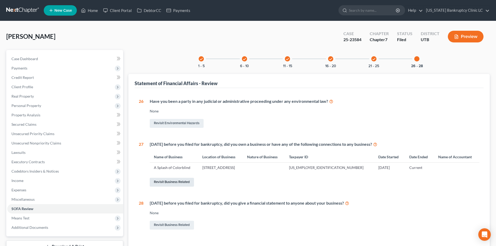
click at [189, 183] on link "Revisit Business Related" at bounding box center [172, 182] width 44 height 9
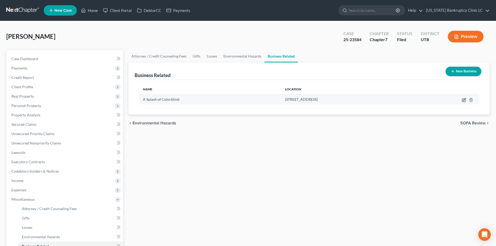
click at [463, 99] on icon "button" at bounding box center [463, 100] width 3 height 3
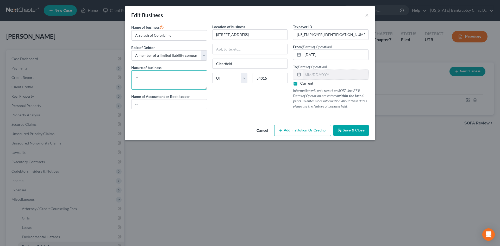
click at [166, 74] on textarea at bounding box center [169, 79] width 76 height 19
click at [360, 129] on span "Save & Close" at bounding box center [354, 130] width 22 height 4
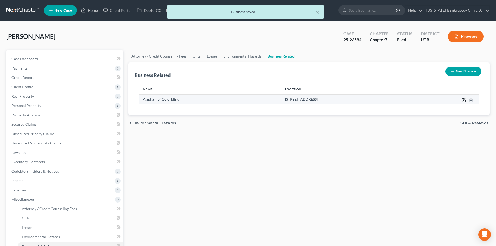
click at [463, 101] on icon "button" at bounding box center [464, 100] width 4 height 4
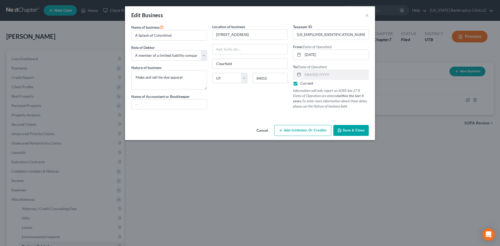
click at [354, 130] on span "Save & Close" at bounding box center [354, 130] width 22 height 4
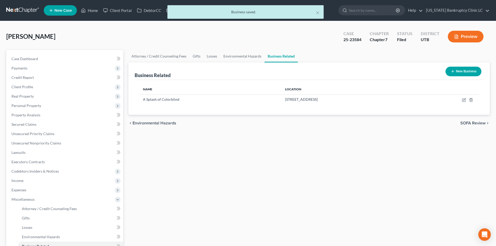
scroll to position [87, 0]
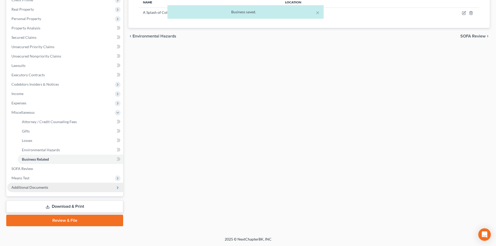
click at [45, 189] on span "Additional Documents" at bounding box center [29, 187] width 37 height 4
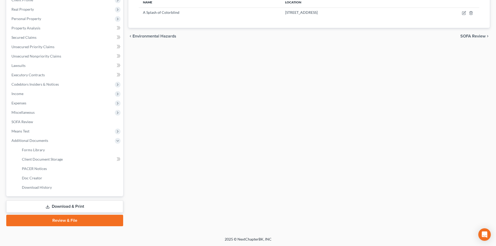
click at [66, 208] on link "Download & Print" at bounding box center [64, 207] width 117 height 12
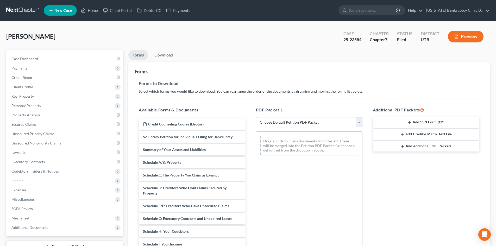
click at [311, 123] on select "Choose Default Petition PDF Packet Complete Bankruptcy Petition (all forms and …" at bounding box center [309, 122] width 107 height 10
click at [256, 117] on select "Choose Default Petition PDF Packet Complete Bankruptcy Petition (all forms and …" at bounding box center [309, 122] width 107 height 10
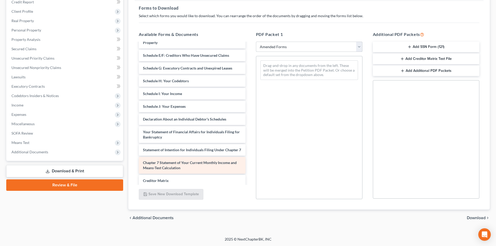
scroll to position [62, 0]
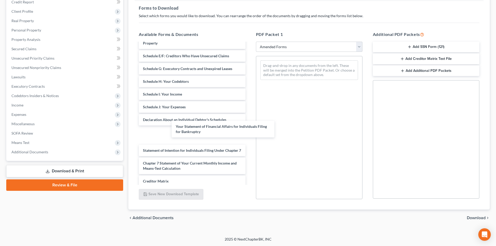
drag, startPoint x: 178, startPoint y: 134, endPoint x: 304, endPoint y: 140, distance: 126.4
click at [249, 82] on div "Your Statement of Financial Affairs for Individuals Filing for Bankruptcy Volun…" at bounding box center [192, 105] width 115 height 249
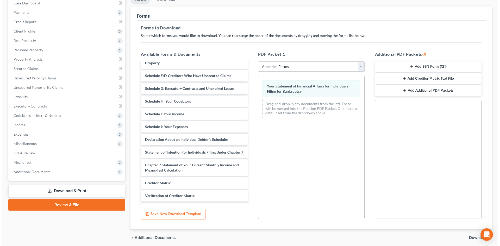
scroll to position [23, 0]
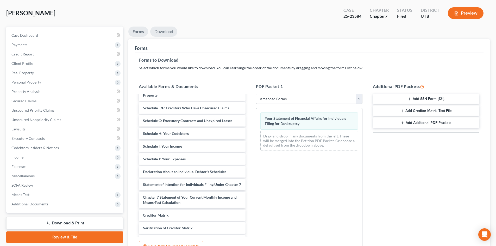
drag, startPoint x: 161, startPoint y: 36, endPoint x: 164, endPoint y: 36, distance: 2.9
click at [161, 35] on link "Download" at bounding box center [163, 32] width 27 height 10
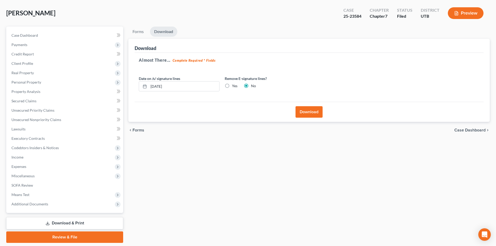
click at [312, 115] on button "Download" at bounding box center [309, 111] width 27 height 11
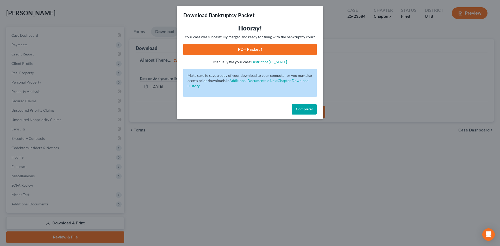
click at [255, 48] on link "PDF Packet 1" at bounding box center [249, 49] width 133 height 11
click at [305, 105] on button "Complete!" at bounding box center [304, 109] width 25 height 10
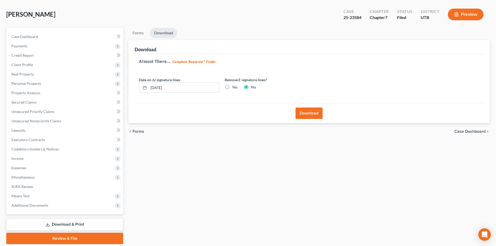
scroll to position [0, 0]
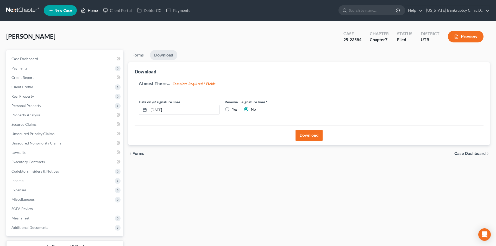
click at [88, 14] on link "Home" at bounding box center [89, 10] width 22 height 9
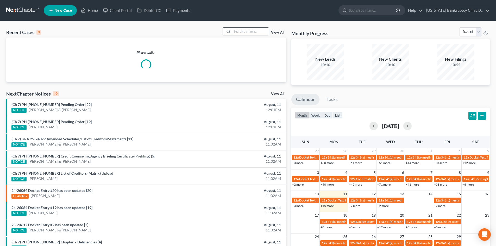
click at [240, 29] on input "search" at bounding box center [250, 32] width 36 height 8
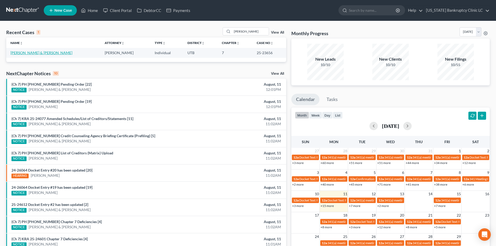
click at [19, 54] on link "[PERSON_NAME] & [PERSON_NAME]" at bounding box center [41, 53] width 62 height 4
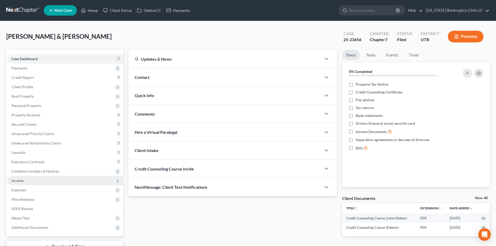
click at [43, 178] on span "Income" at bounding box center [65, 180] width 116 height 9
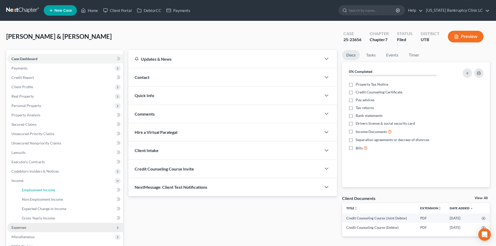
click at [45, 190] on span "Employment Income" at bounding box center [38, 190] width 33 height 4
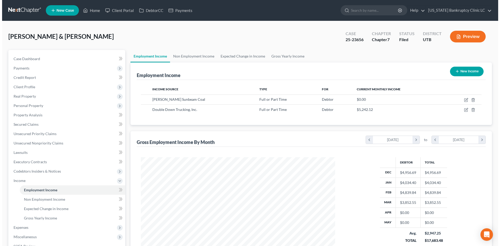
scroll to position [97, 205]
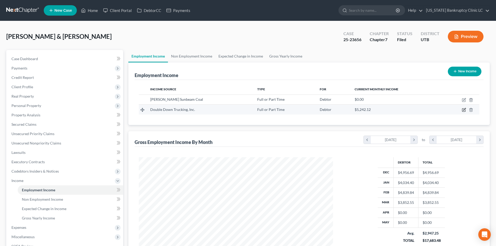
click at [465, 110] on icon "button" at bounding box center [463, 110] width 3 height 3
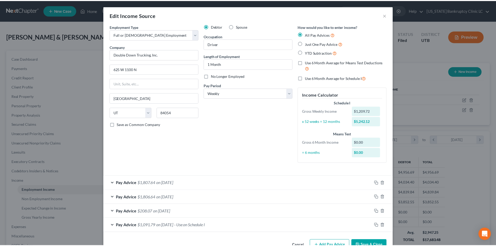
scroll to position [15, 0]
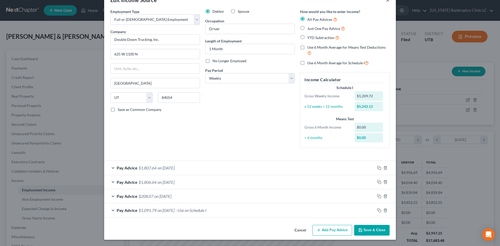
click at [386, 1] on button "×" at bounding box center [388, 0] width 4 height 6
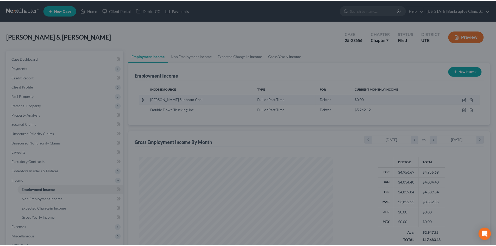
scroll to position [97, 205]
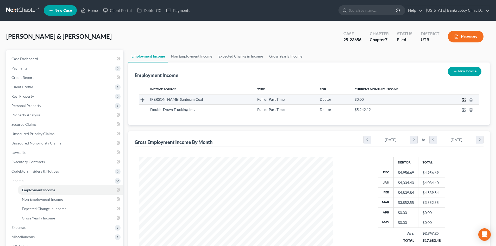
click at [466, 98] on icon "button" at bounding box center [464, 100] width 4 height 4
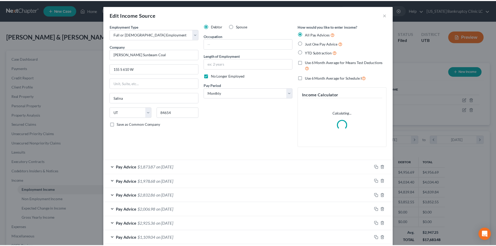
scroll to position [0, 0]
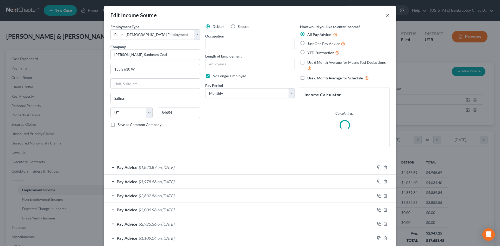
click at [386, 16] on button "×" at bounding box center [388, 15] width 4 height 6
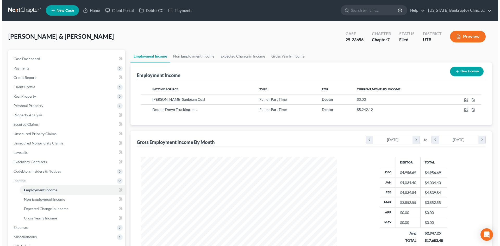
scroll to position [260328, 260220]
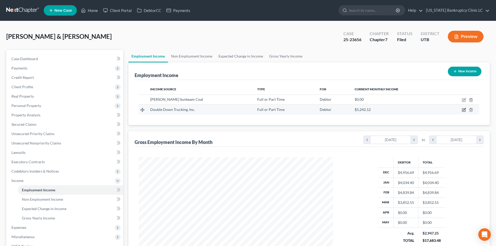
click at [465, 110] on icon "button" at bounding box center [464, 110] width 4 height 4
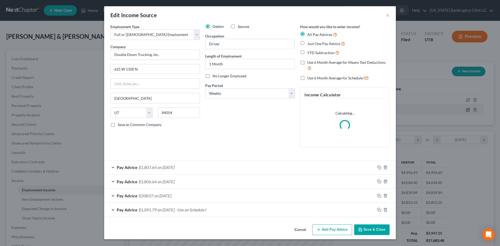
scroll to position [98, 207]
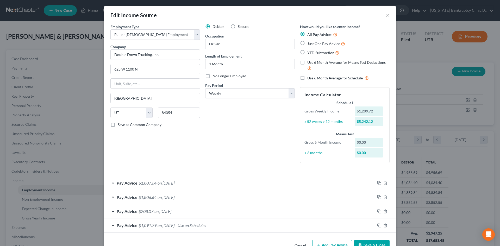
click at [116, 10] on div "Edit Income Source ×" at bounding box center [250, 15] width 292 height 18
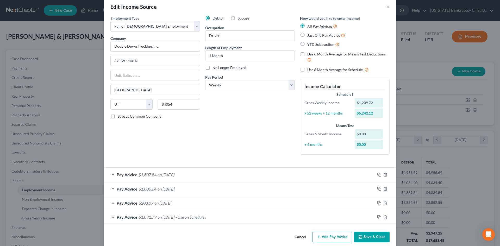
scroll to position [15, 0]
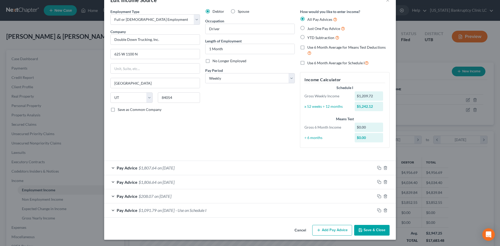
click at [255, 212] on div "Pay Advice $1,091.79 on [DATE] - Use on Schedule I" at bounding box center [239, 210] width 271 height 14
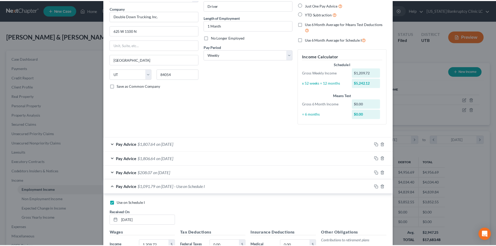
scroll to position [0, 0]
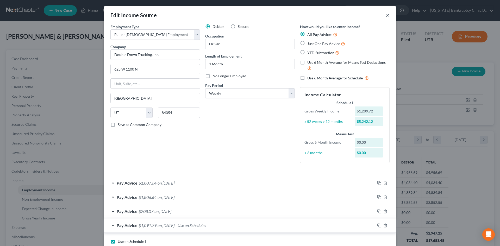
click at [387, 14] on button "×" at bounding box center [388, 15] width 4 height 6
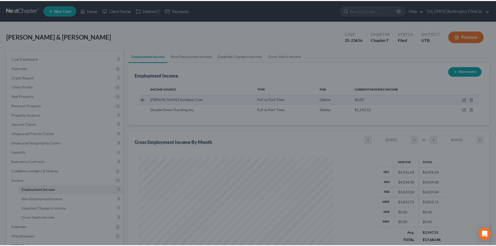
scroll to position [260328, 260220]
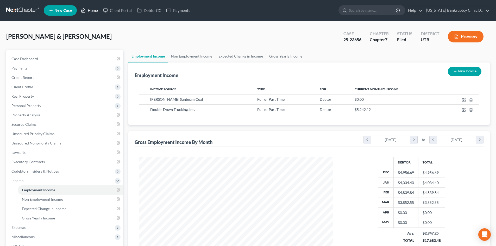
click at [93, 9] on link "Home" at bounding box center [89, 10] width 22 height 9
